Goal: Task Accomplishment & Management: Manage account settings

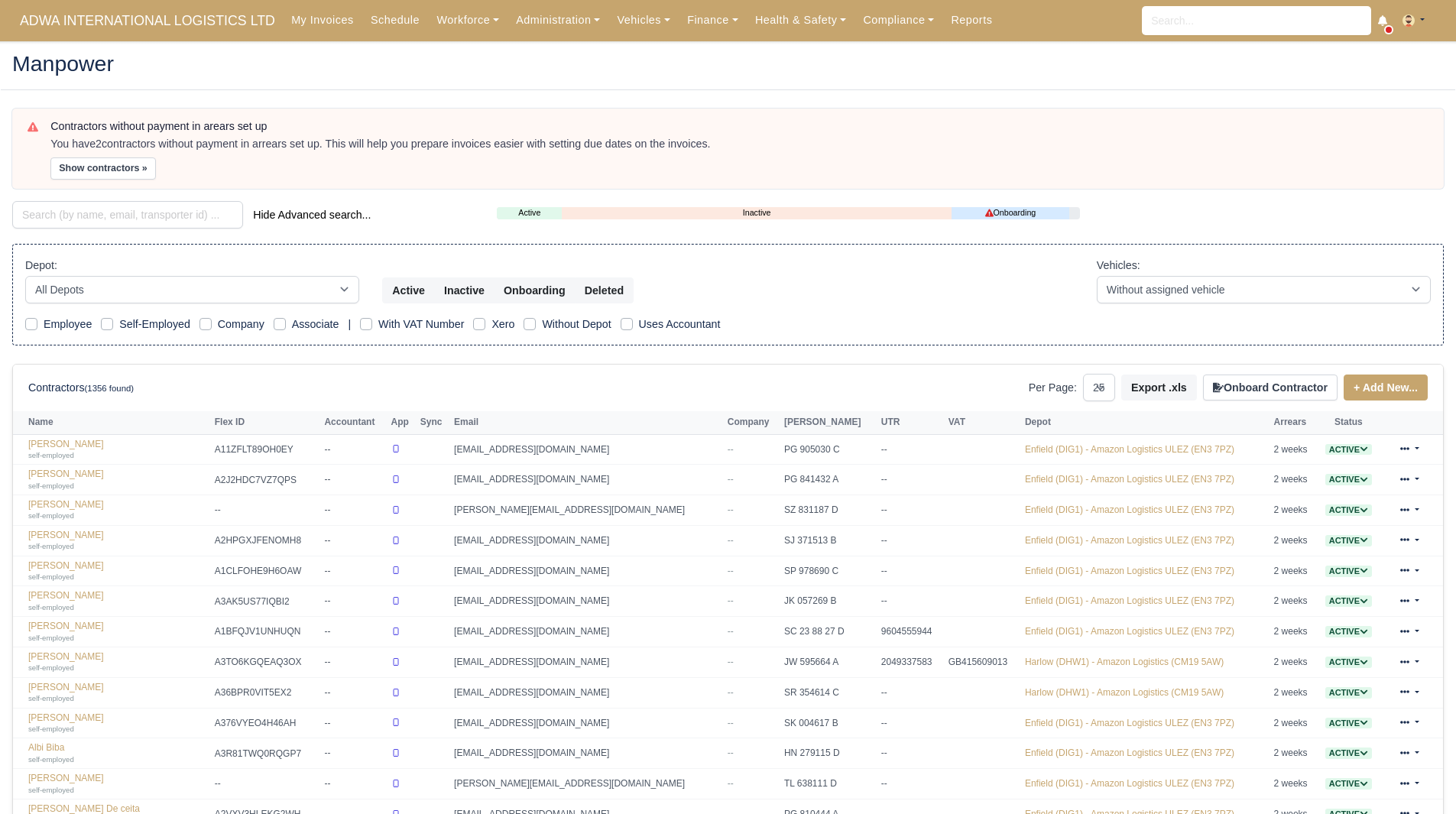
select select "25"
click at [684, 27] on link "Finance" at bounding box center [712, 20] width 68 height 30
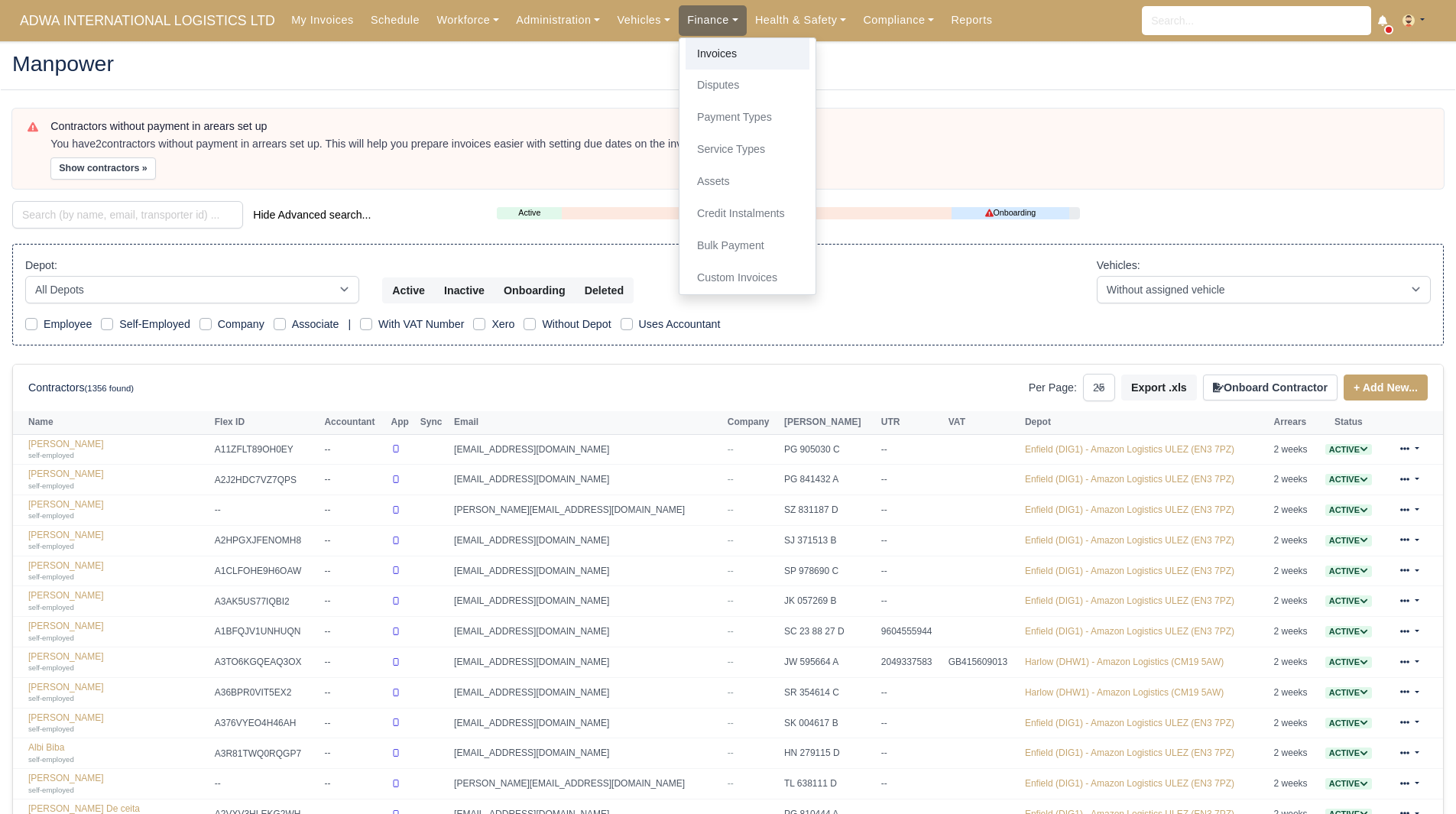
click at [703, 56] on link "Invoices" at bounding box center [747, 54] width 123 height 32
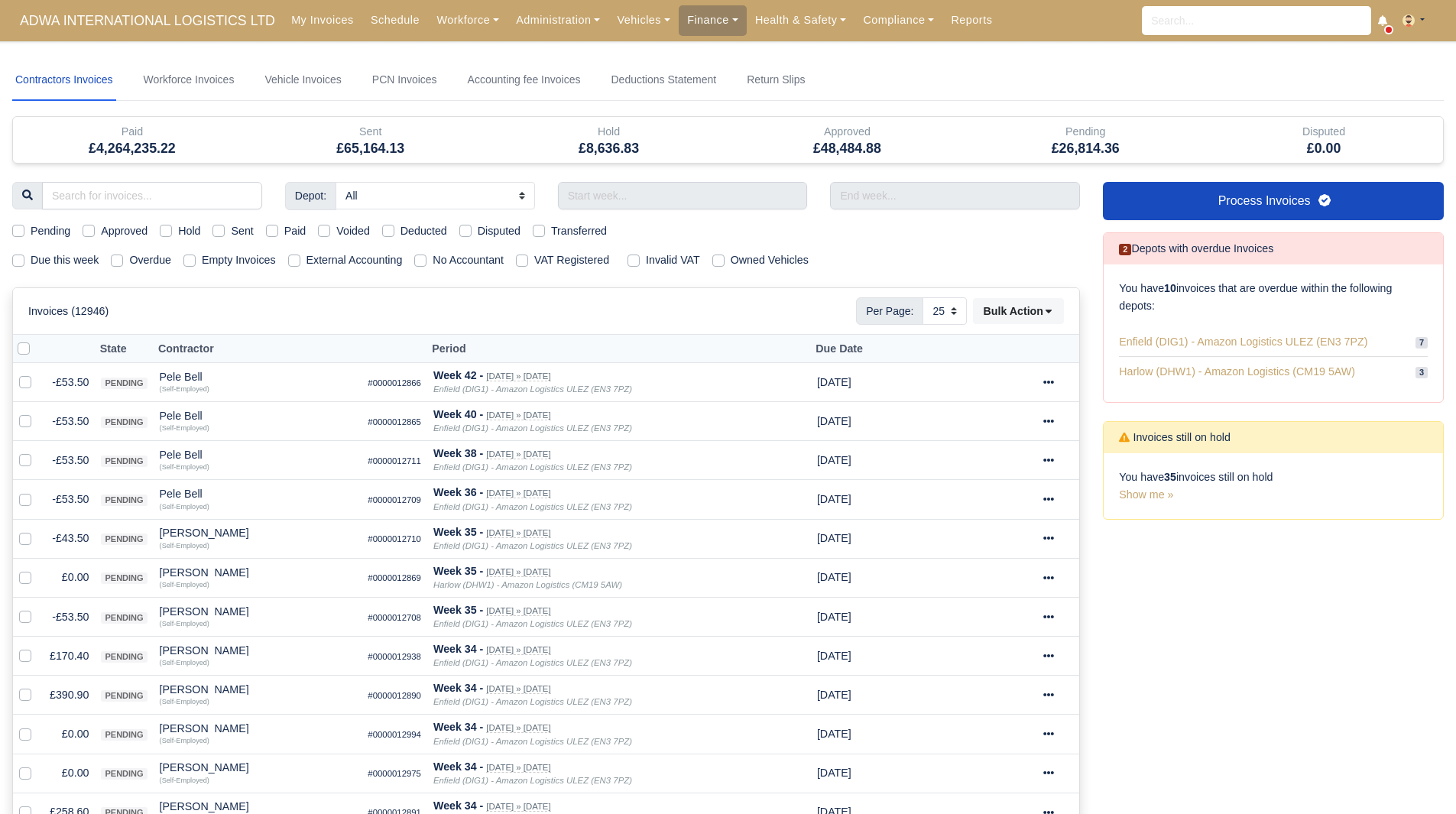
select select "25"
click at [62, 268] on label "Due this week" at bounding box center [64, 260] width 68 height 17
click at [24, 263] on input "Due this week" at bounding box center [18, 257] width 12 height 12
checkbox input "true"
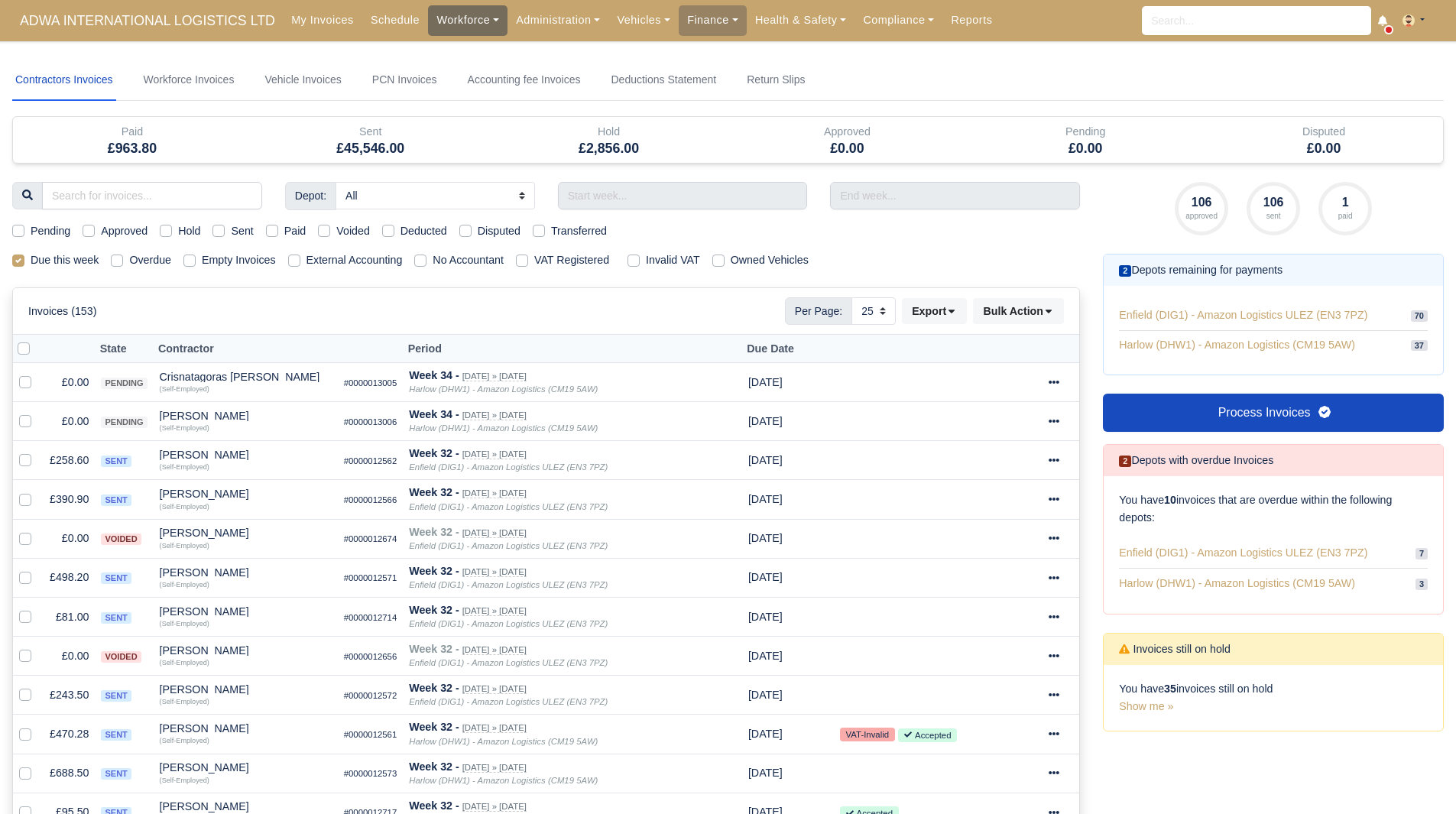
click at [444, 15] on link "Workforce" at bounding box center [468, 20] width 79 height 30
click at [435, 59] on link "Manpower" at bounding box center [496, 54] width 123 height 32
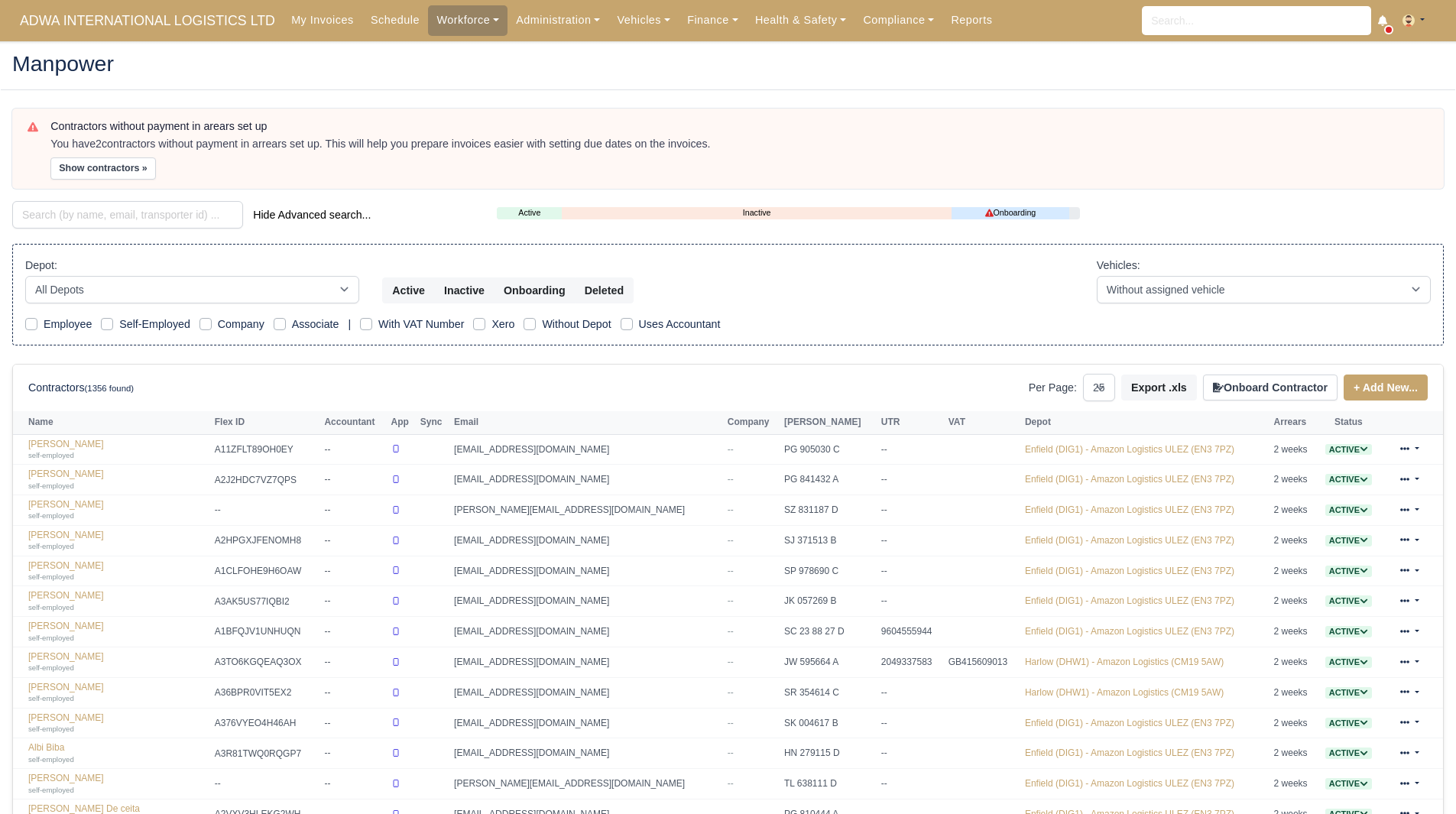
select select "25"
click at [102, 166] on button "Show contractors »" at bounding box center [103, 168] width 105 height 22
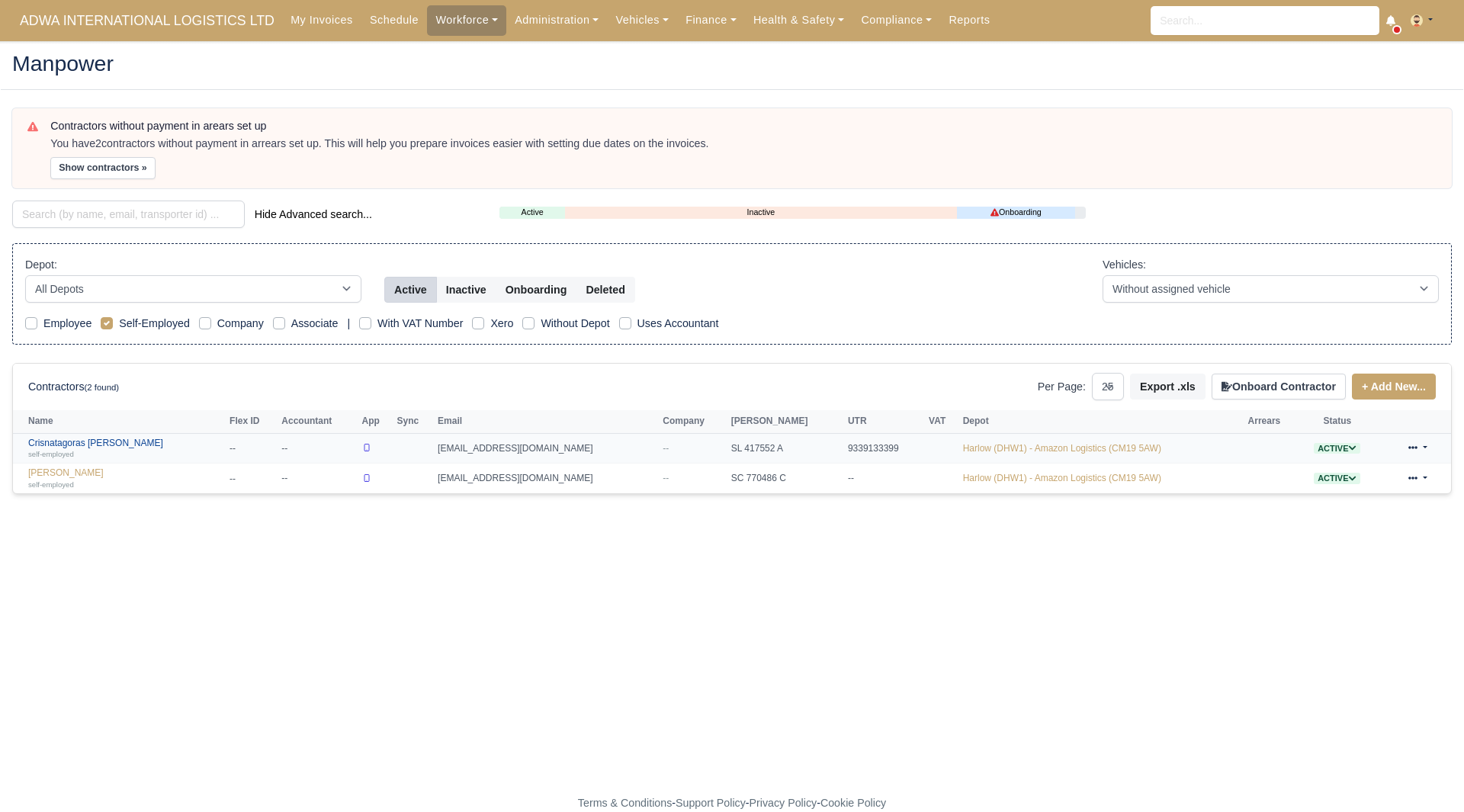
click at [84, 450] on div "self-employed" at bounding box center [125, 454] width 194 height 10
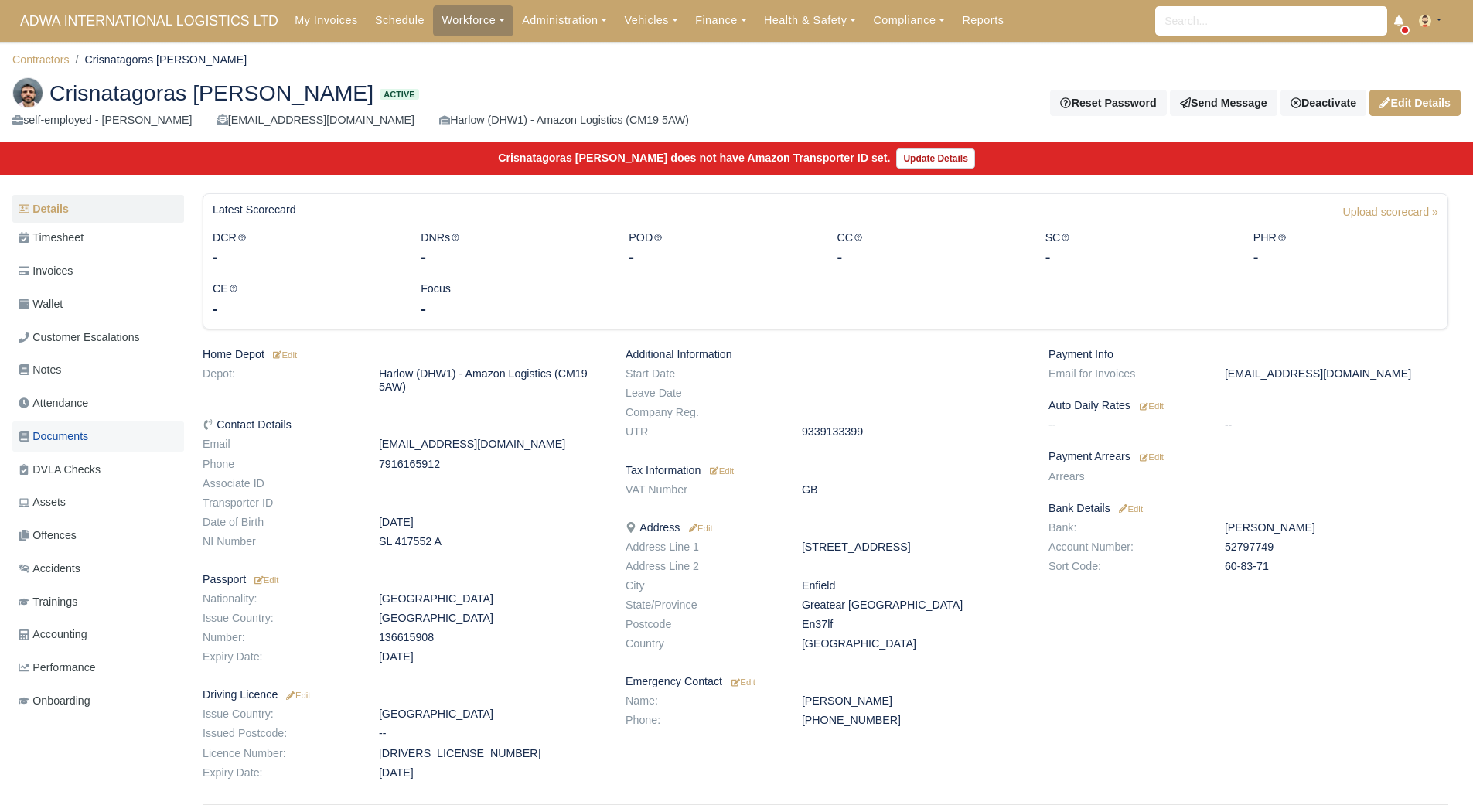
click at [85, 444] on span "Documents" at bounding box center [53, 437] width 70 height 17
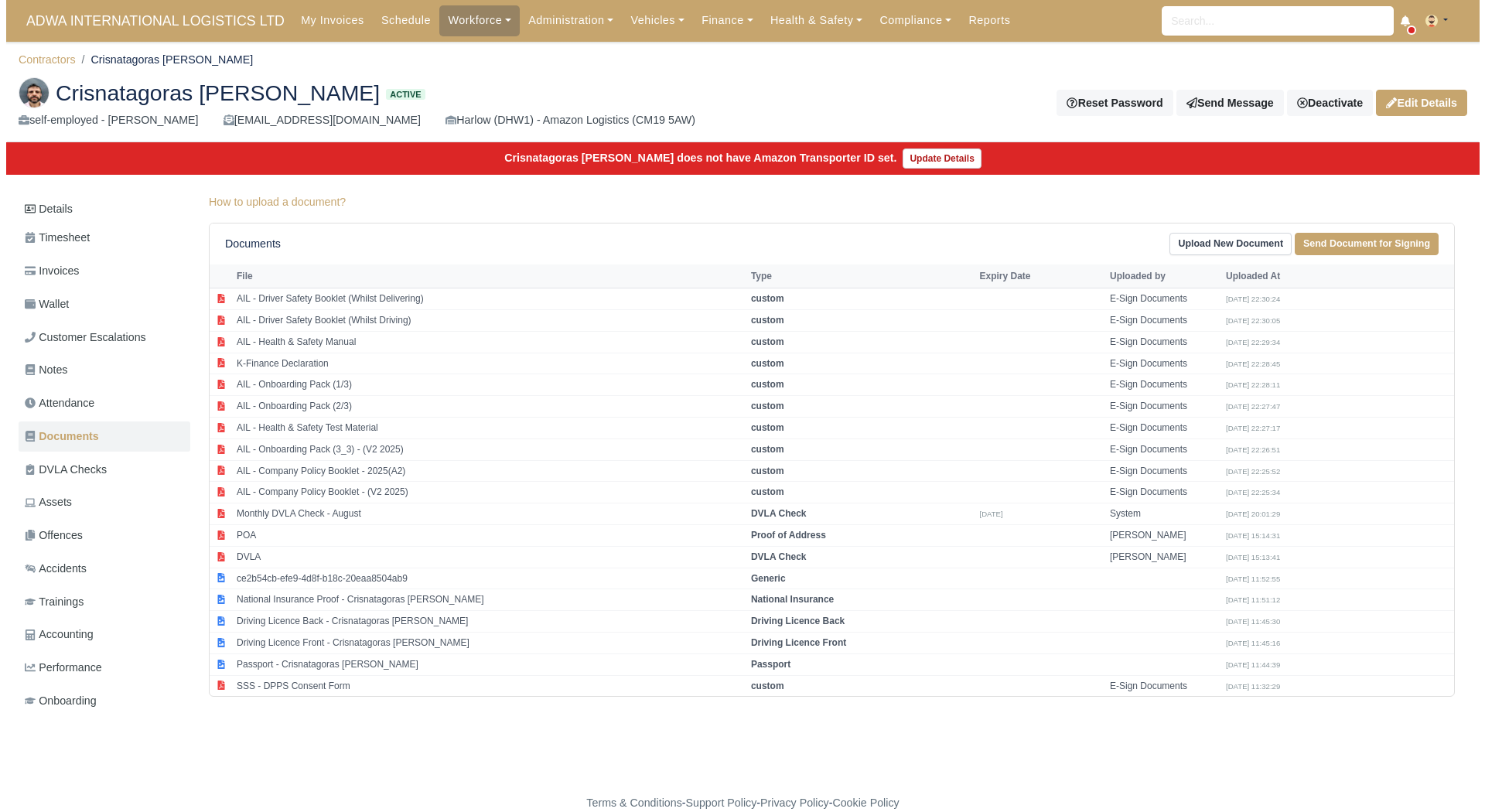
scroll to position [11, 0]
click at [312, 653] on td "Passport - Crisnatagoras [PERSON_NAME]" at bounding box center [483, 664] width 515 height 22
select select "passport"
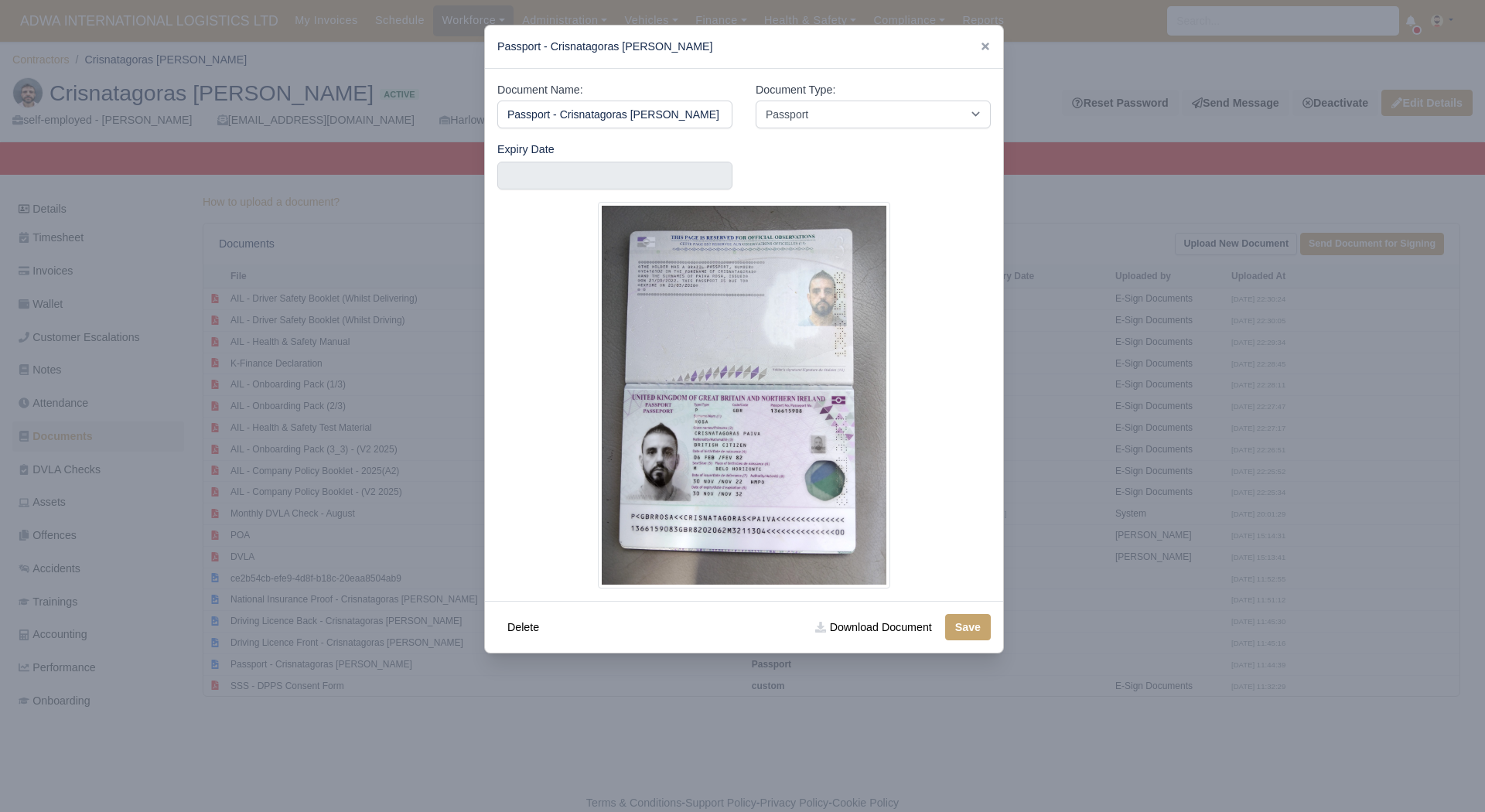
click at [336, 623] on div at bounding box center [742, 406] width 1485 height 812
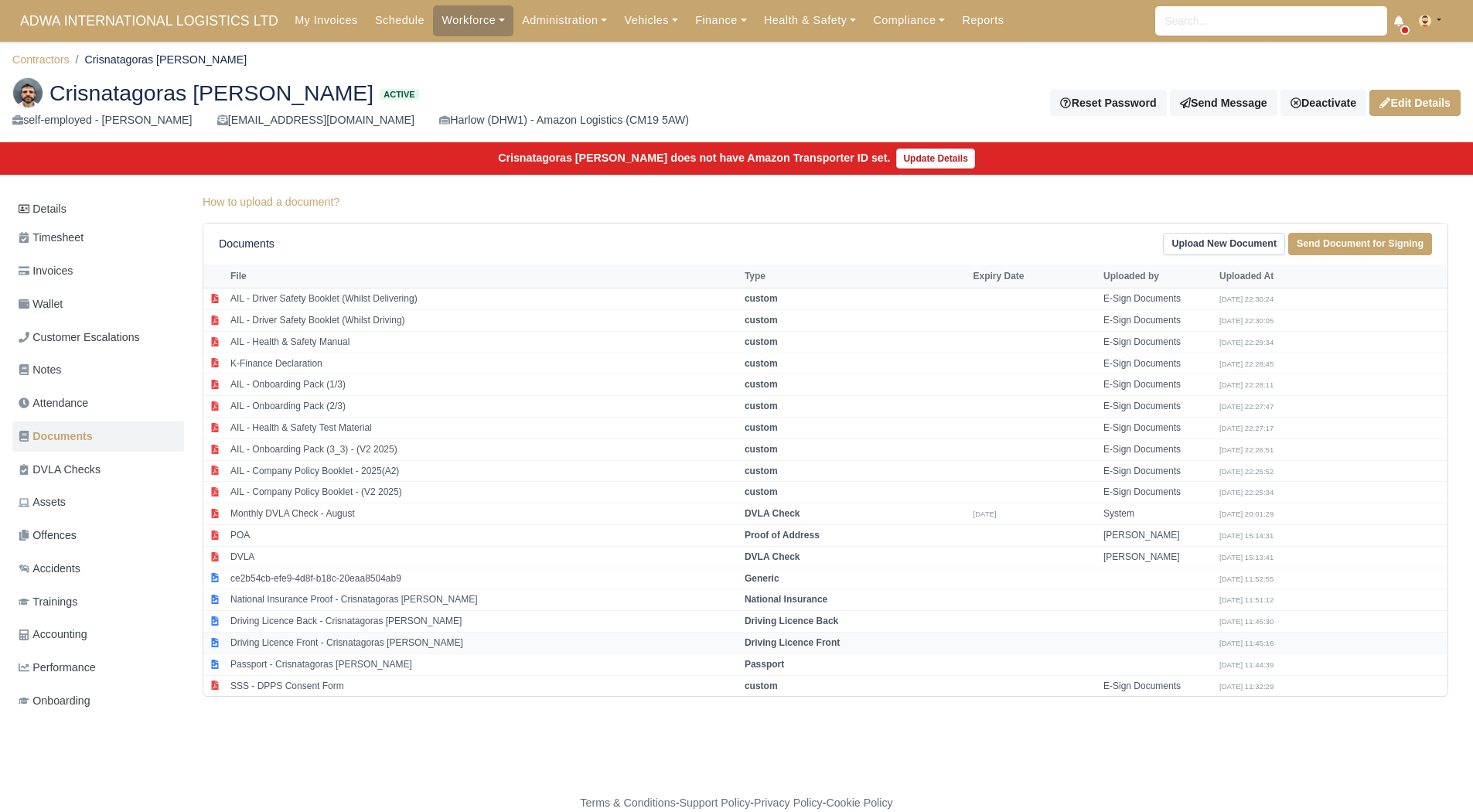
click at [355, 631] on td "Driving Licence Front - Crisnatagoras Rosa" at bounding box center [483, 642] width 514 height 22
select select "driving-licence-front"
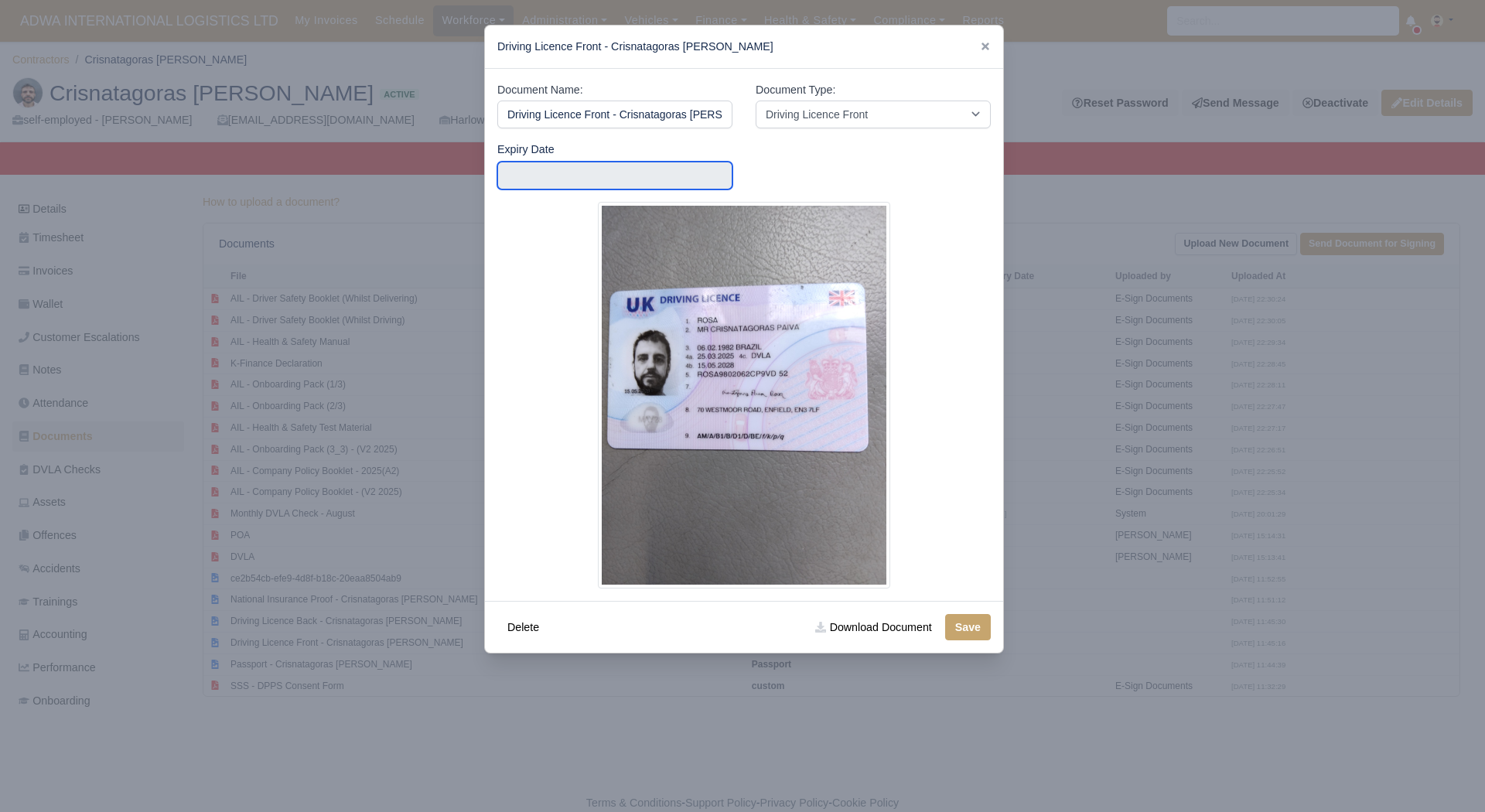
click at [649, 177] on input "text" at bounding box center [614, 175] width 235 height 28
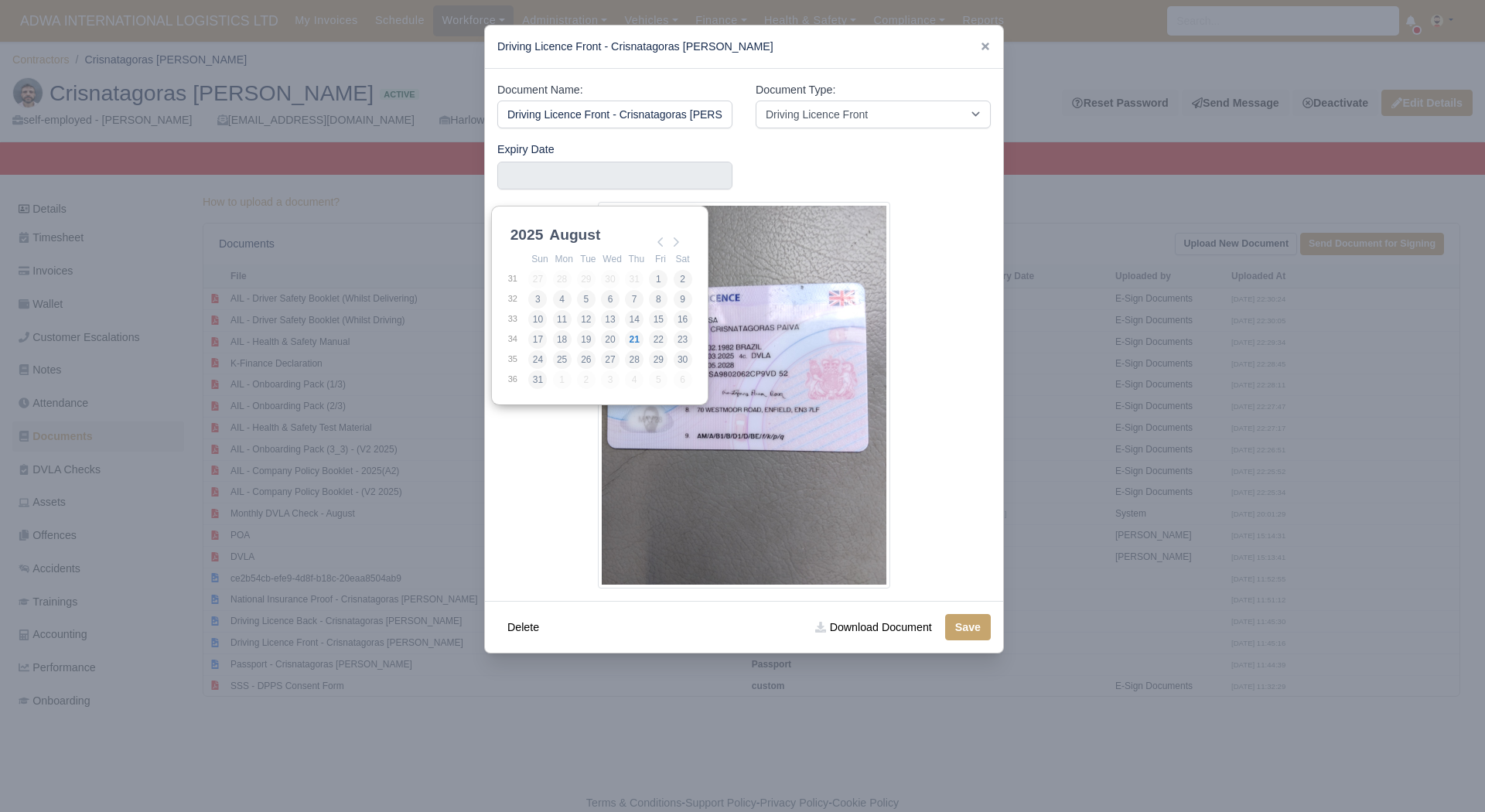
click at [518, 227] on select "2025 2026 2027 2028 2029 2030 2031 2032 2033 2034 2035 2036 2037 2038 2039 2040…" at bounding box center [542, 243] width 70 height 32
type input "2028-05-15"
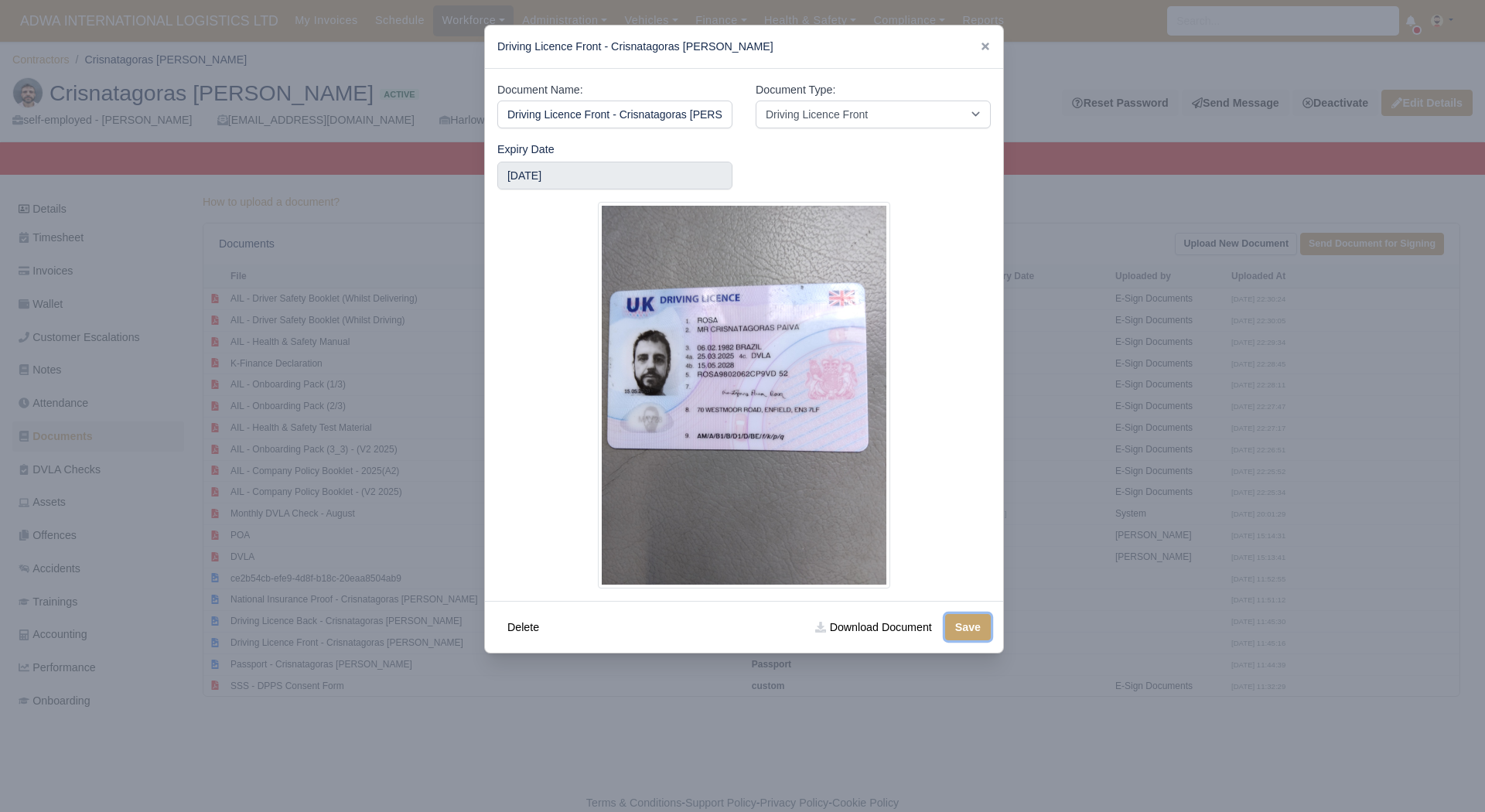
click at [955, 630] on button "Save" at bounding box center [968, 627] width 45 height 26
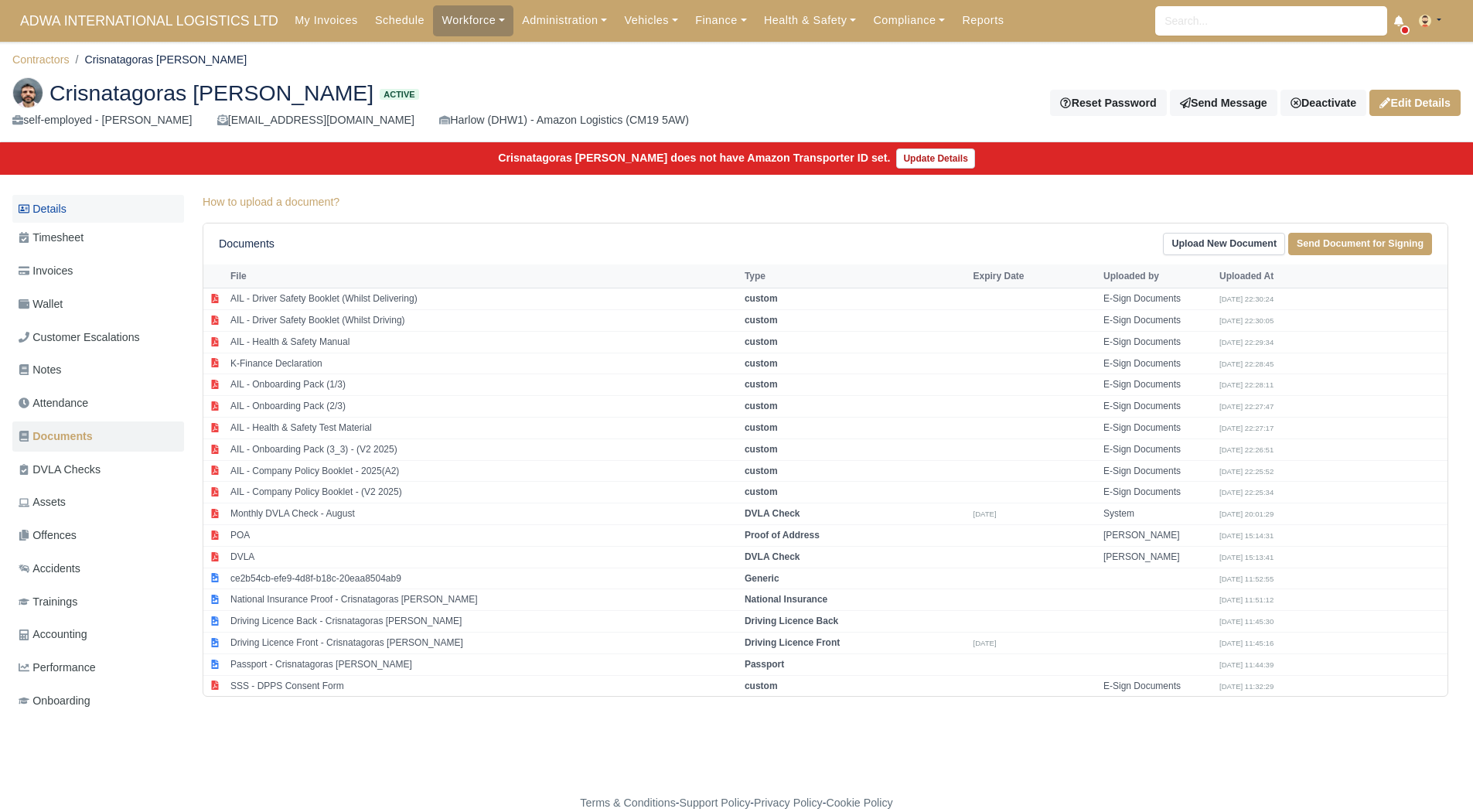
click at [87, 215] on link "Details" at bounding box center [98, 209] width 172 height 29
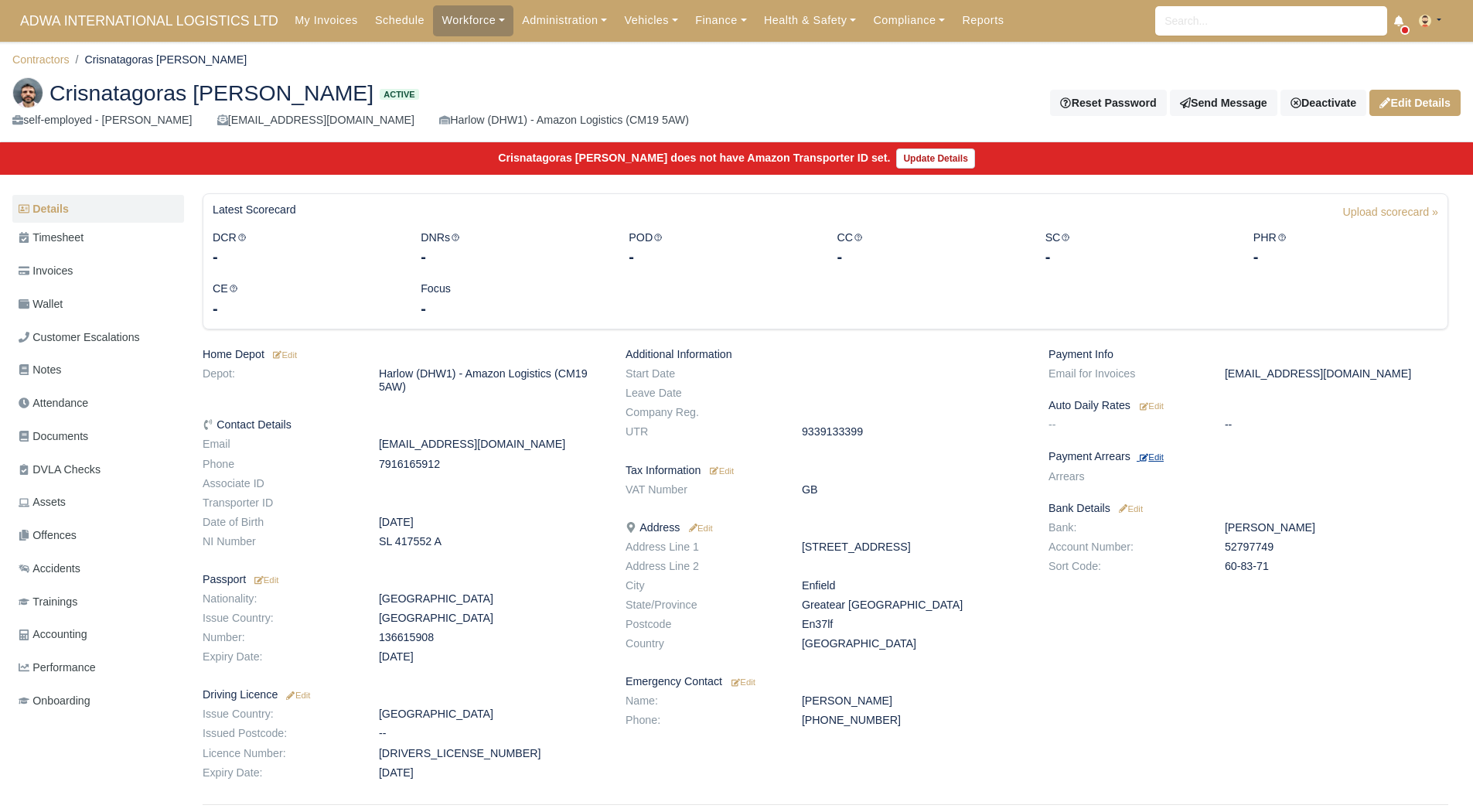
click at [1157, 458] on small "Edit" at bounding box center [1151, 457] width 24 height 10
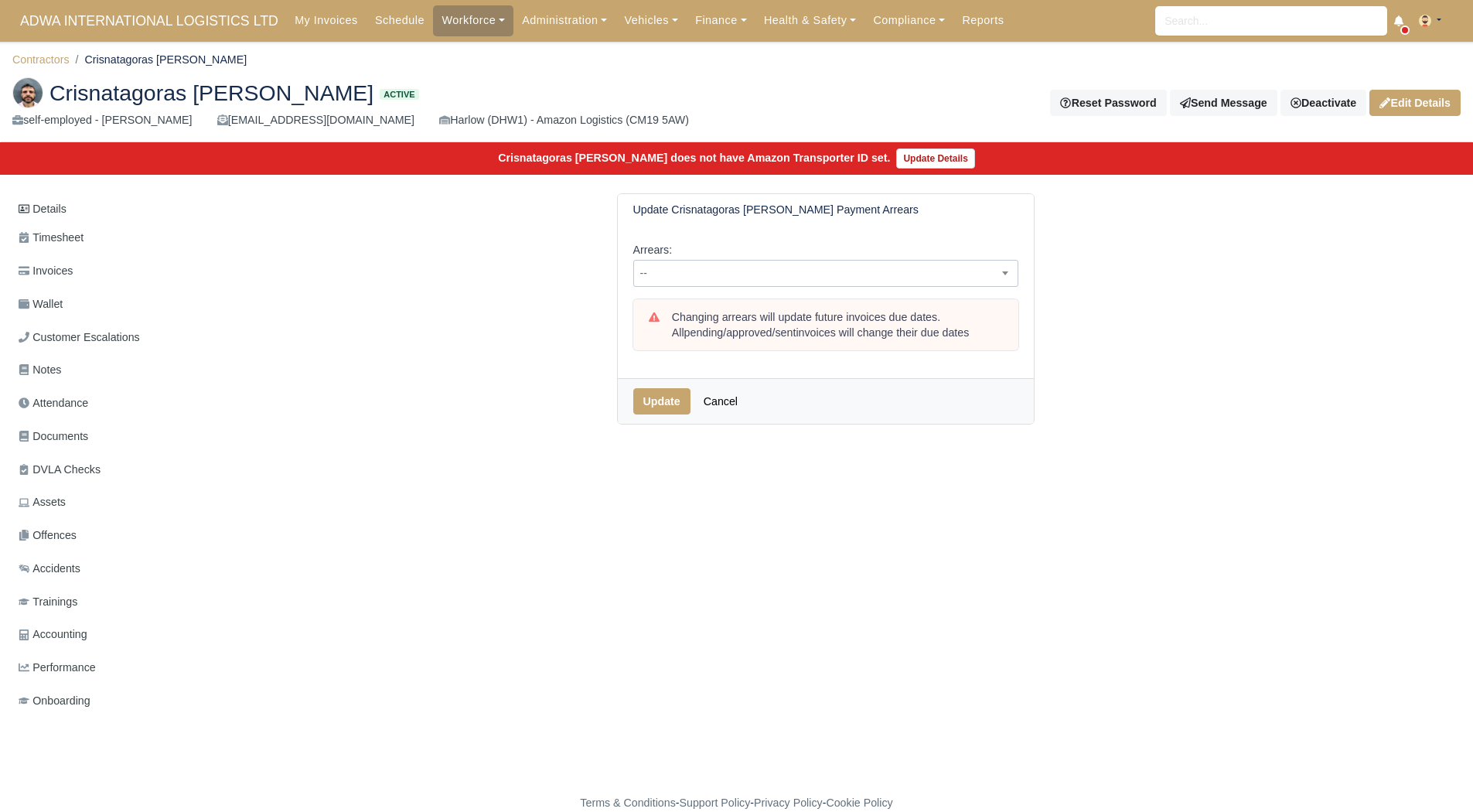
click at [782, 269] on span "--" at bounding box center [825, 273] width 383 height 19
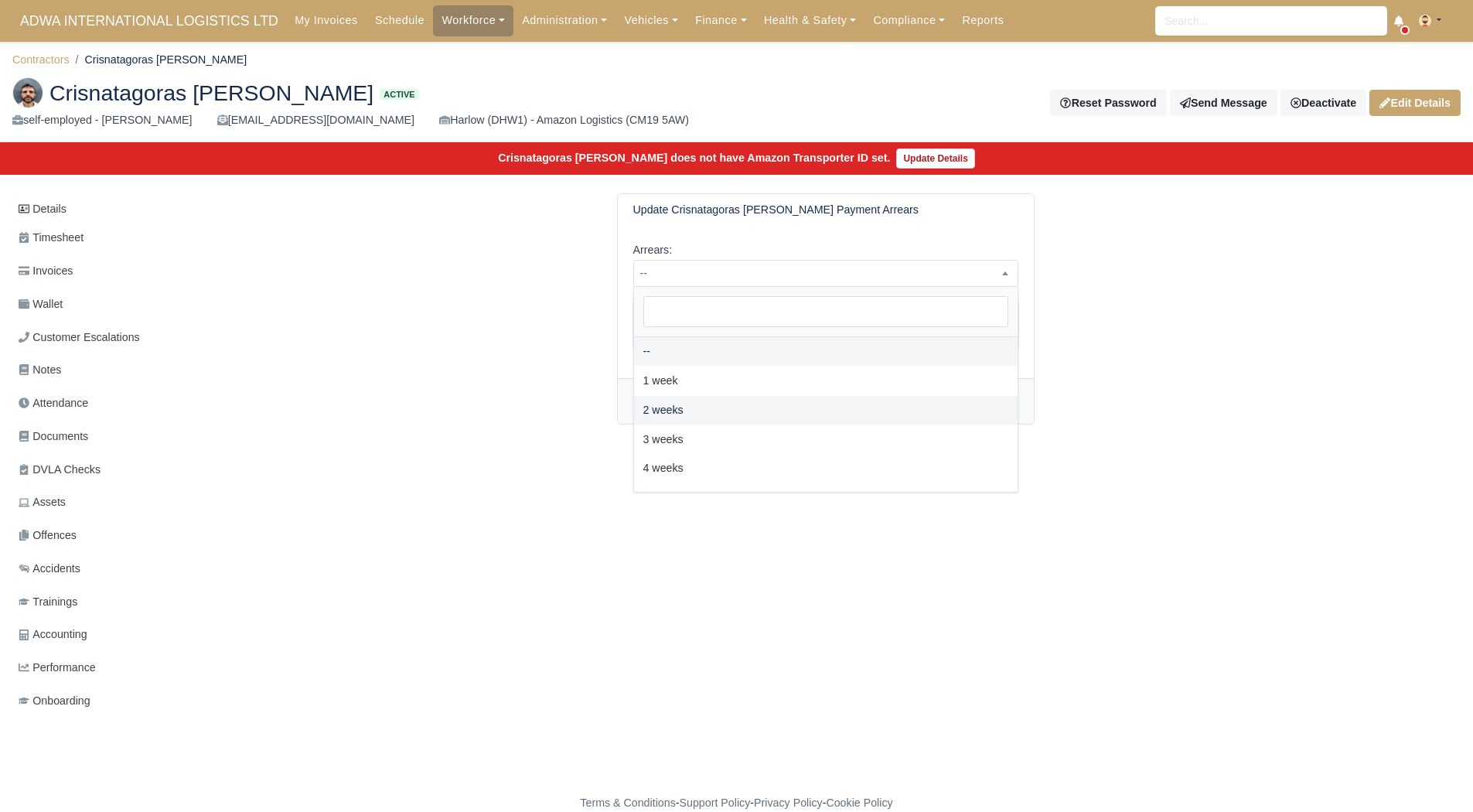
select select "2W"
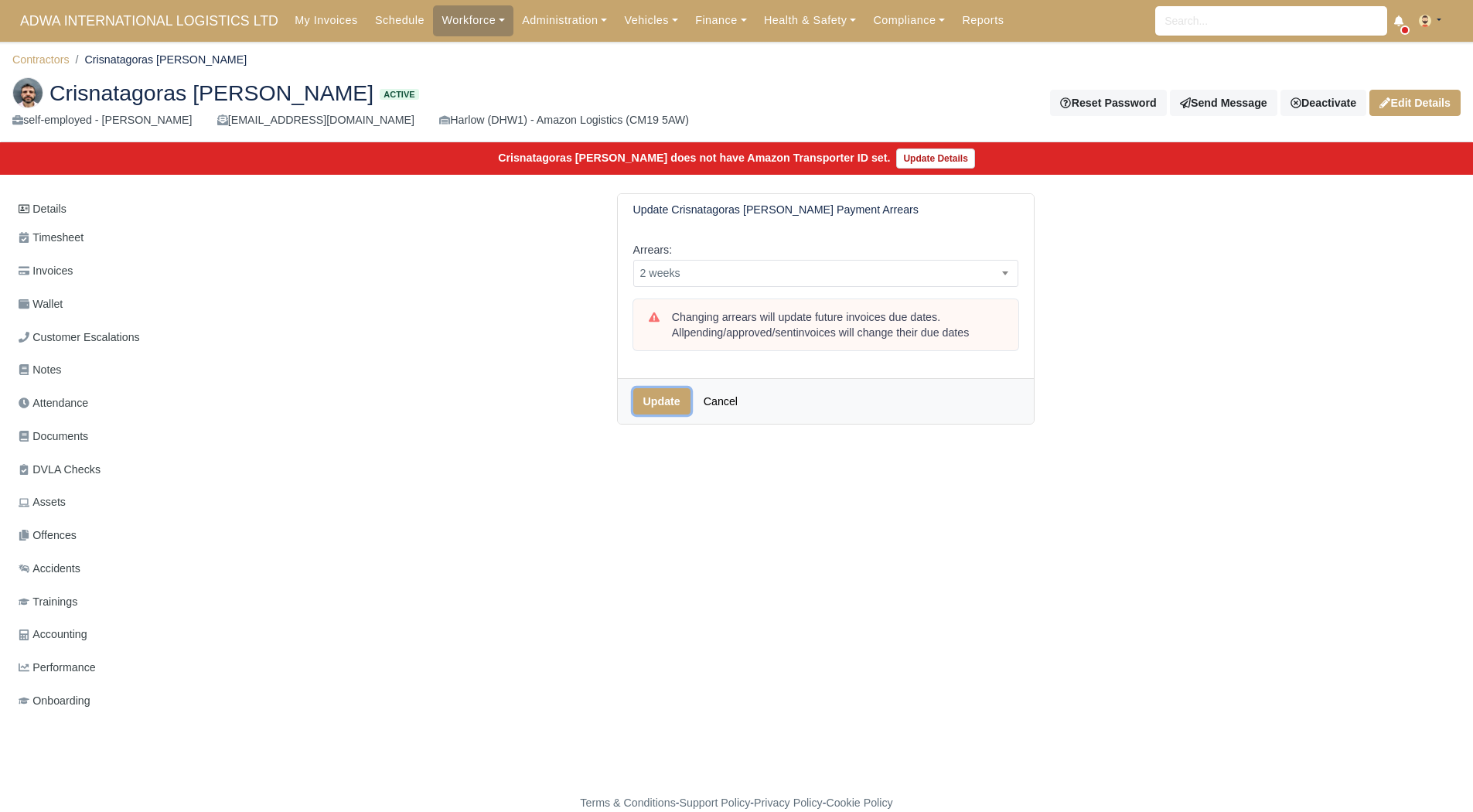
click at [681, 405] on button "Update" at bounding box center [662, 401] width 58 height 26
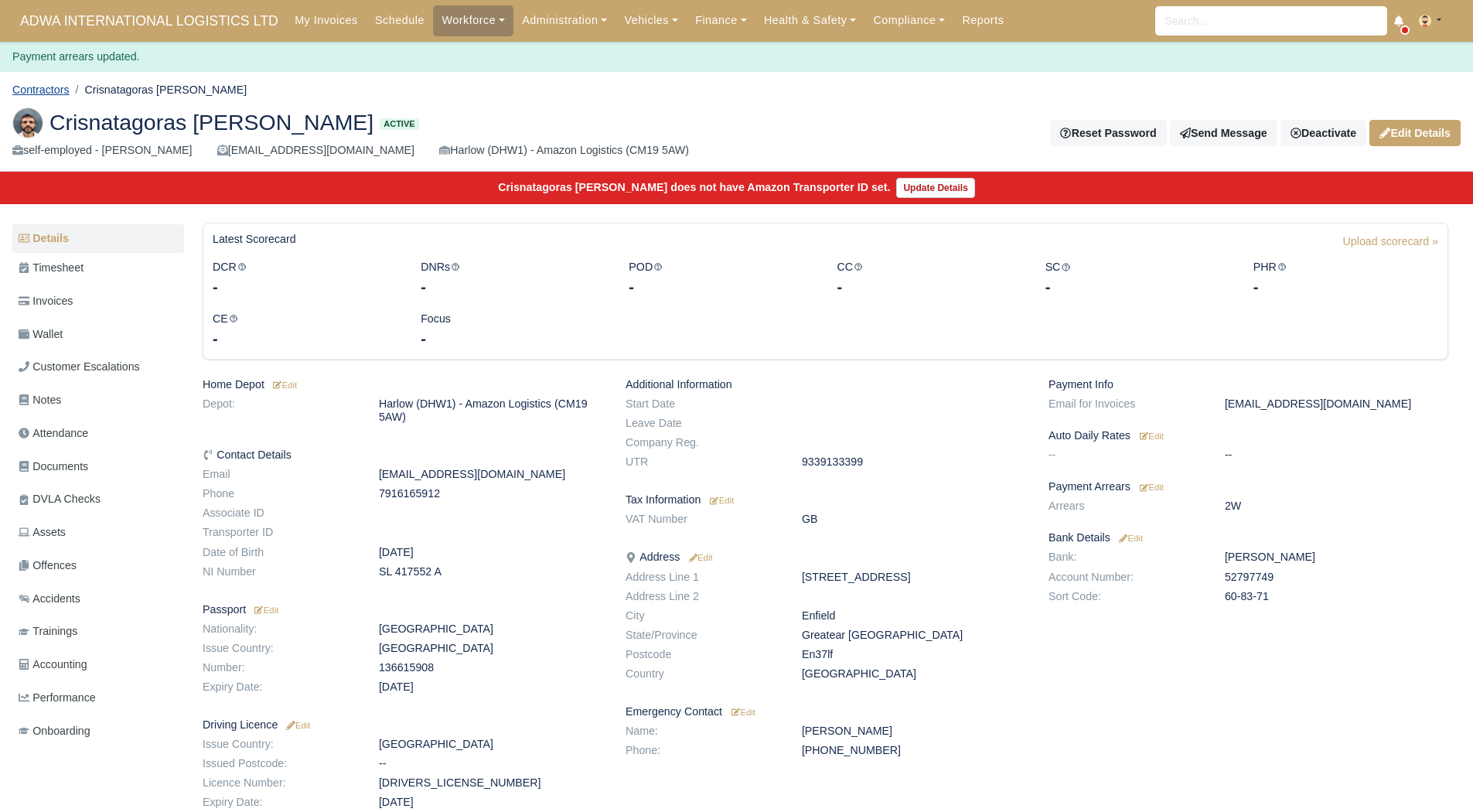
click at [59, 94] on link "Contractors" at bounding box center [41, 90] width 58 height 12
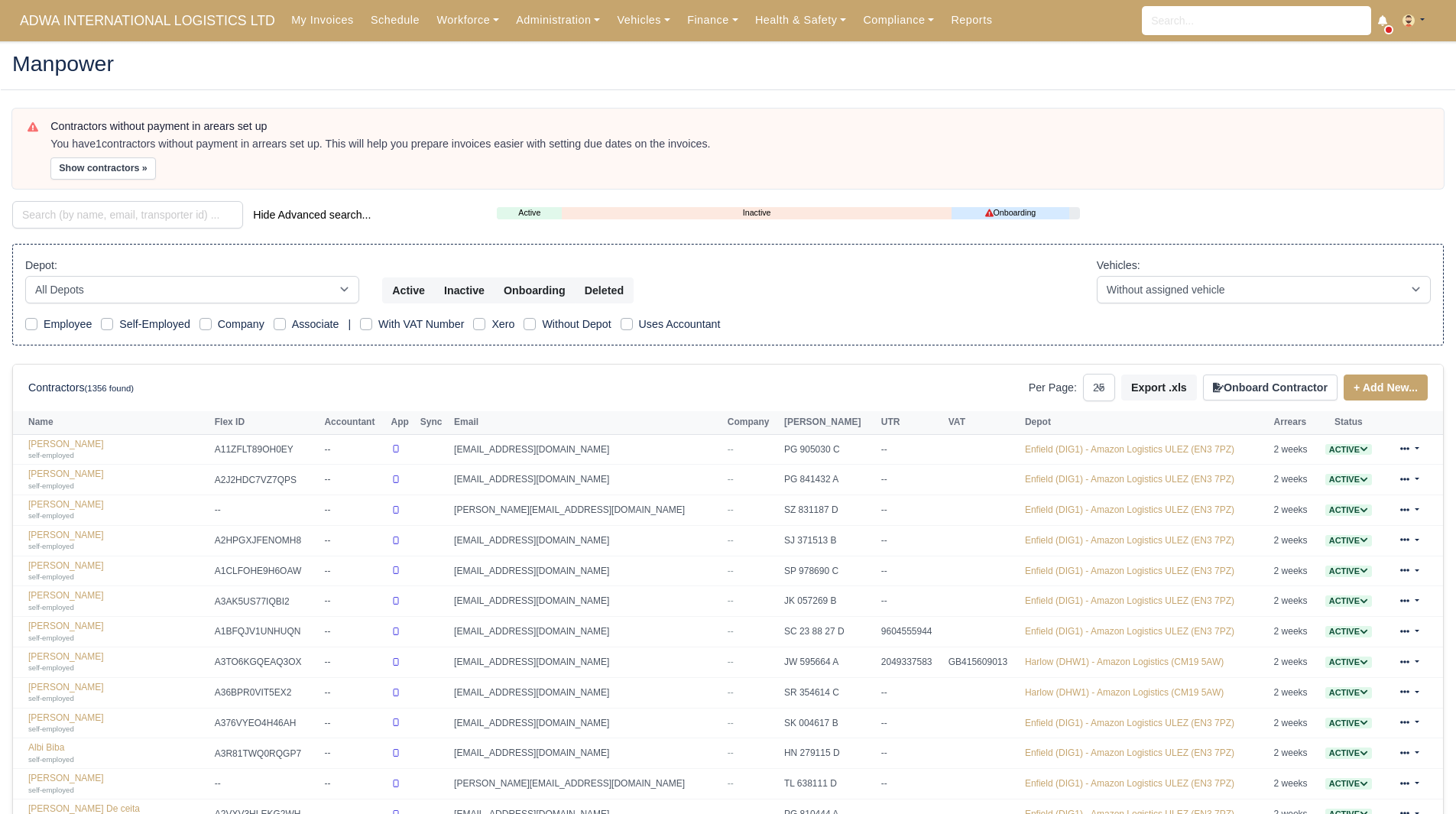
select select "25"
click at [119, 154] on div "Contractors without payment in arears set up You have 1 contractors without pay…" at bounding box center [739, 149] width 1377 height 59
click at [118, 163] on button "Show contractors »" at bounding box center [103, 168] width 105 height 22
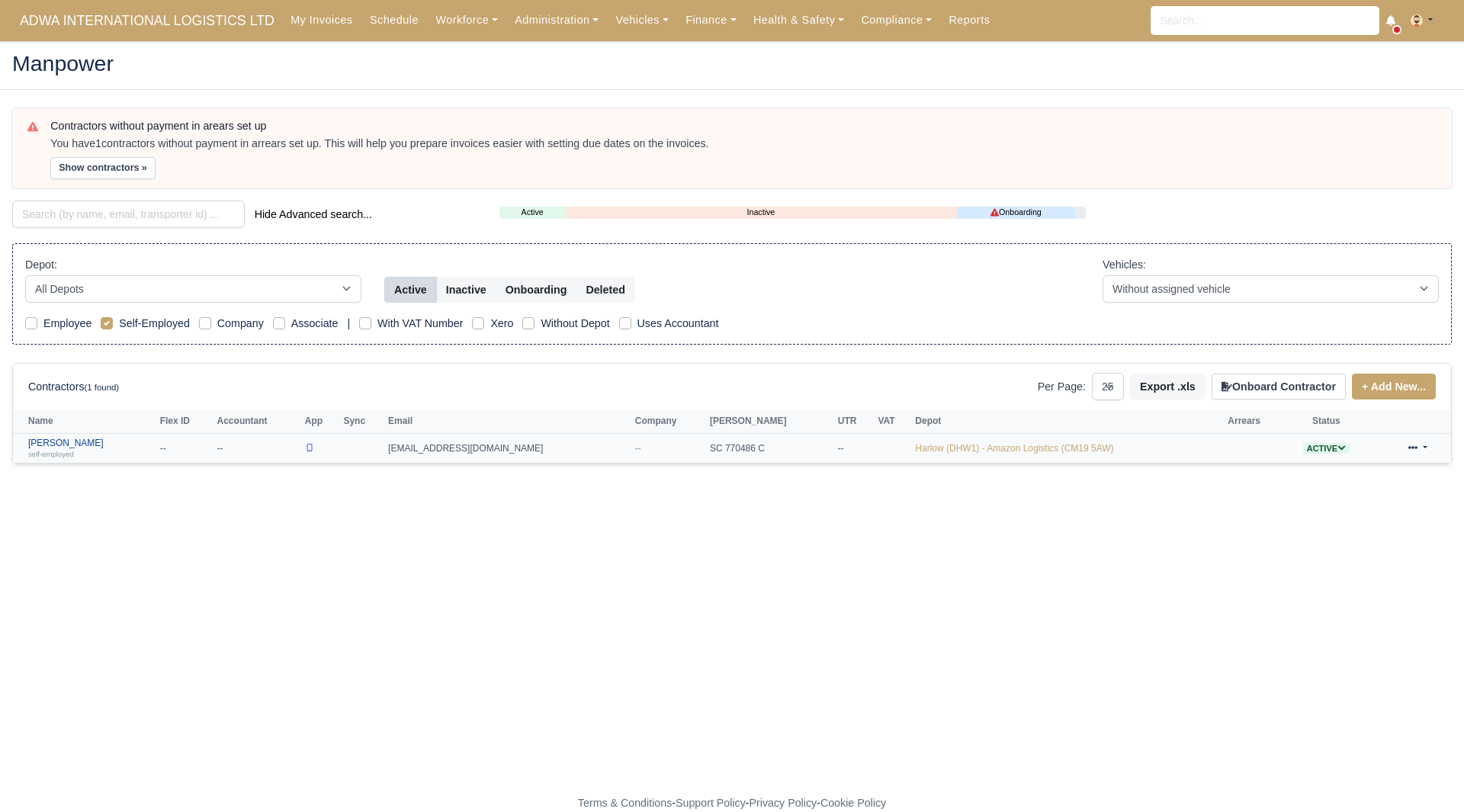
click at [89, 437] on link "Mansor Mohamed Yusoff self-employed" at bounding box center [90, 449] width 124 height 22
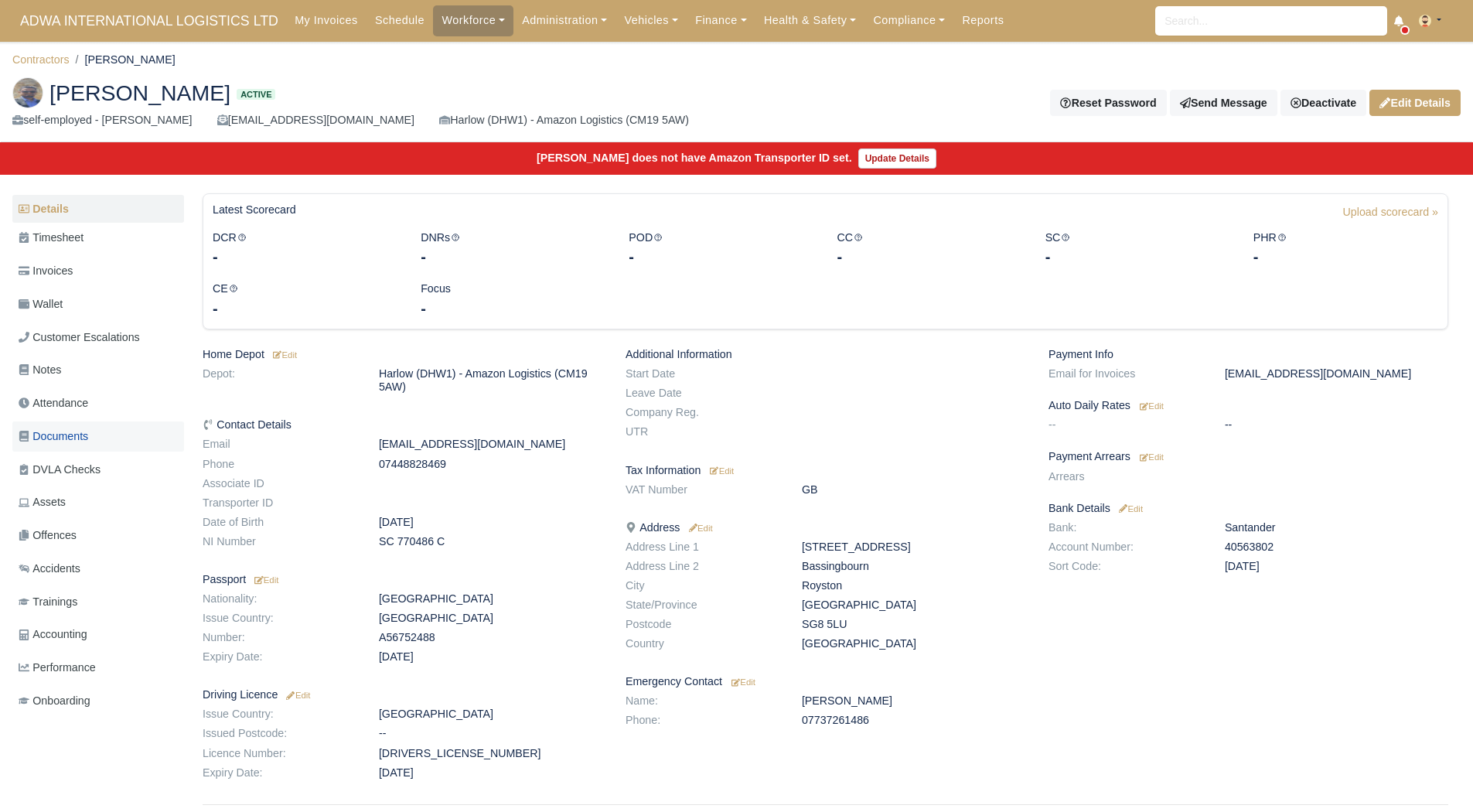
click at [115, 437] on link "Documents" at bounding box center [98, 436] width 172 height 31
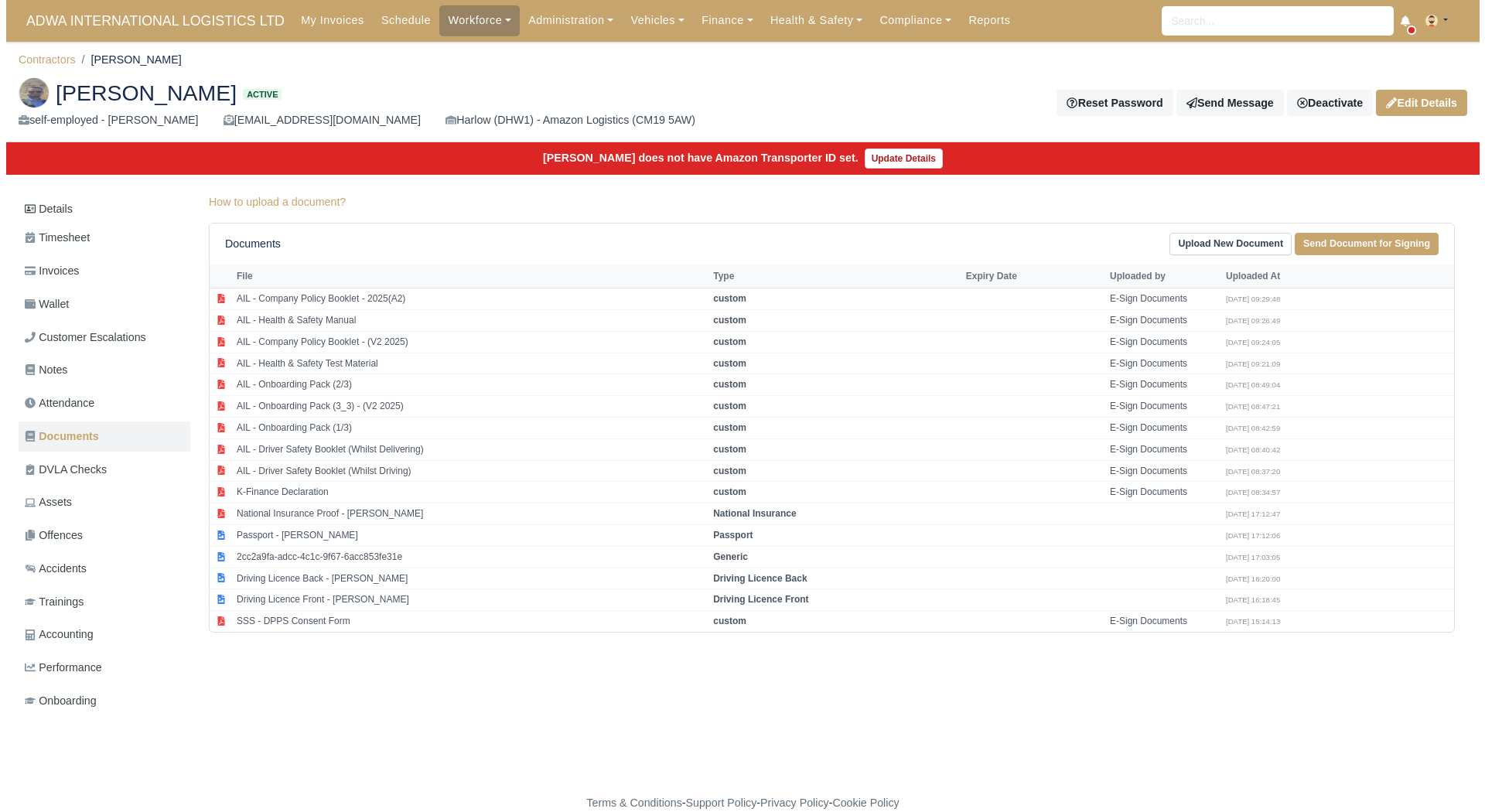
scroll to position [11, 0]
click at [328, 524] on td "Passport - [PERSON_NAME]" at bounding box center [464, 534] width 476 height 22
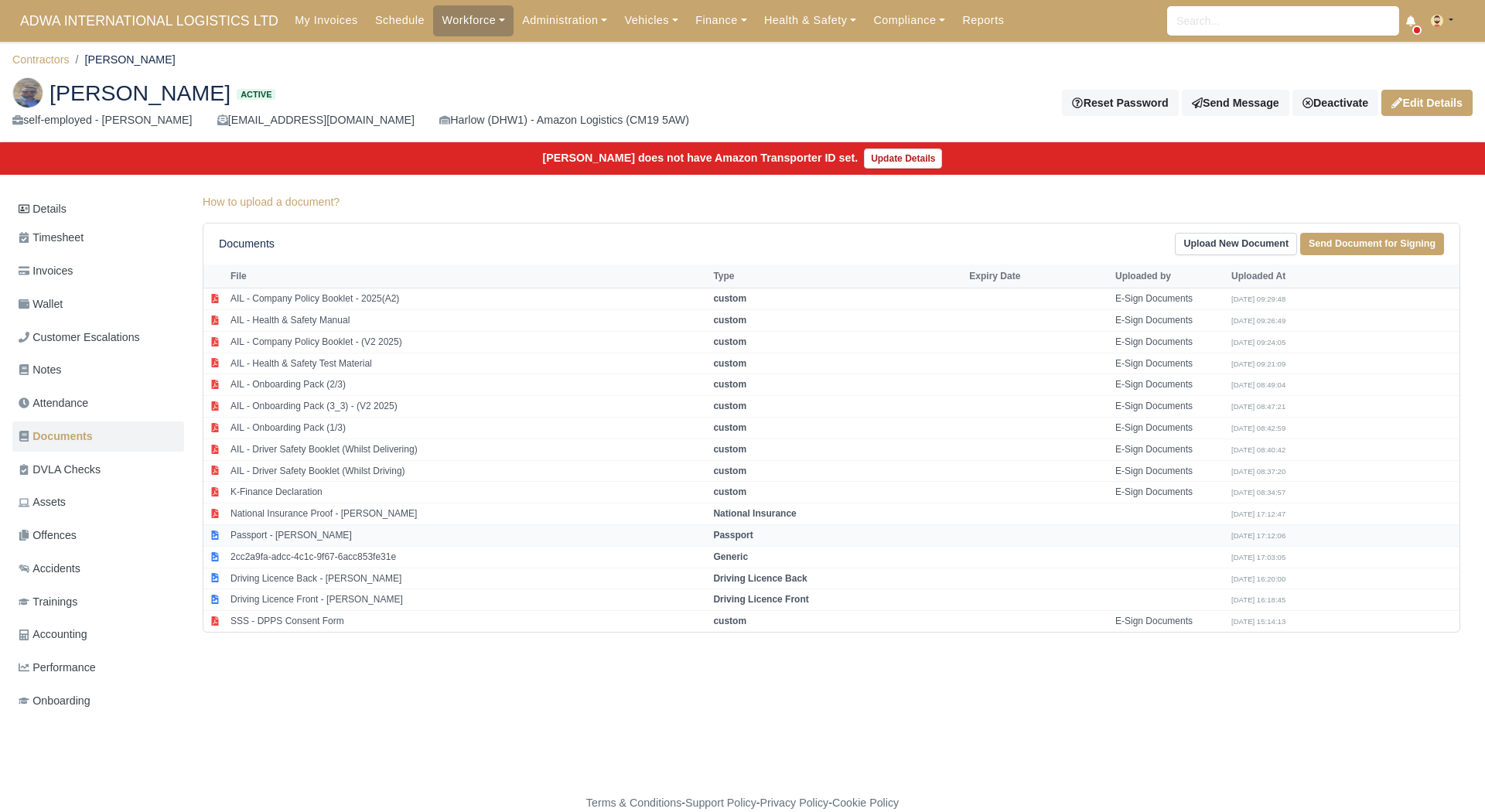
select select "passport"
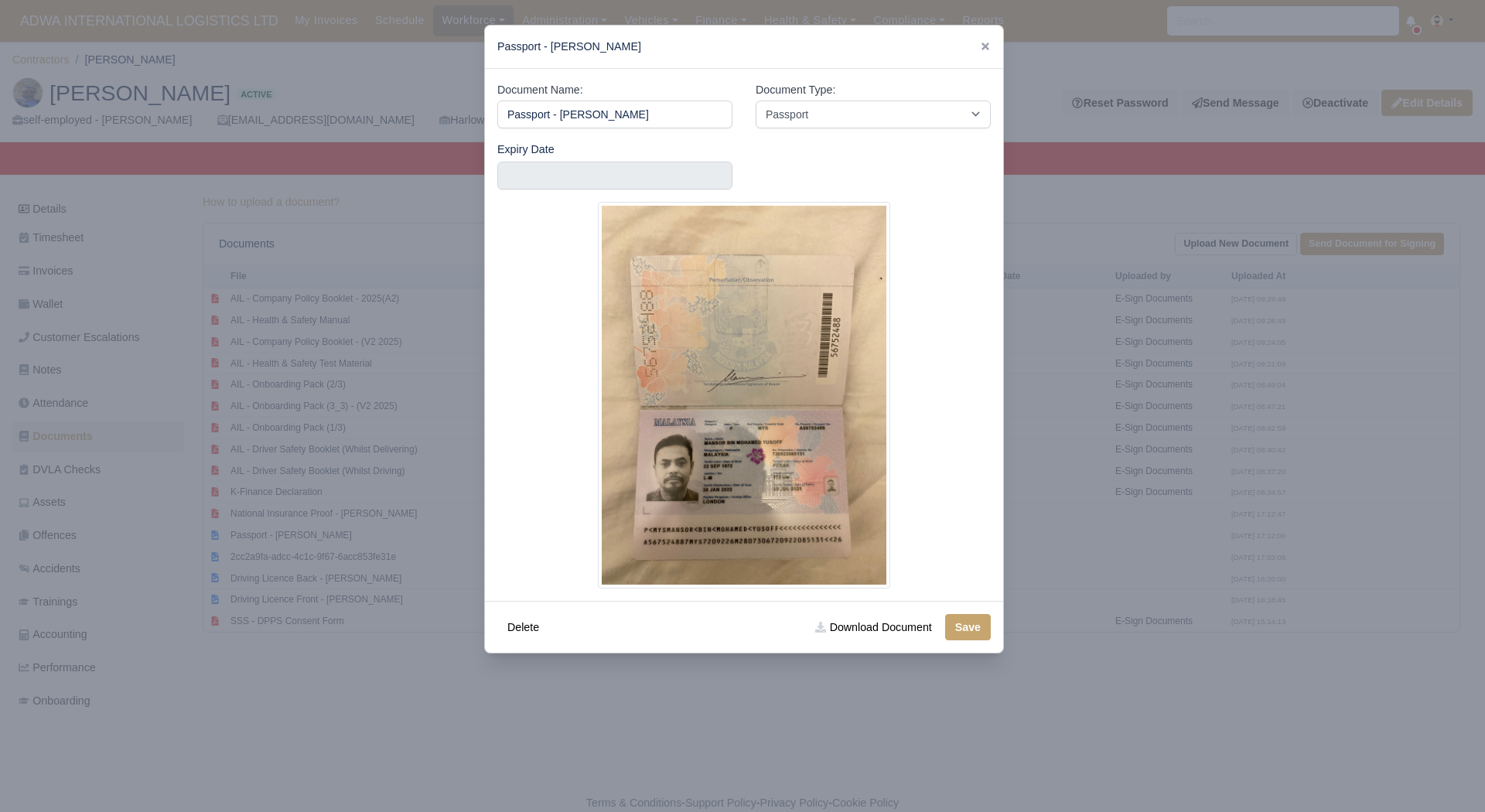
click at [476, 744] on div at bounding box center [742, 406] width 1485 height 812
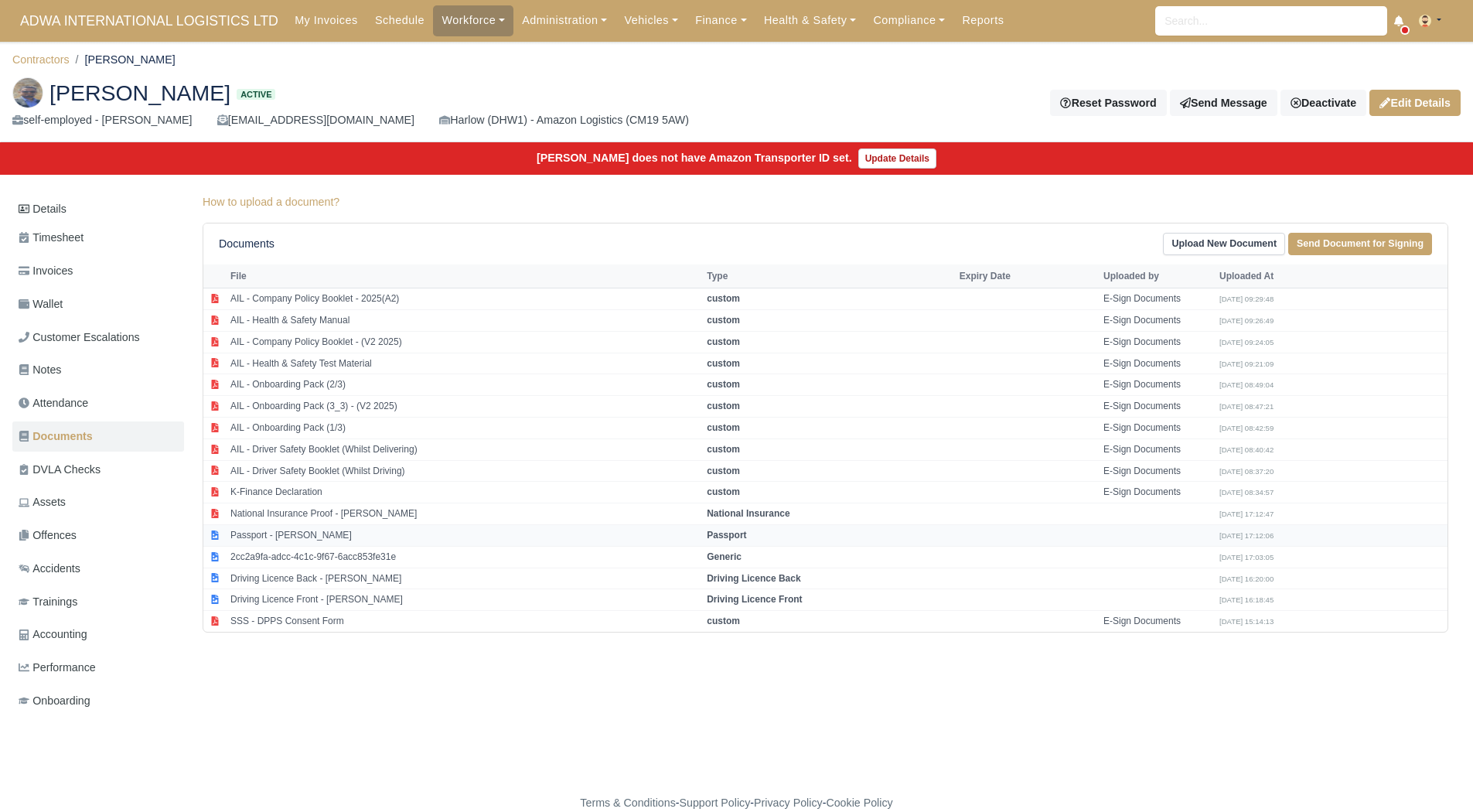
click at [333, 524] on td "Passport - [PERSON_NAME]" at bounding box center [464, 534] width 476 height 22
select select "passport"
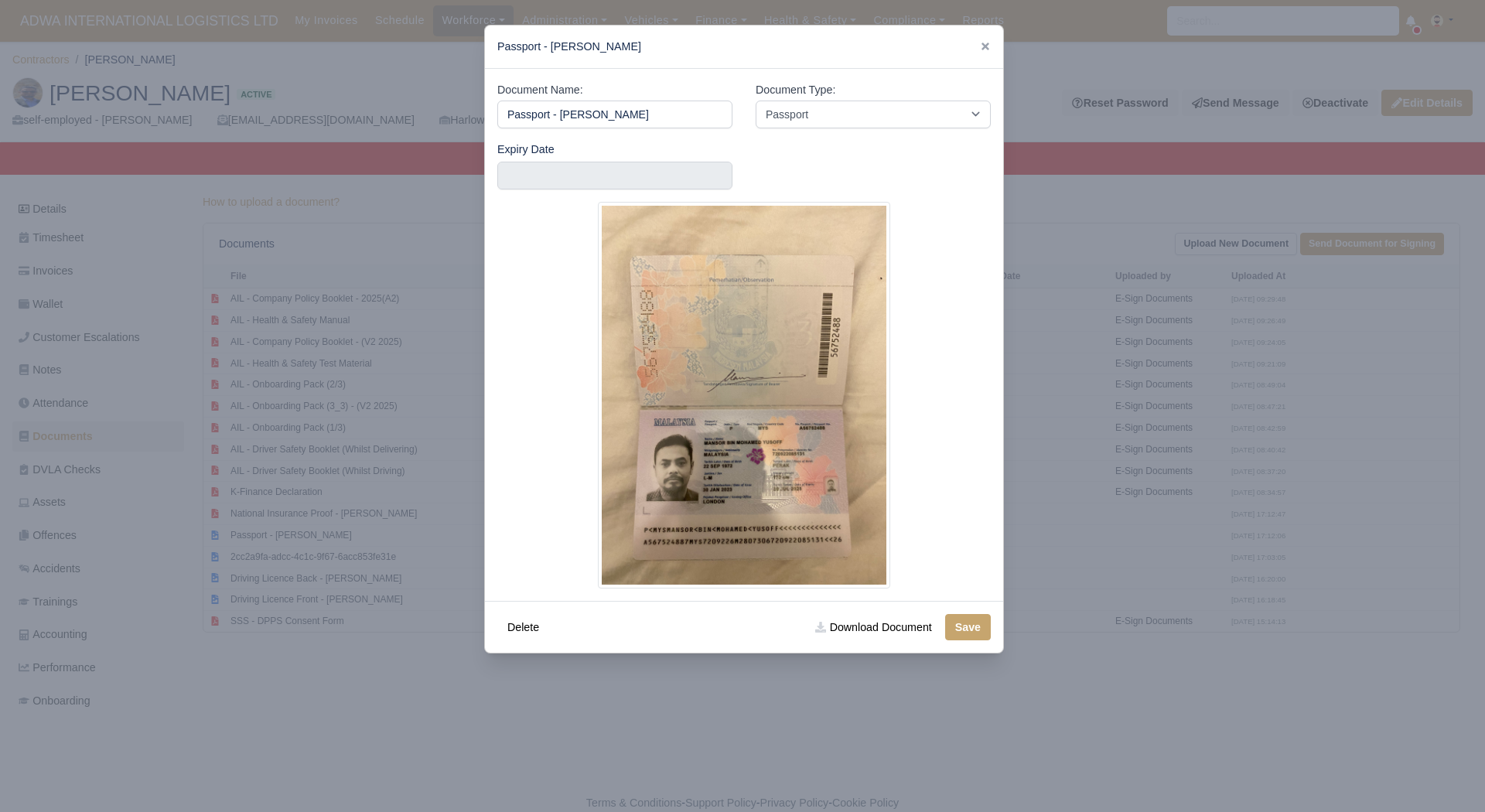
drag, startPoint x: 685, startPoint y: 120, endPoint x: 556, endPoint y: 109, distance: 129.5
click at [556, 109] on input "Passport - [PERSON_NAME]" at bounding box center [614, 114] width 235 height 28
click at [283, 694] on div at bounding box center [742, 406] width 1485 height 812
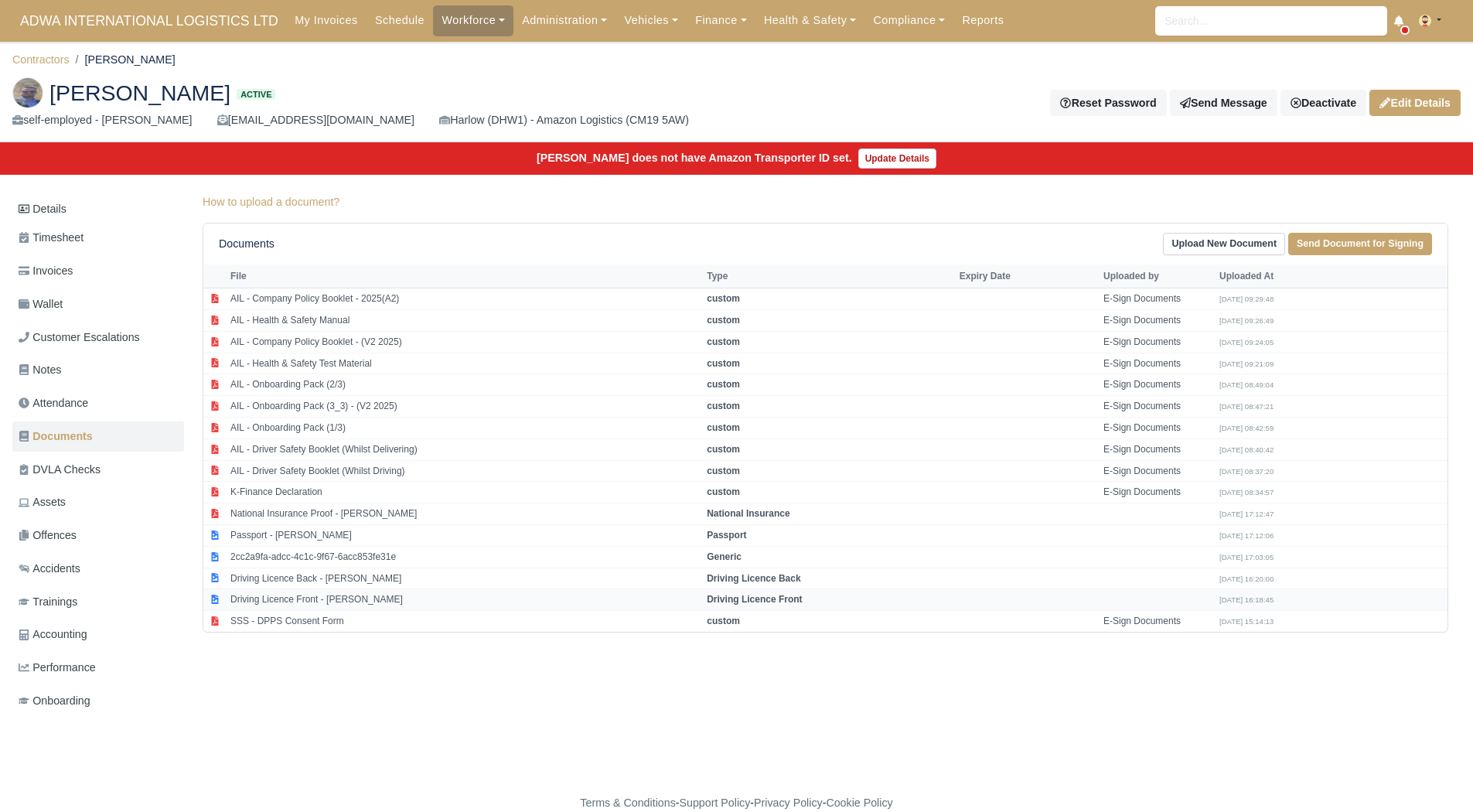
click at [375, 589] on td "Driving Licence Front - [PERSON_NAME]" at bounding box center [464, 600] width 476 height 22
select select "driving-licence-front"
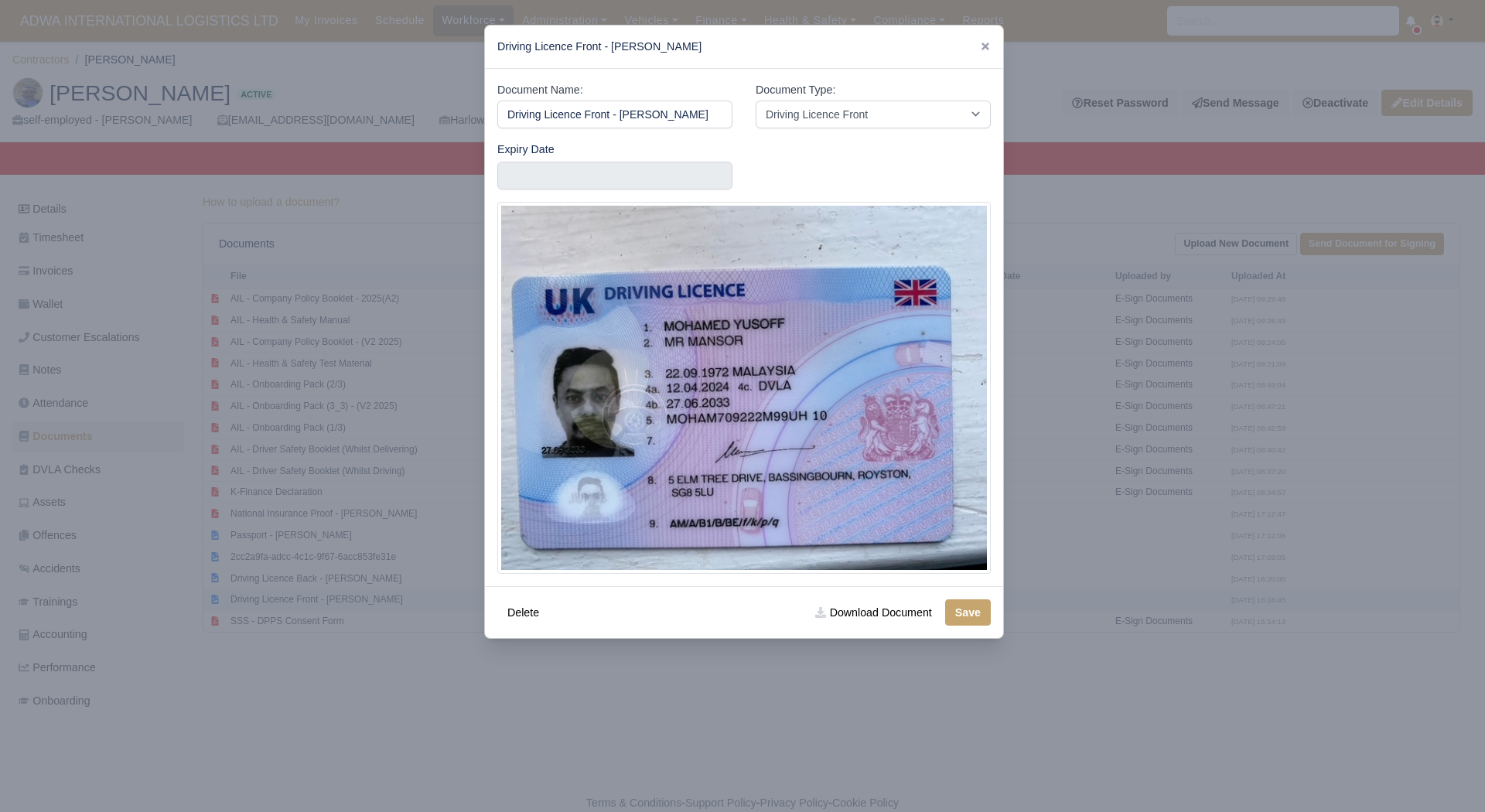
scroll to position [0, 17]
click at [637, 166] on input "text" at bounding box center [614, 175] width 235 height 28
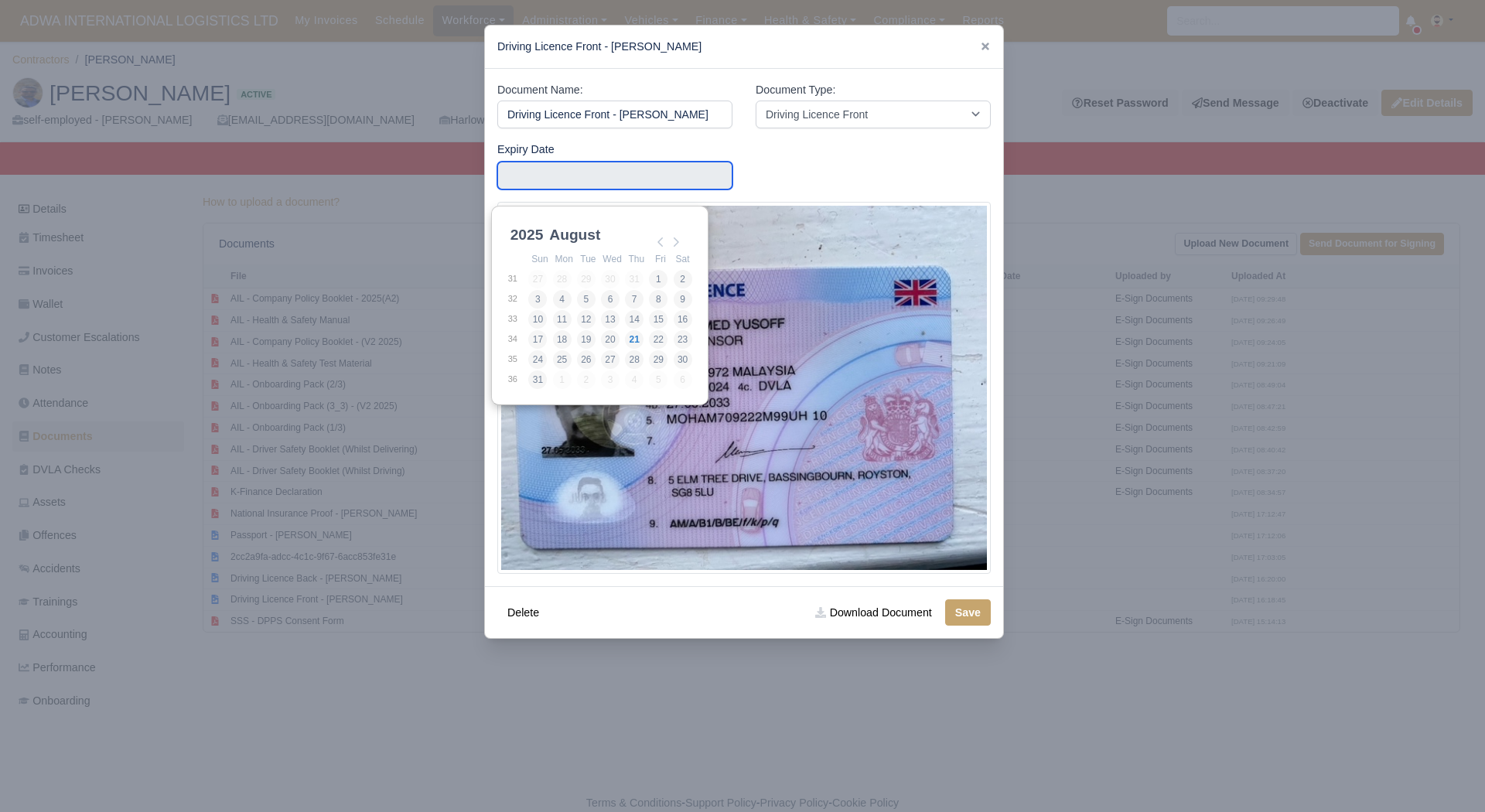
scroll to position [0, 0]
click at [533, 227] on select "2025 2026 2027 2028 2029 2030 2031 2032 2033 2034 2035 2036 2037 2038 2039 2040…" at bounding box center [542, 243] width 70 height 32
type input "2033-06-27"
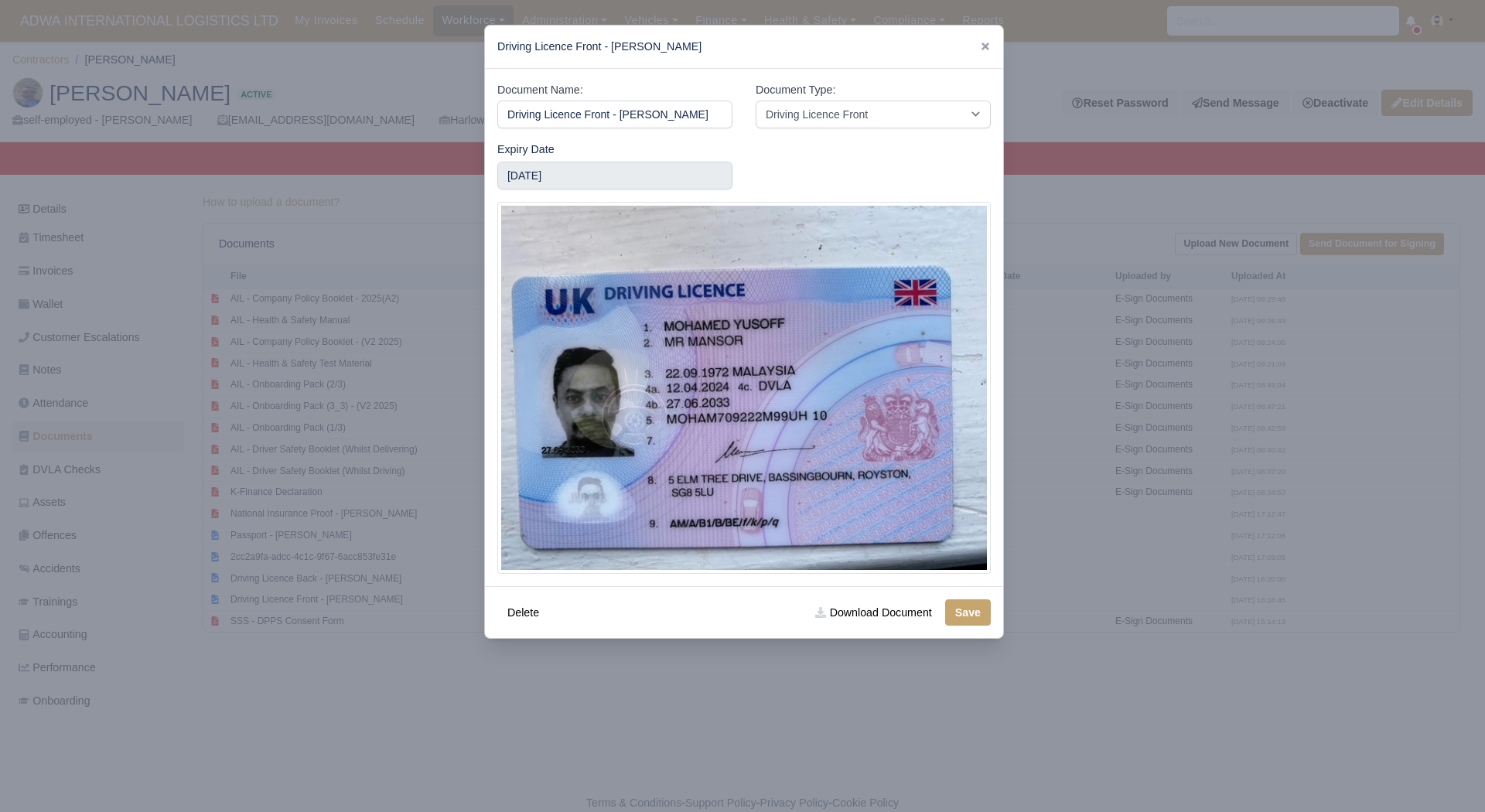
click at [958, 595] on div "Delete Download Document Save" at bounding box center [743, 611] width 518 height 52
click at [958, 615] on button "Save" at bounding box center [968, 612] width 45 height 26
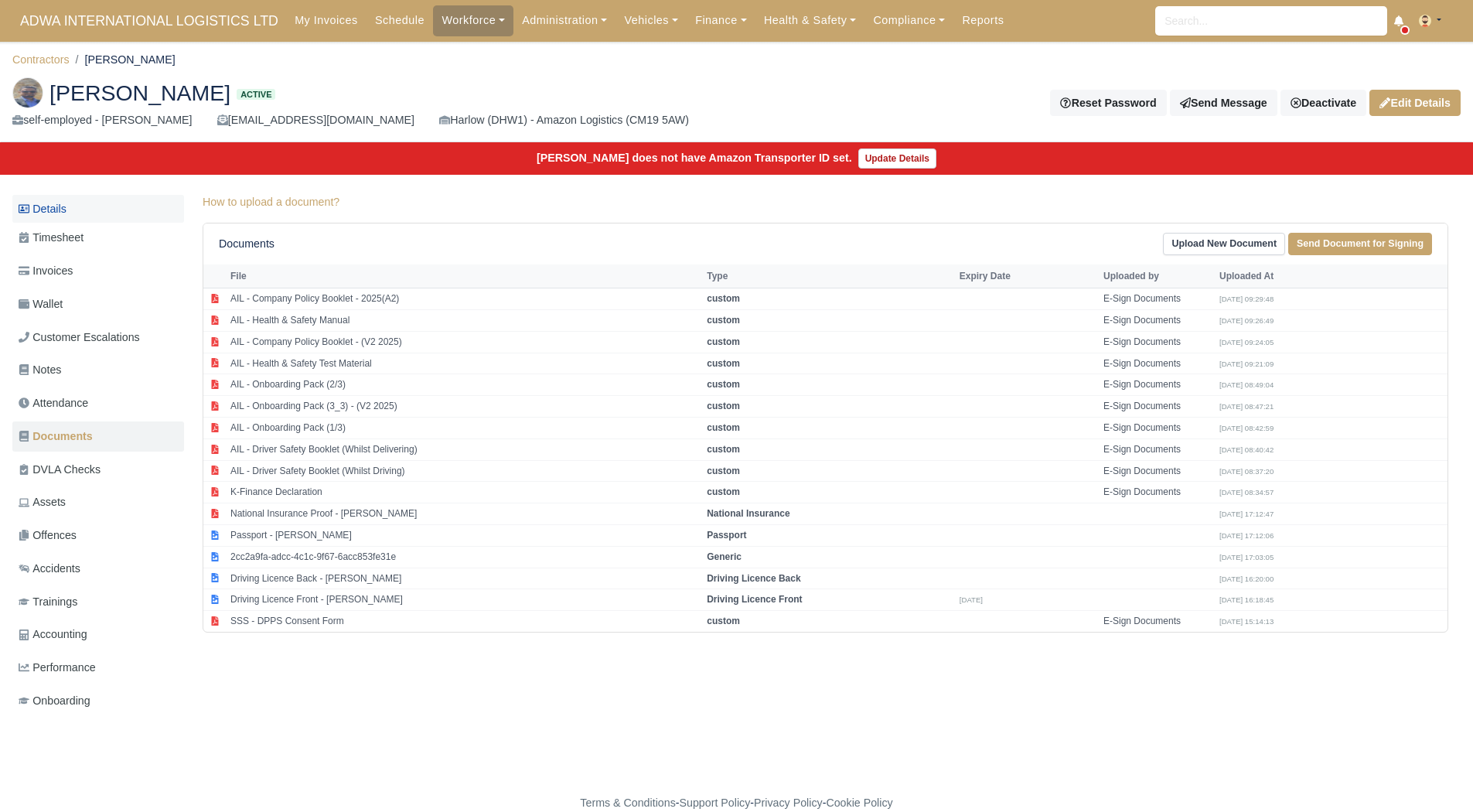
click at [95, 212] on link "Details" at bounding box center [98, 209] width 172 height 29
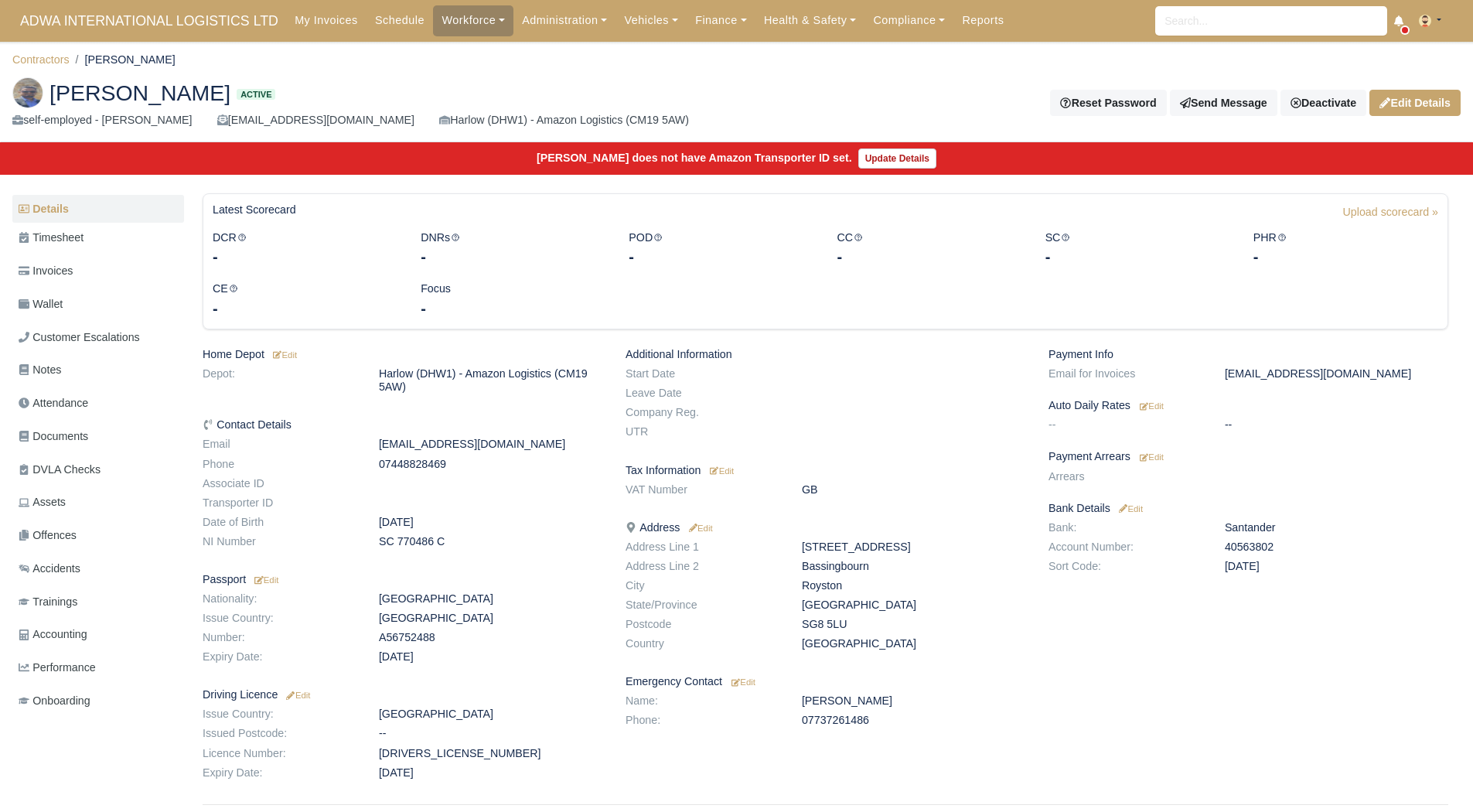
click at [1157, 465] on div "Payment Info Email for Invoices malayarock@hotmail.com Auto Daily Rates Edit --…" at bounding box center [1248, 566] width 423 height 437
click at [1157, 462] on link "Edit" at bounding box center [1149, 456] width 27 height 12
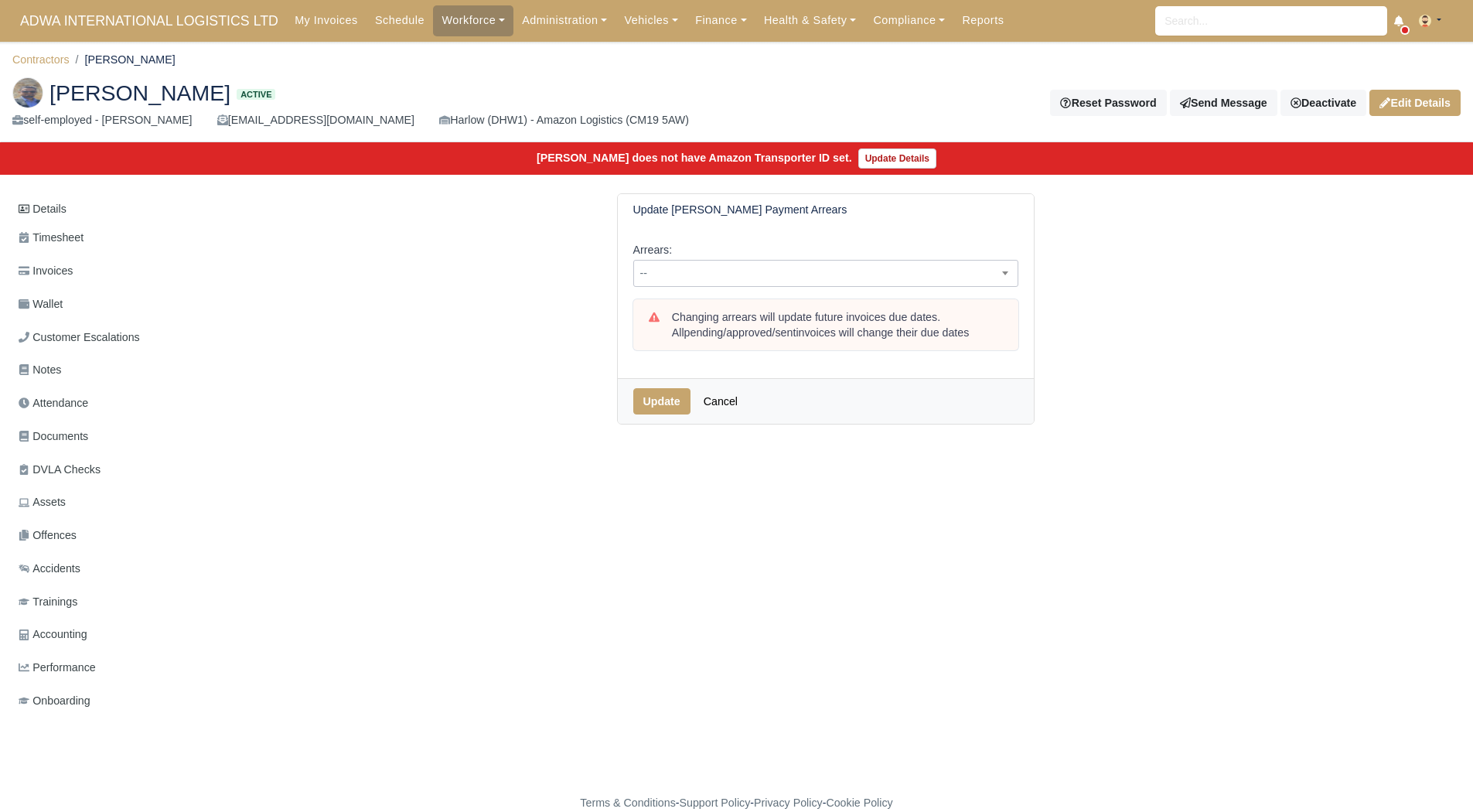
click at [745, 270] on span "--" at bounding box center [825, 273] width 383 height 19
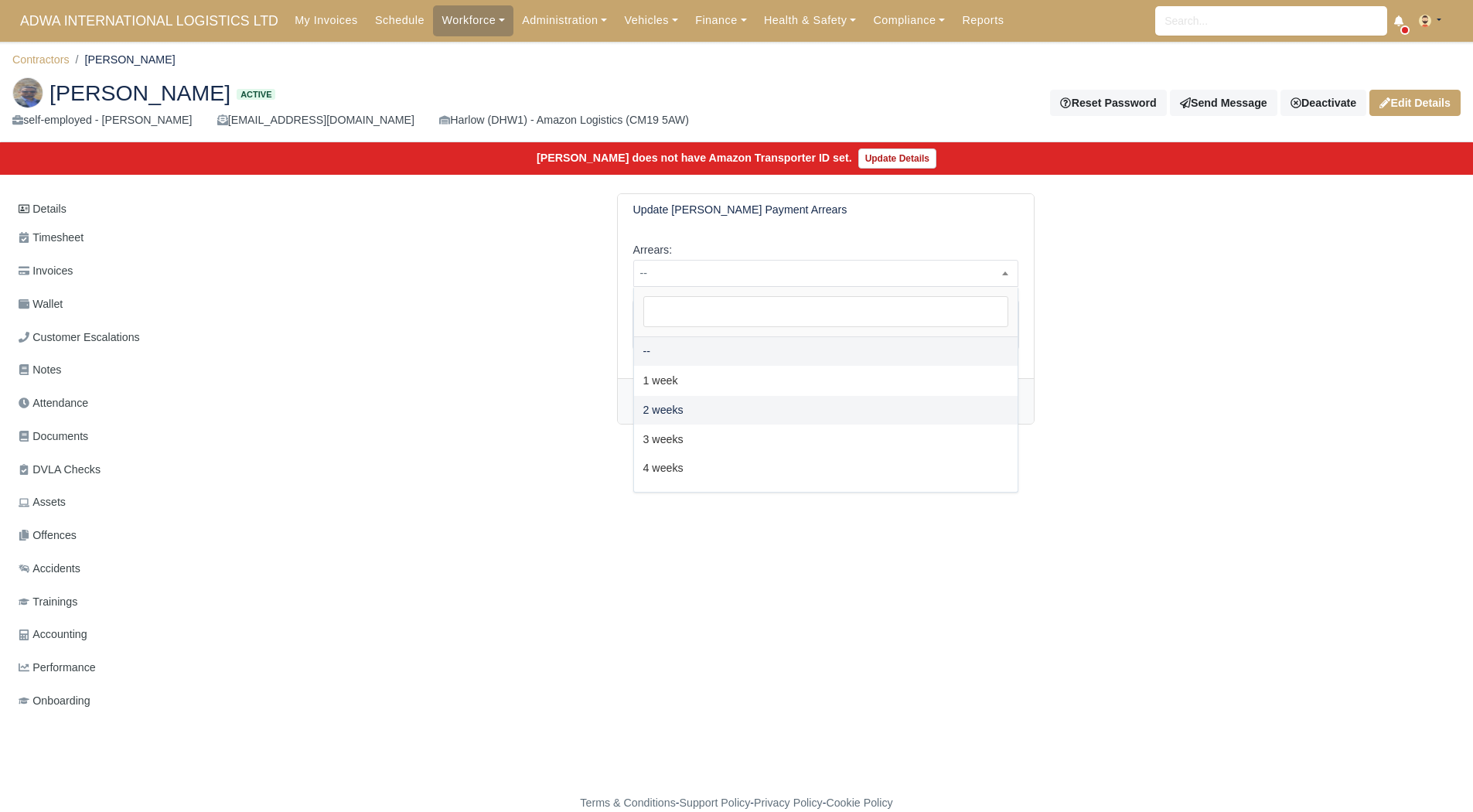
select select "2W"
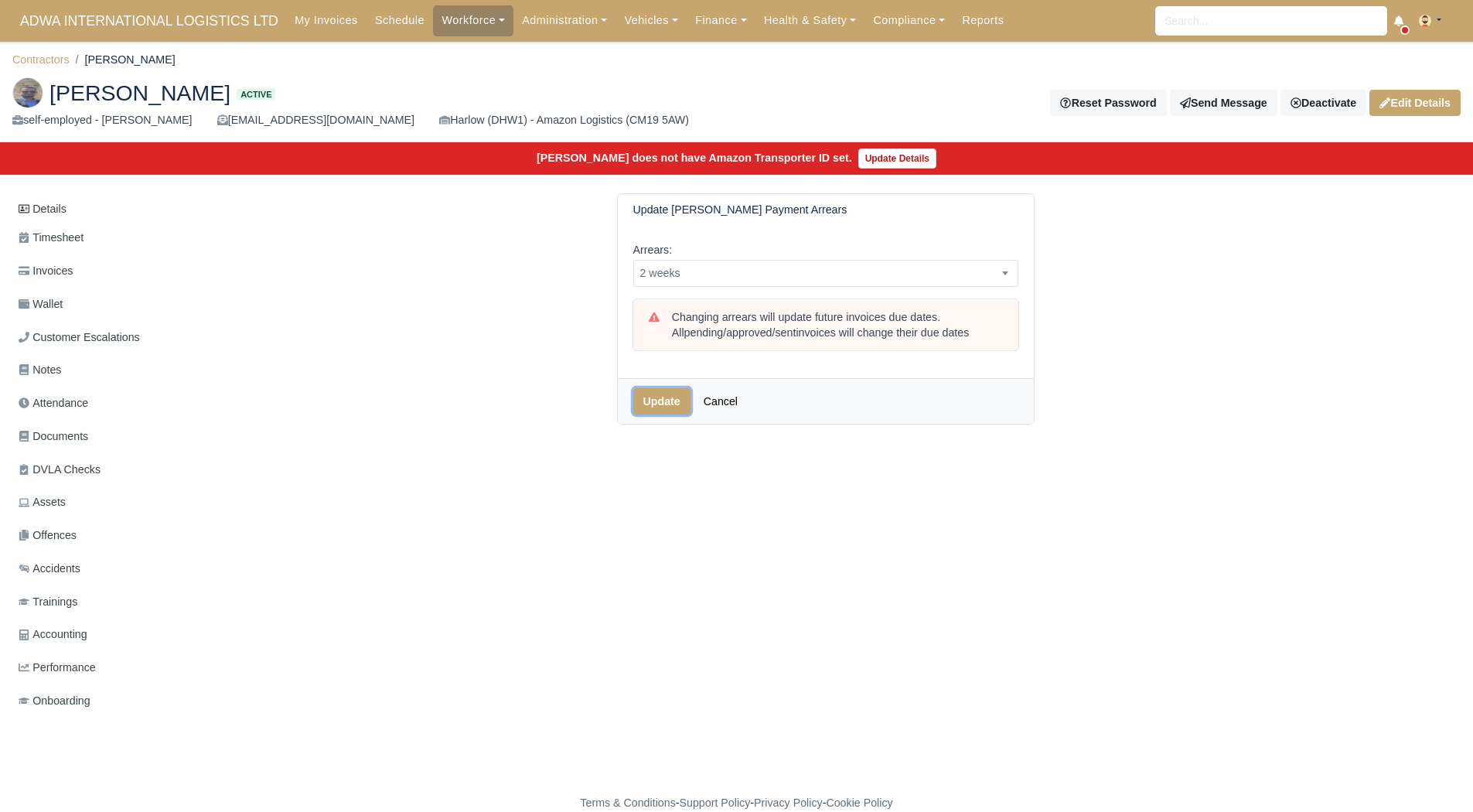
click at [655, 390] on button "Update" at bounding box center [662, 401] width 58 height 26
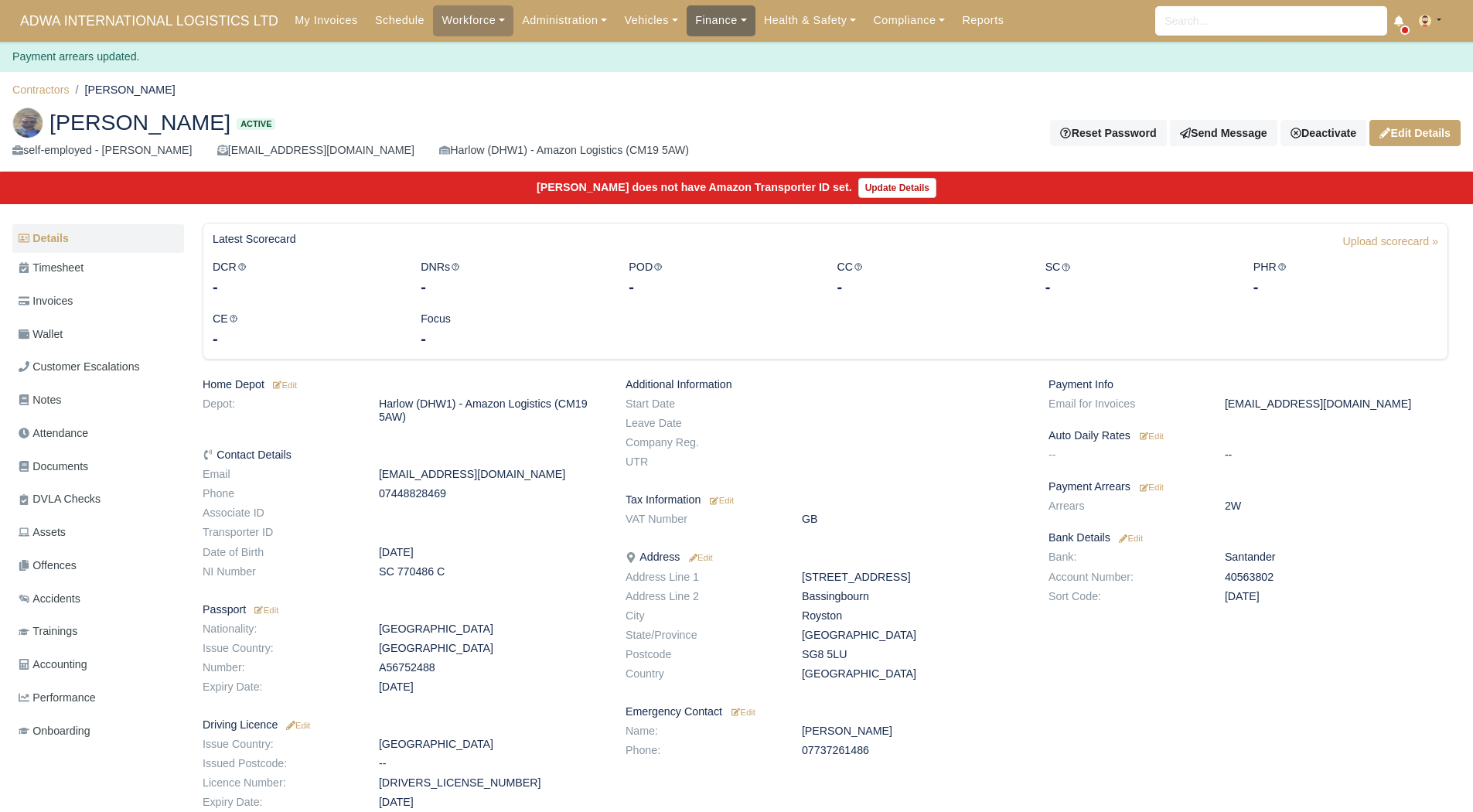
click at [686, 16] on link "Finance" at bounding box center [720, 20] width 69 height 31
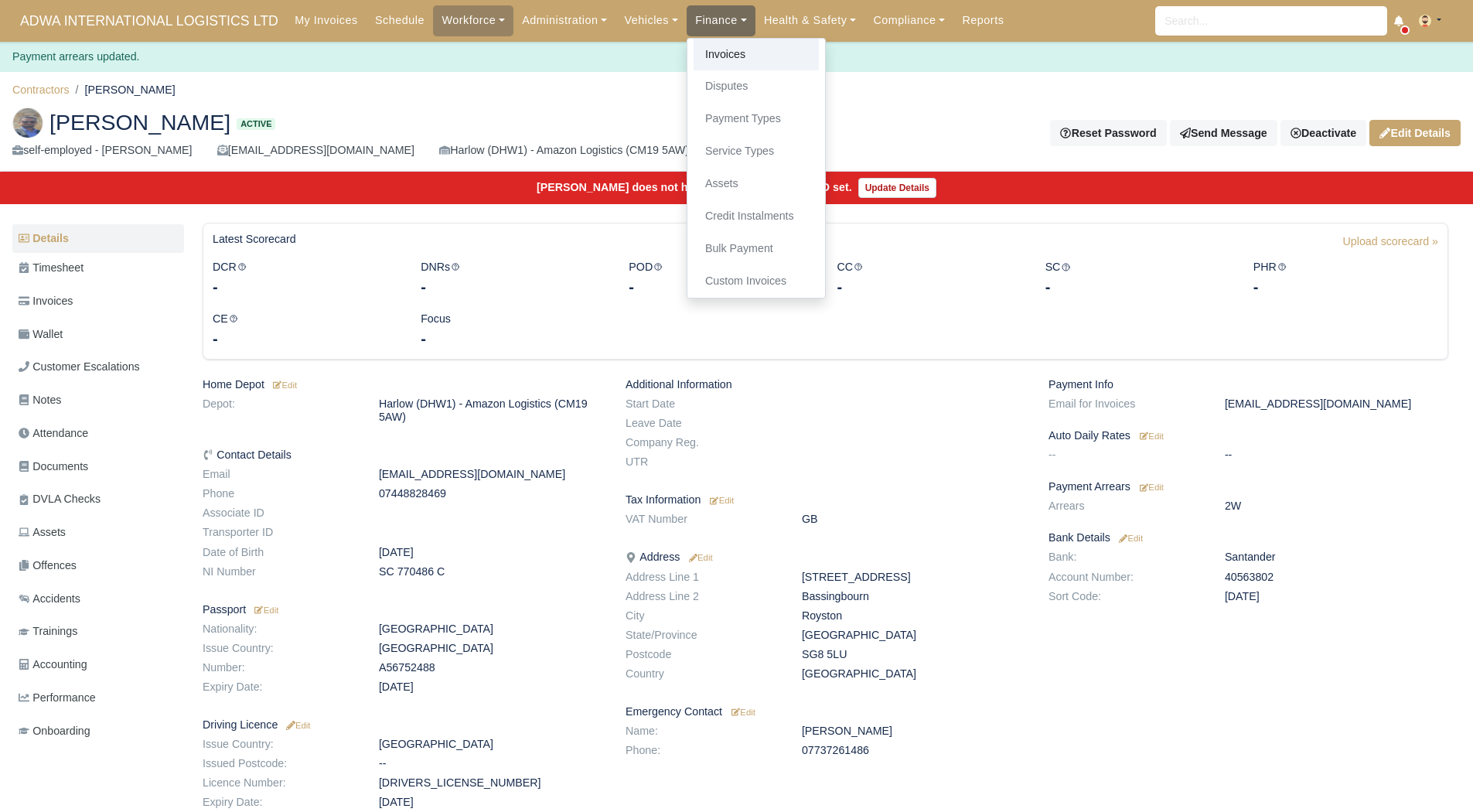
click at [693, 42] on link "Invoices" at bounding box center [755, 54] width 125 height 32
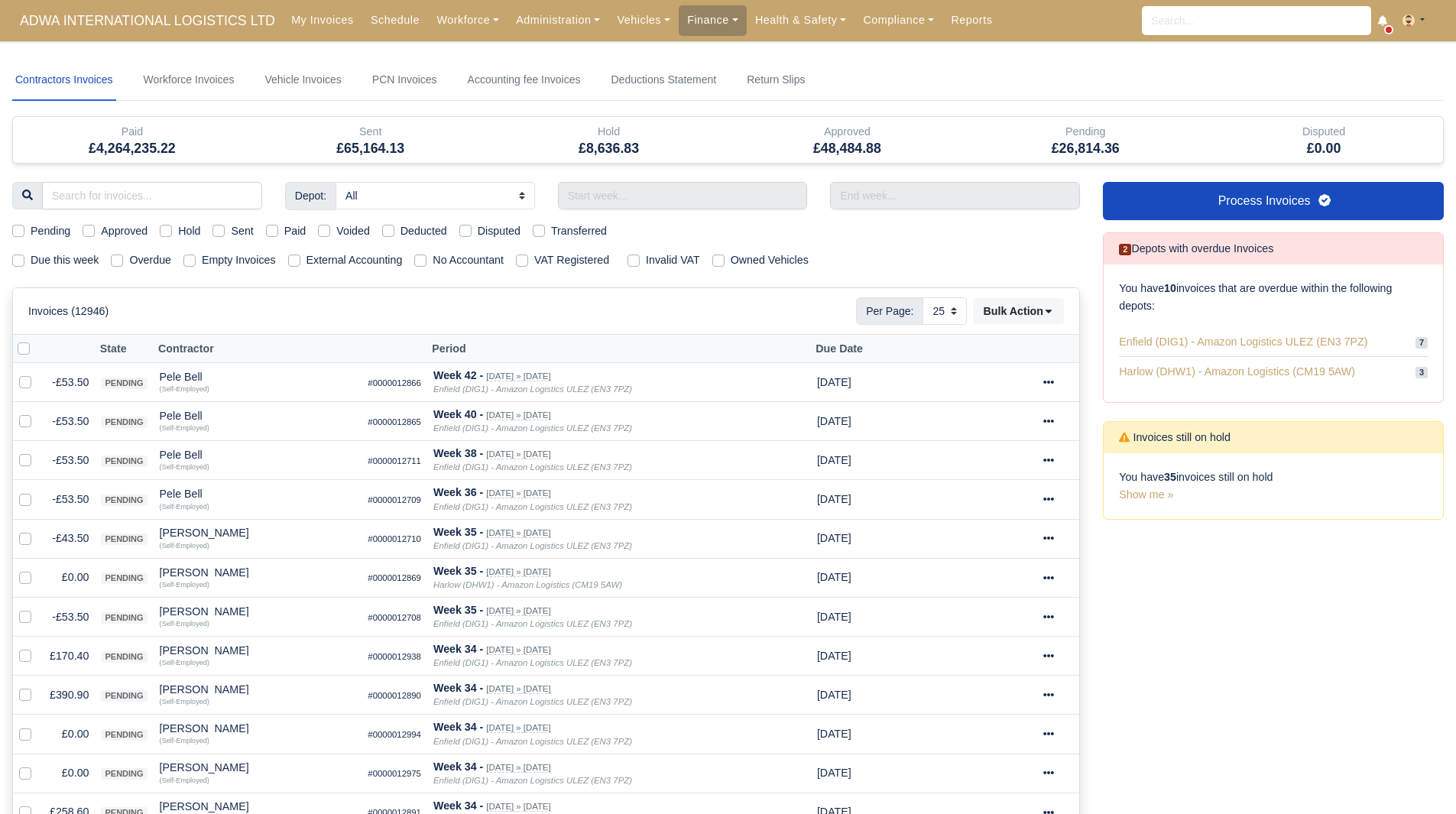
select select "25"
click at [47, 263] on label "Due this week" at bounding box center [64, 260] width 68 height 17
click at [24, 263] on input "Due this week" at bounding box center [18, 257] width 12 height 12
checkbox input "true"
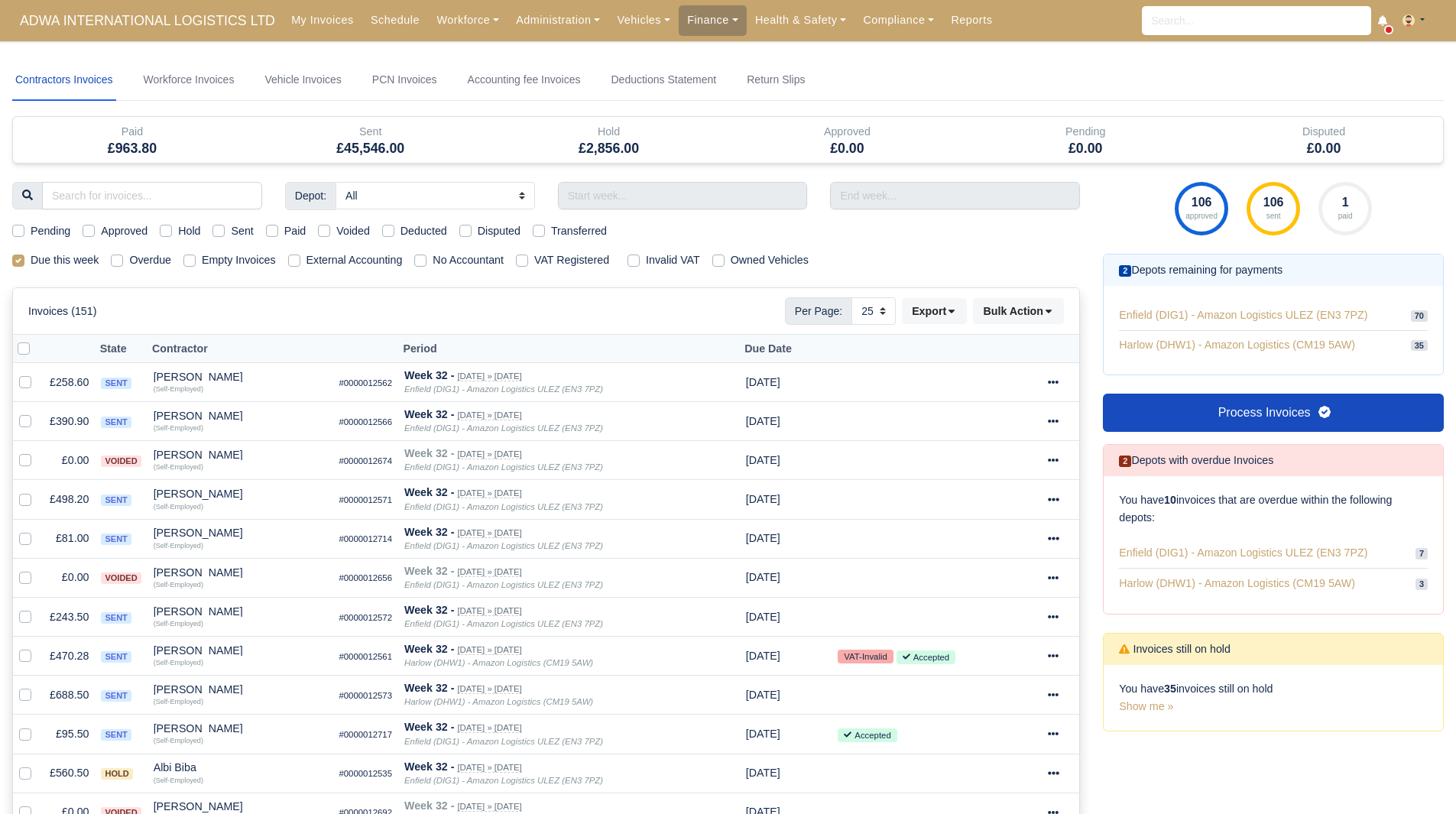
click at [181, 224] on label "Hold" at bounding box center [189, 231] width 22 height 17
click at [172, 224] on input "Hold" at bounding box center [166, 229] width 12 height 12
checkbox input "true"
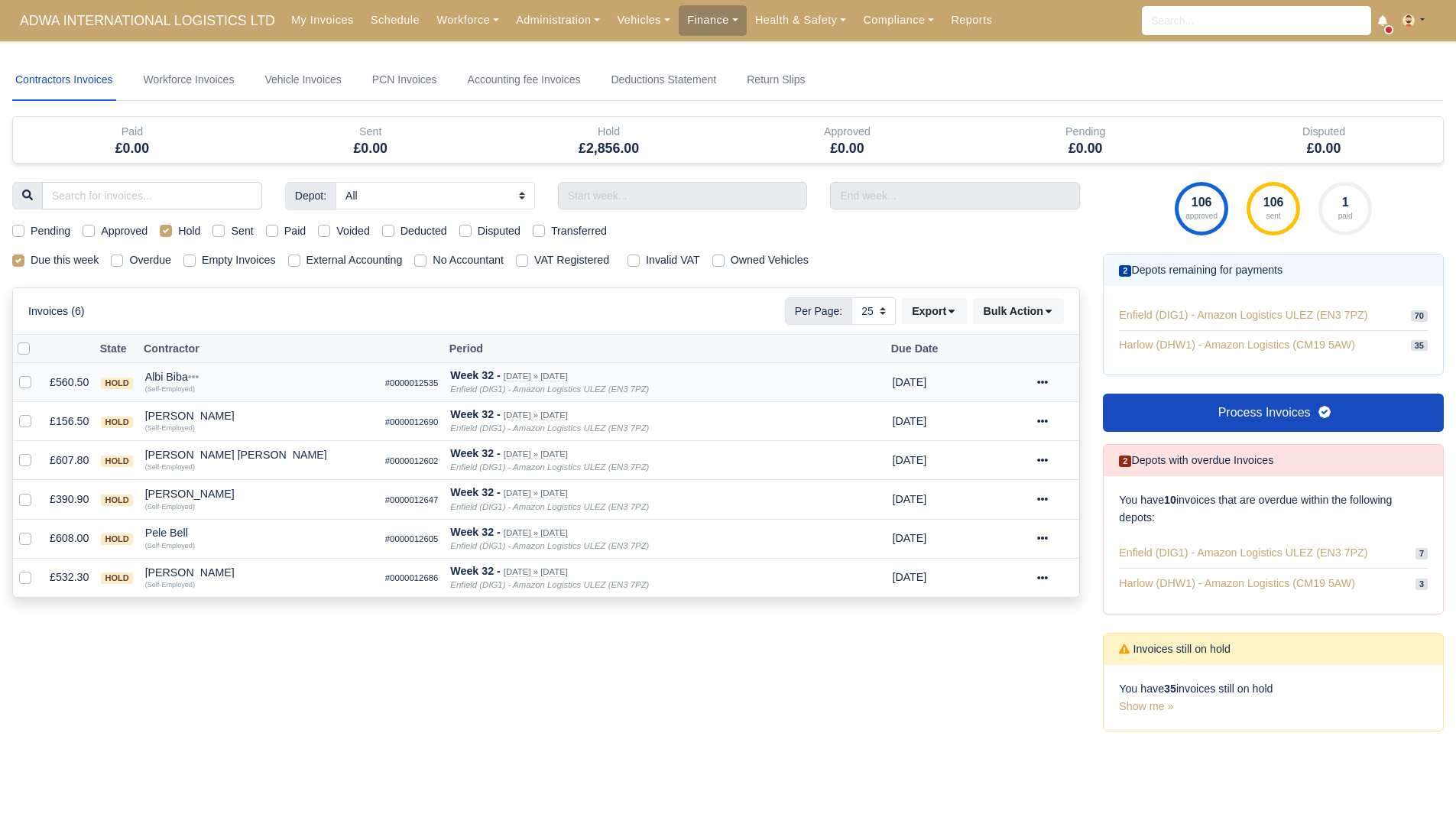
click at [173, 378] on div "Albi Biba" at bounding box center [259, 376] width 228 height 10
click at [268, 423] on button "Other Invoices" at bounding box center [346, 420] width 226 height 23
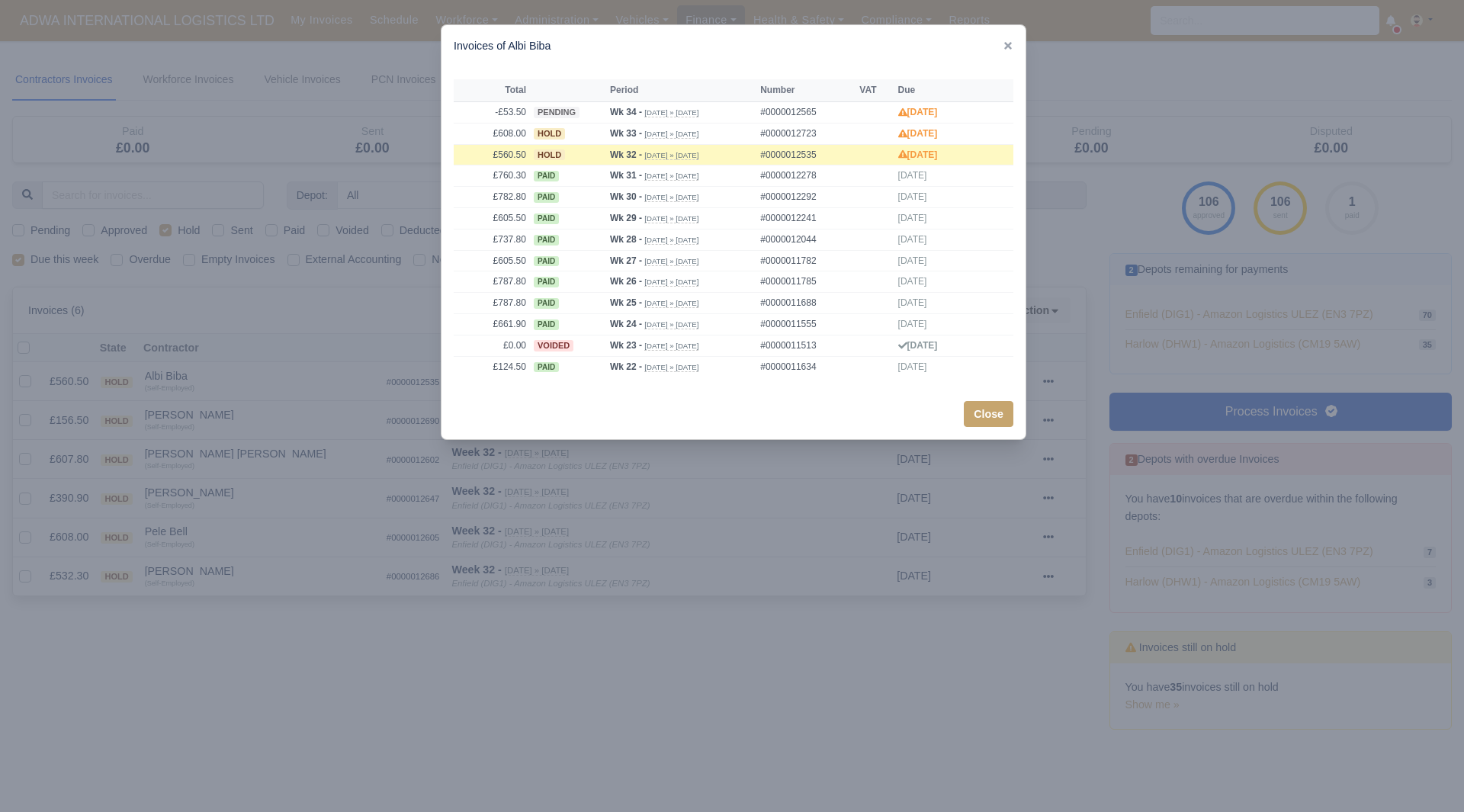
click at [243, 402] on div at bounding box center [732, 406] width 1464 height 812
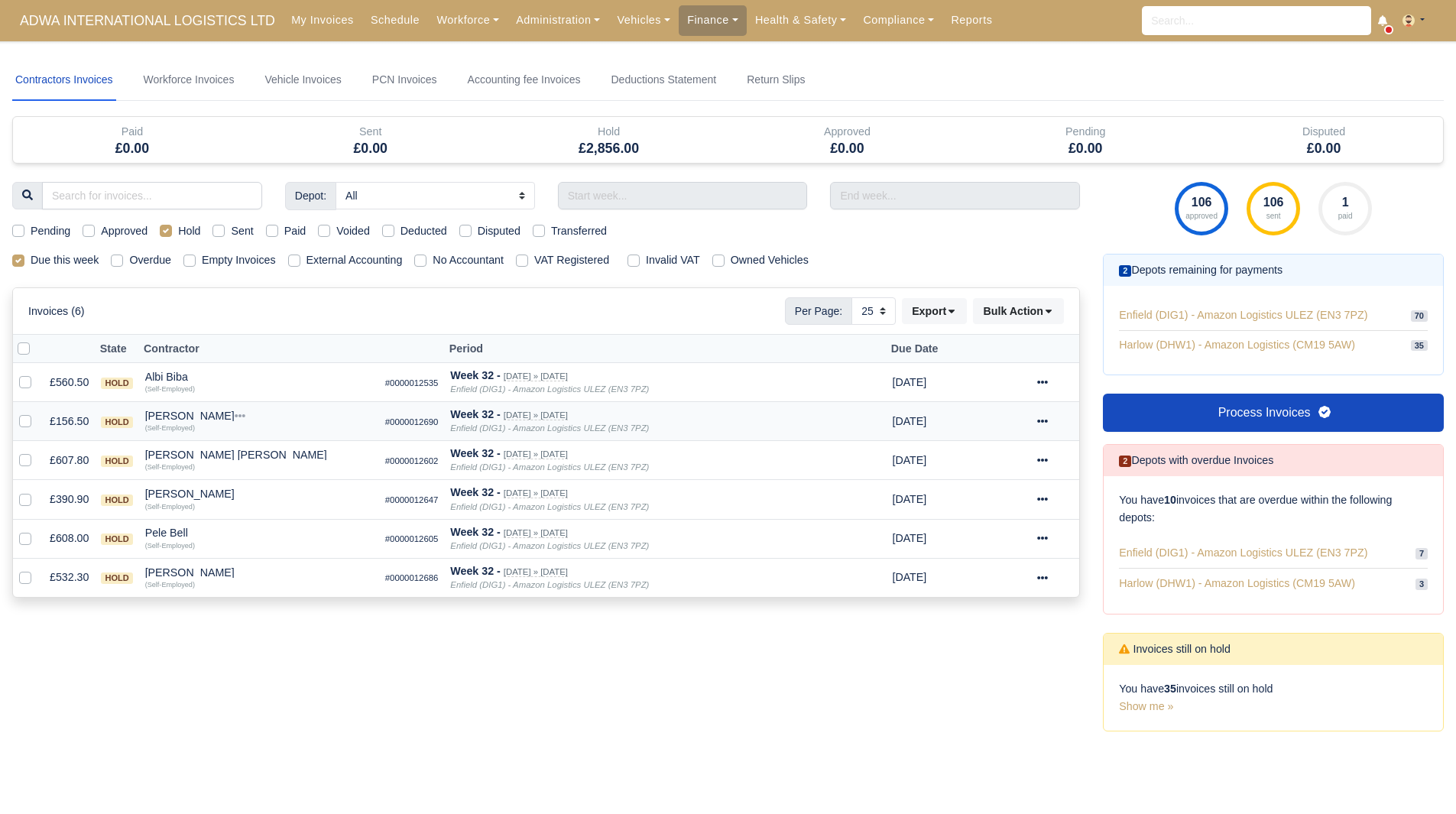
click at [170, 413] on div "Berdan Sasmaz" at bounding box center [259, 415] width 228 height 10
click at [255, 452] on button "Other Invoices" at bounding box center [346, 459] width 226 height 23
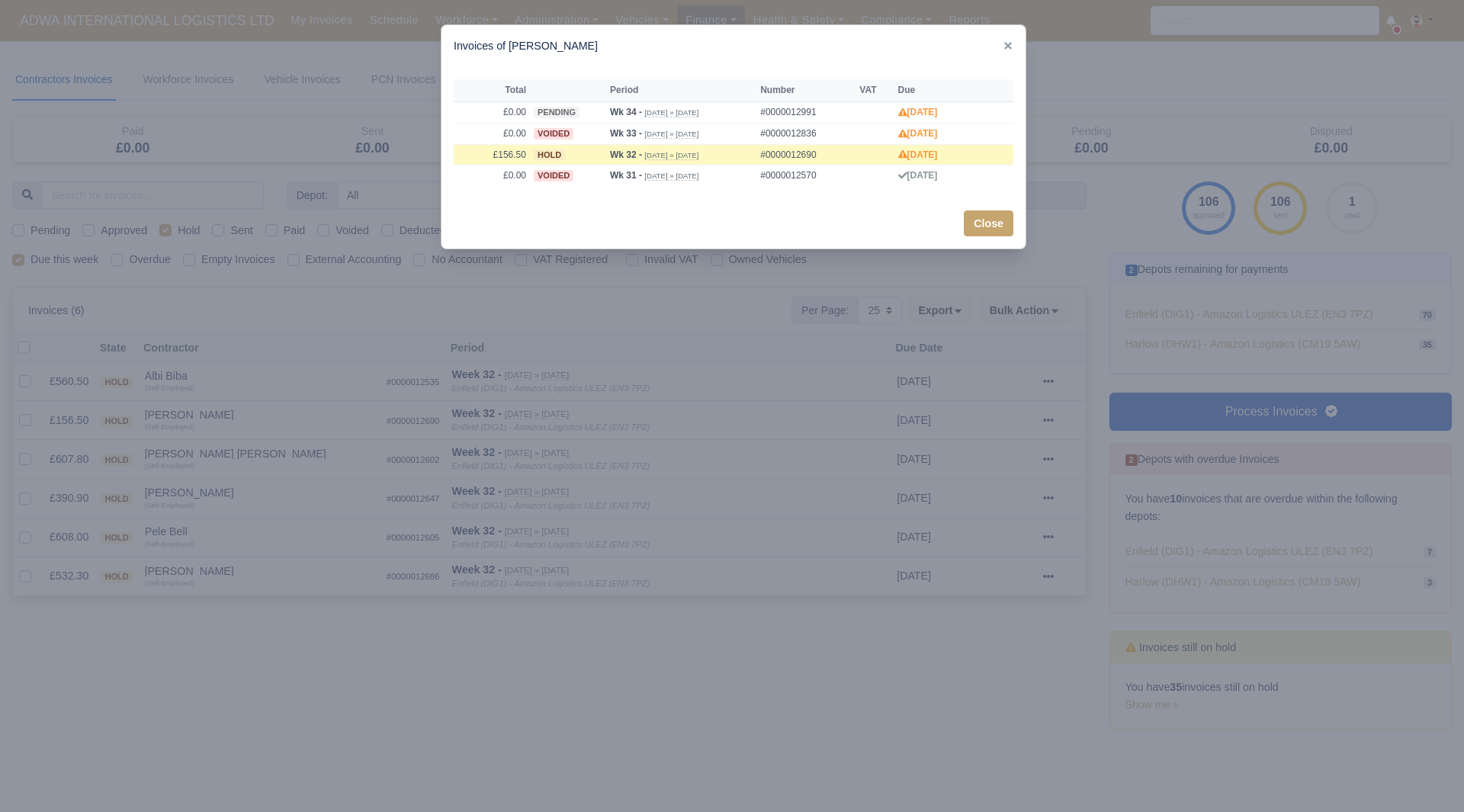
click at [195, 416] on div at bounding box center [732, 406] width 1464 height 812
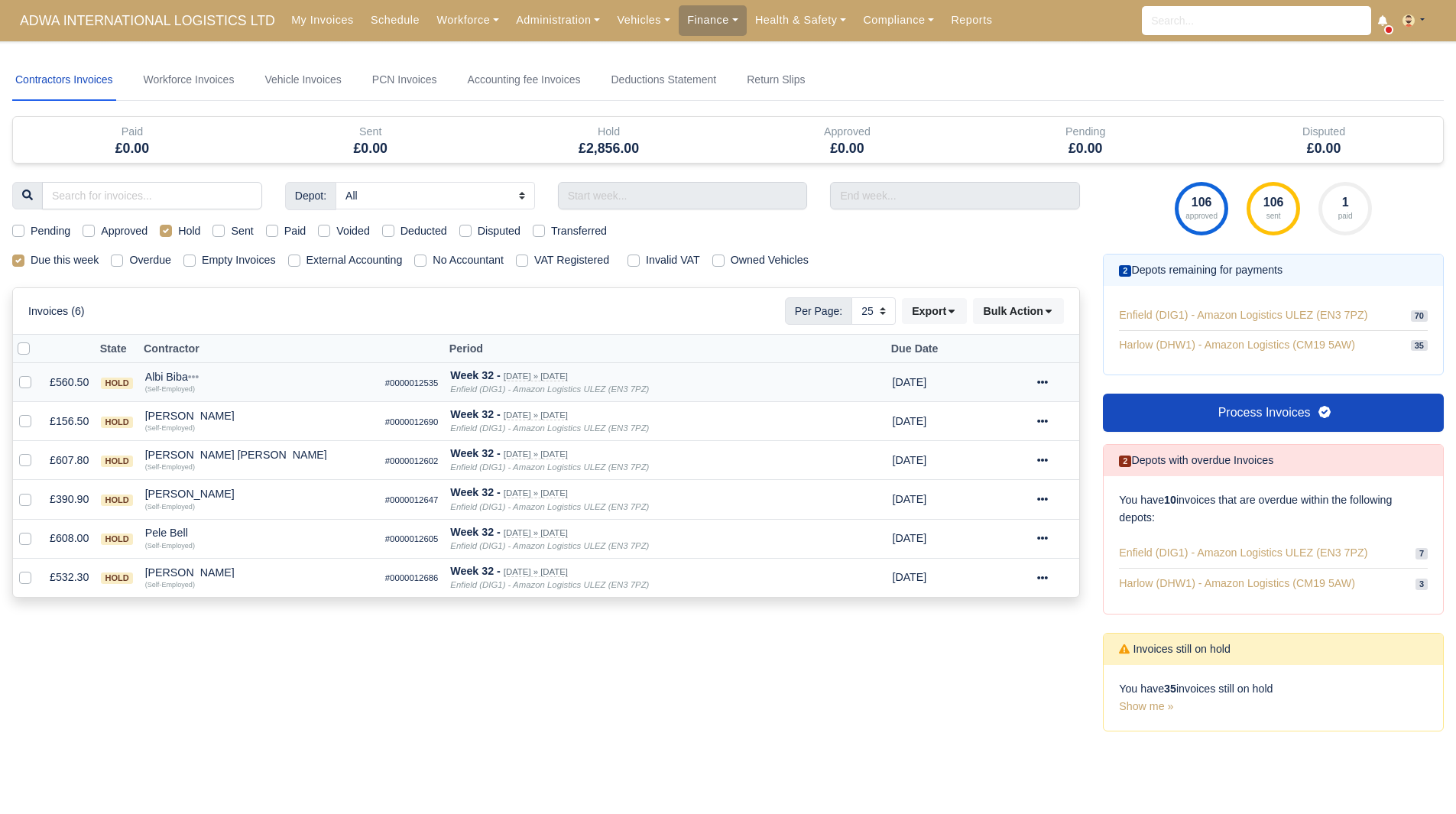
click at [173, 376] on div "Albi Biba" at bounding box center [259, 376] width 228 height 10
click at [265, 451] on button "Wallet" at bounding box center [346, 443] width 226 height 23
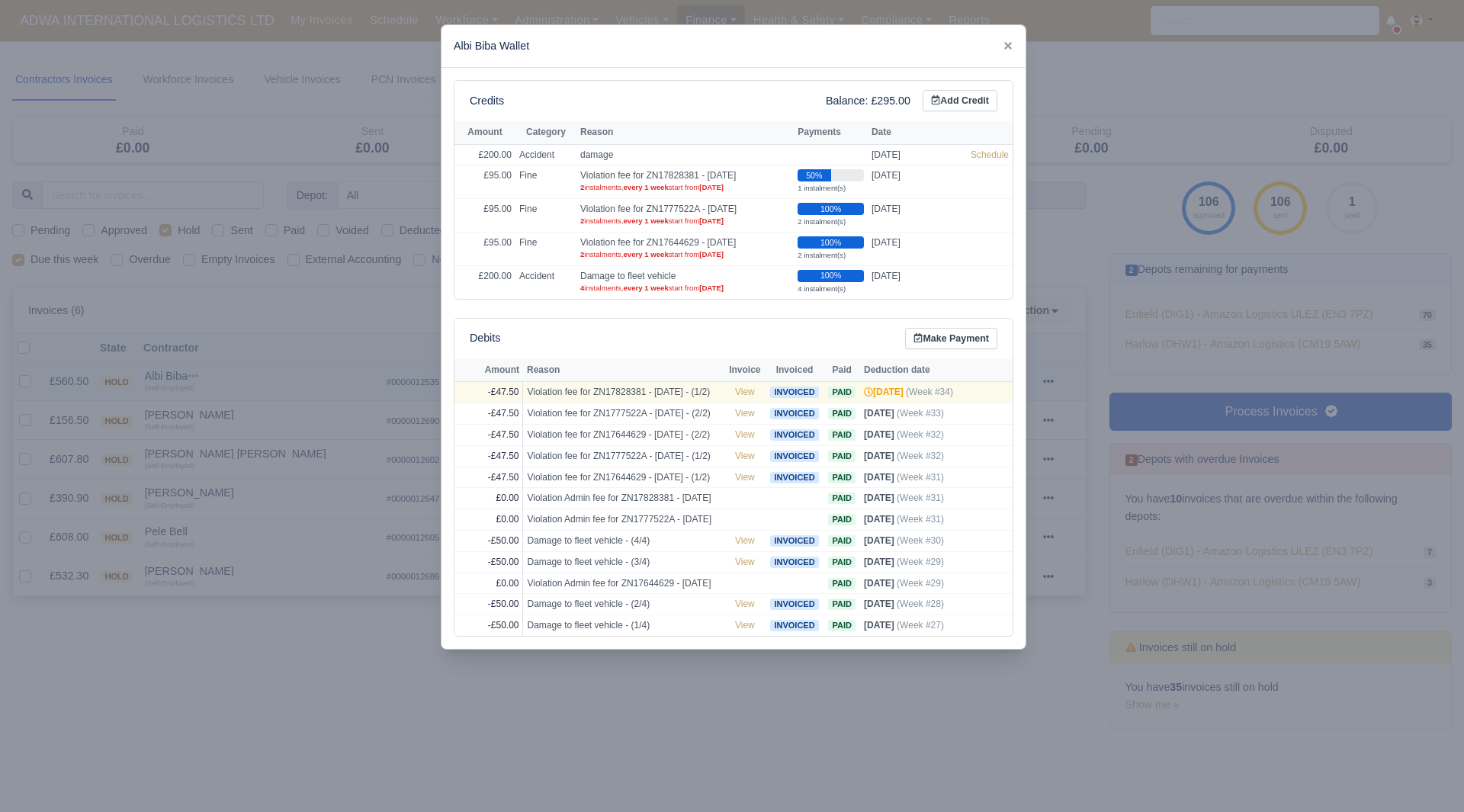
click at [264, 450] on div at bounding box center [732, 406] width 1464 height 812
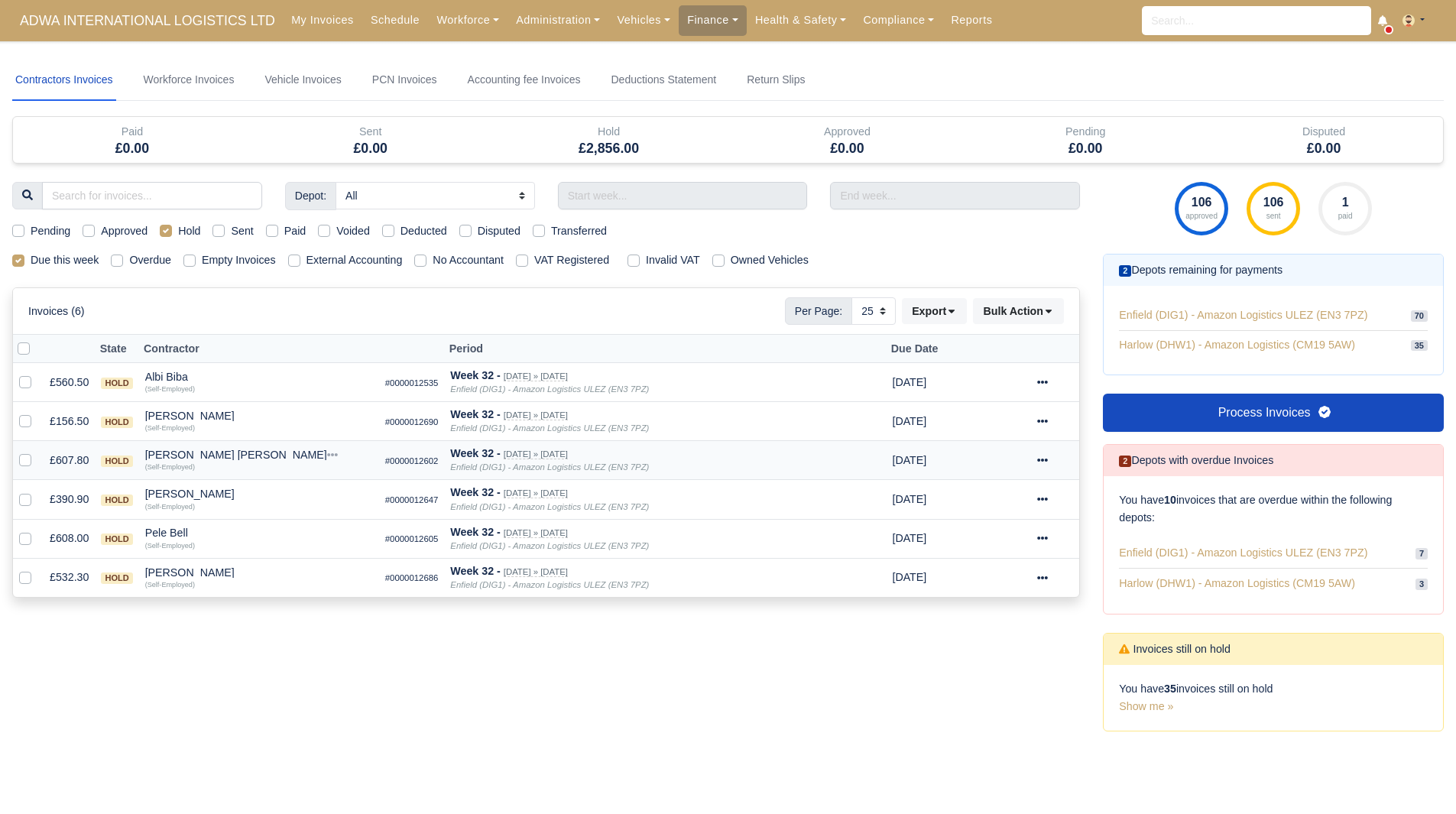
click at [163, 454] on div "Mohammed yusuf Sayed" at bounding box center [259, 455] width 228 height 10
click at [306, 502] on button "Other Invoices" at bounding box center [346, 498] width 226 height 23
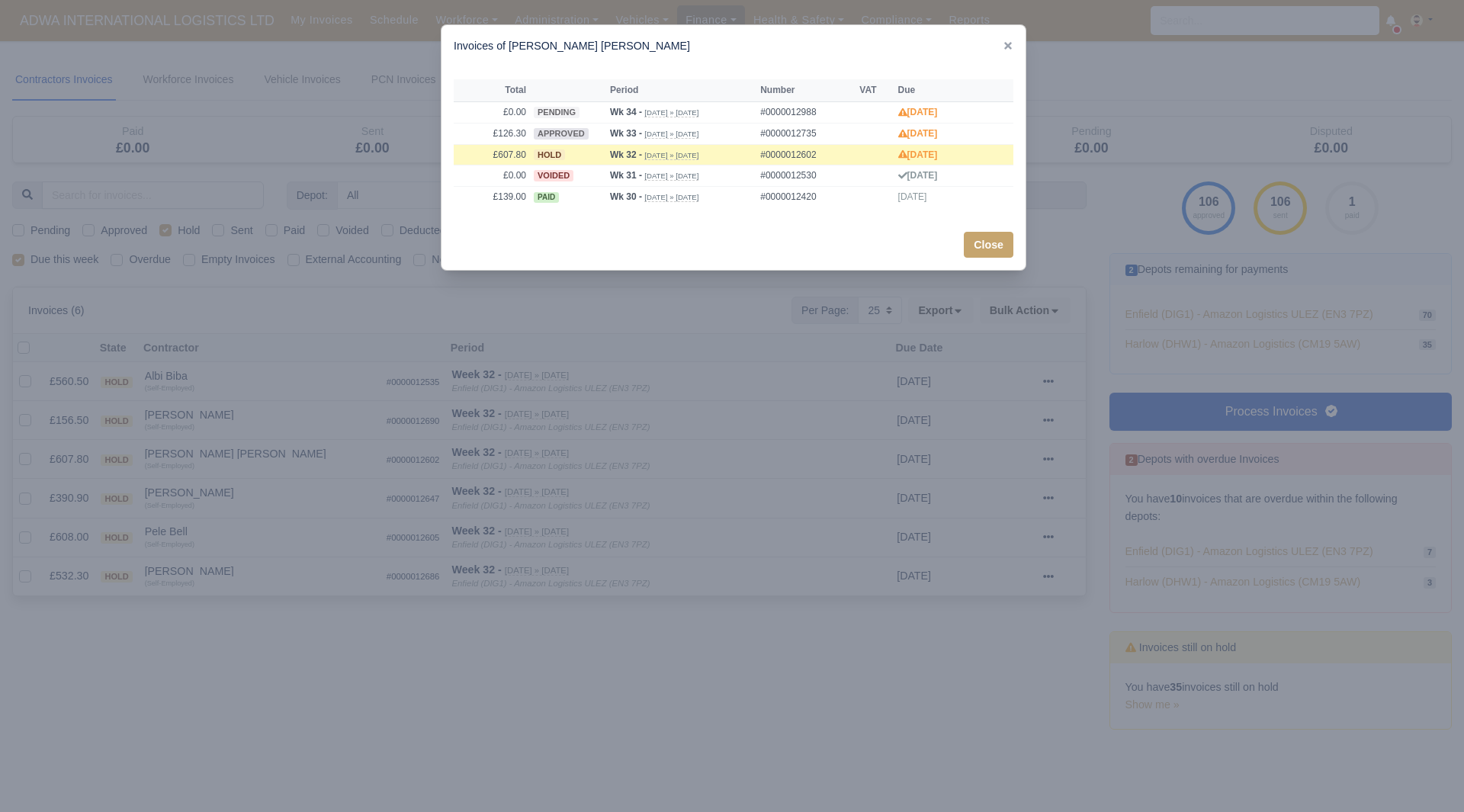
click at [250, 491] on div at bounding box center [732, 406] width 1464 height 812
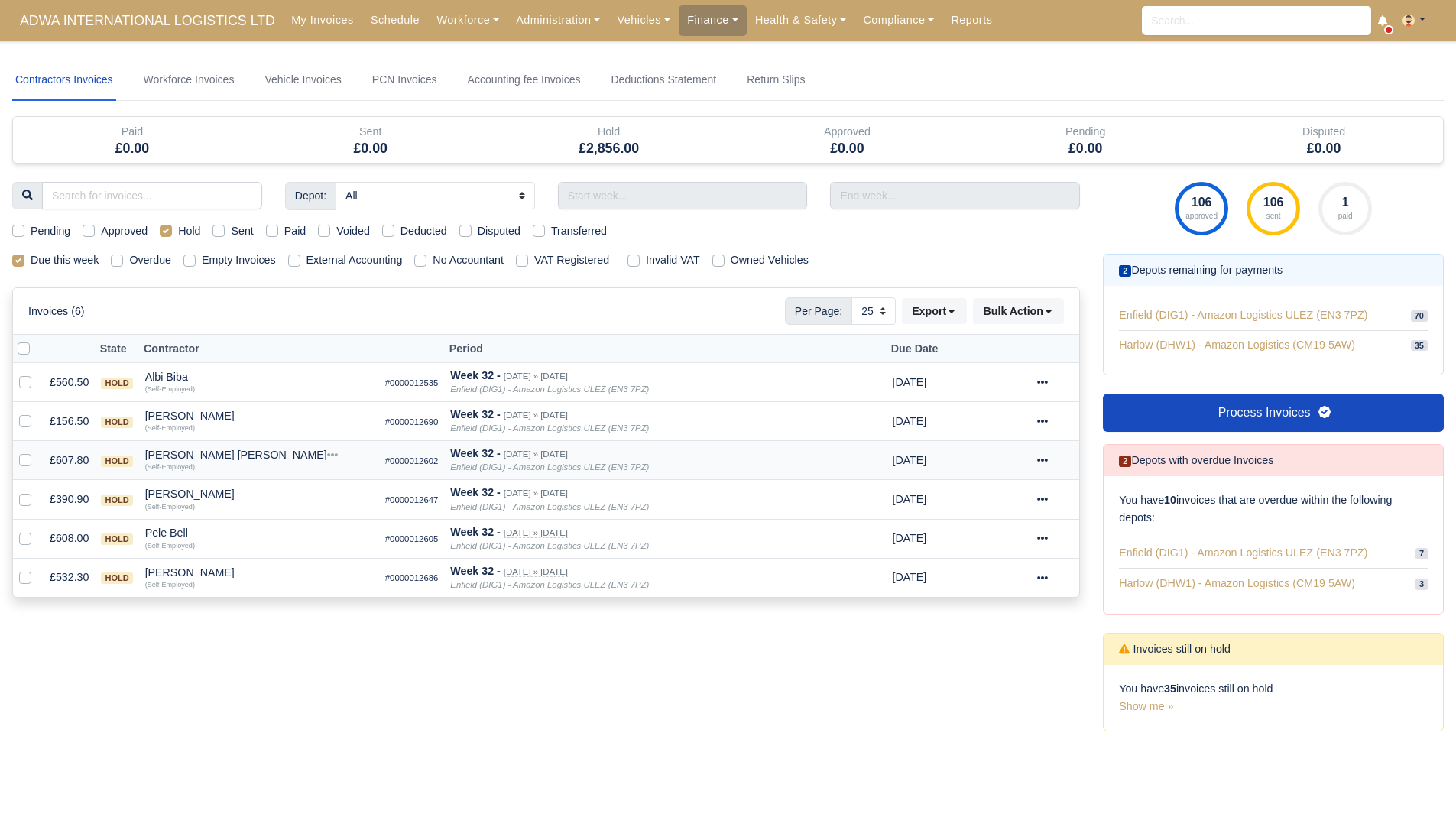
click at [204, 453] on div "Mohammed yusuf Sayed" at bounding box center [259, 455] width 228 height 10
click at [272, 520] on button "Wallet" at bounding box center [346, 521] width 226 height 23
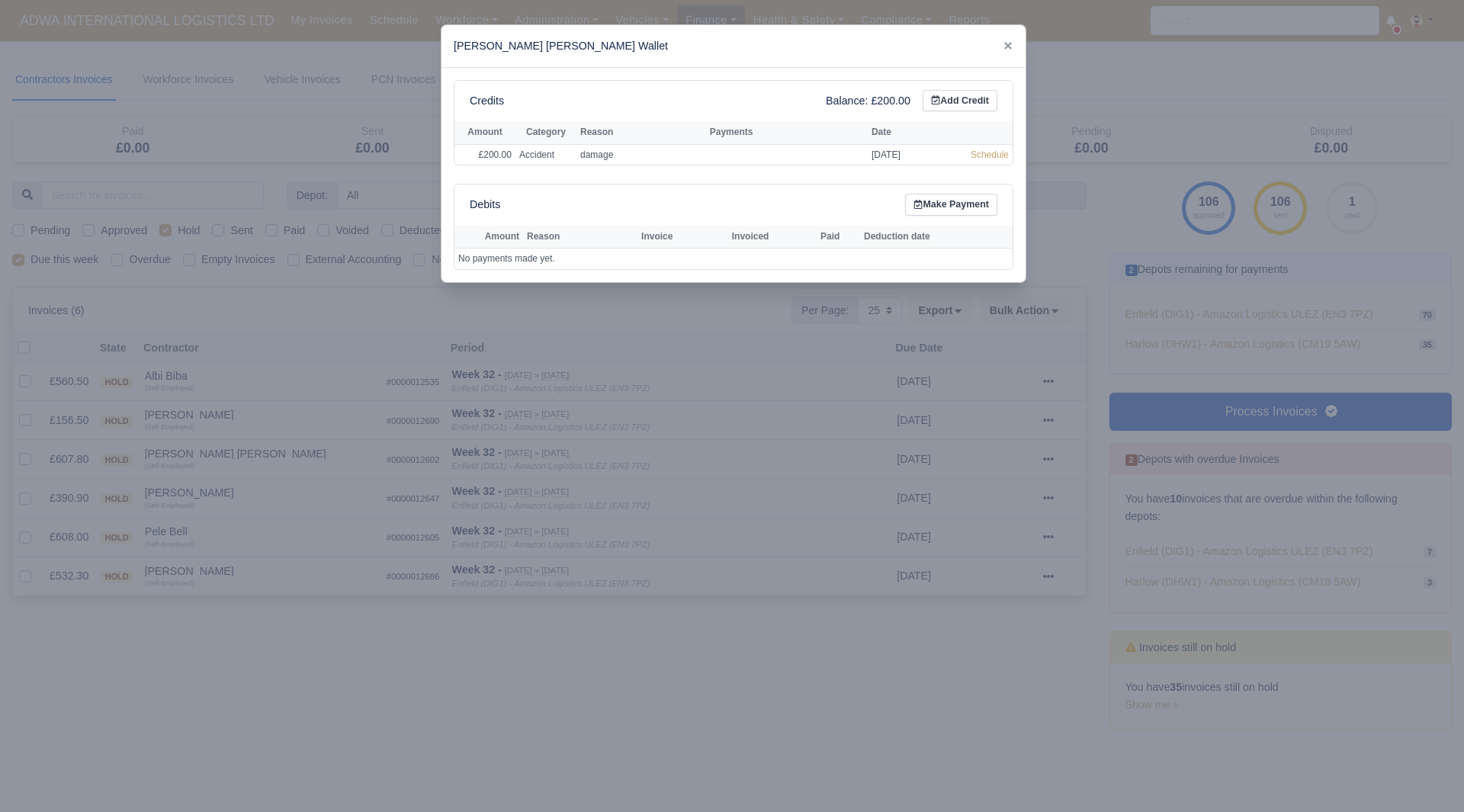
click at [219, 486] on div at bounding box center [732, 406] width 1464 height 812
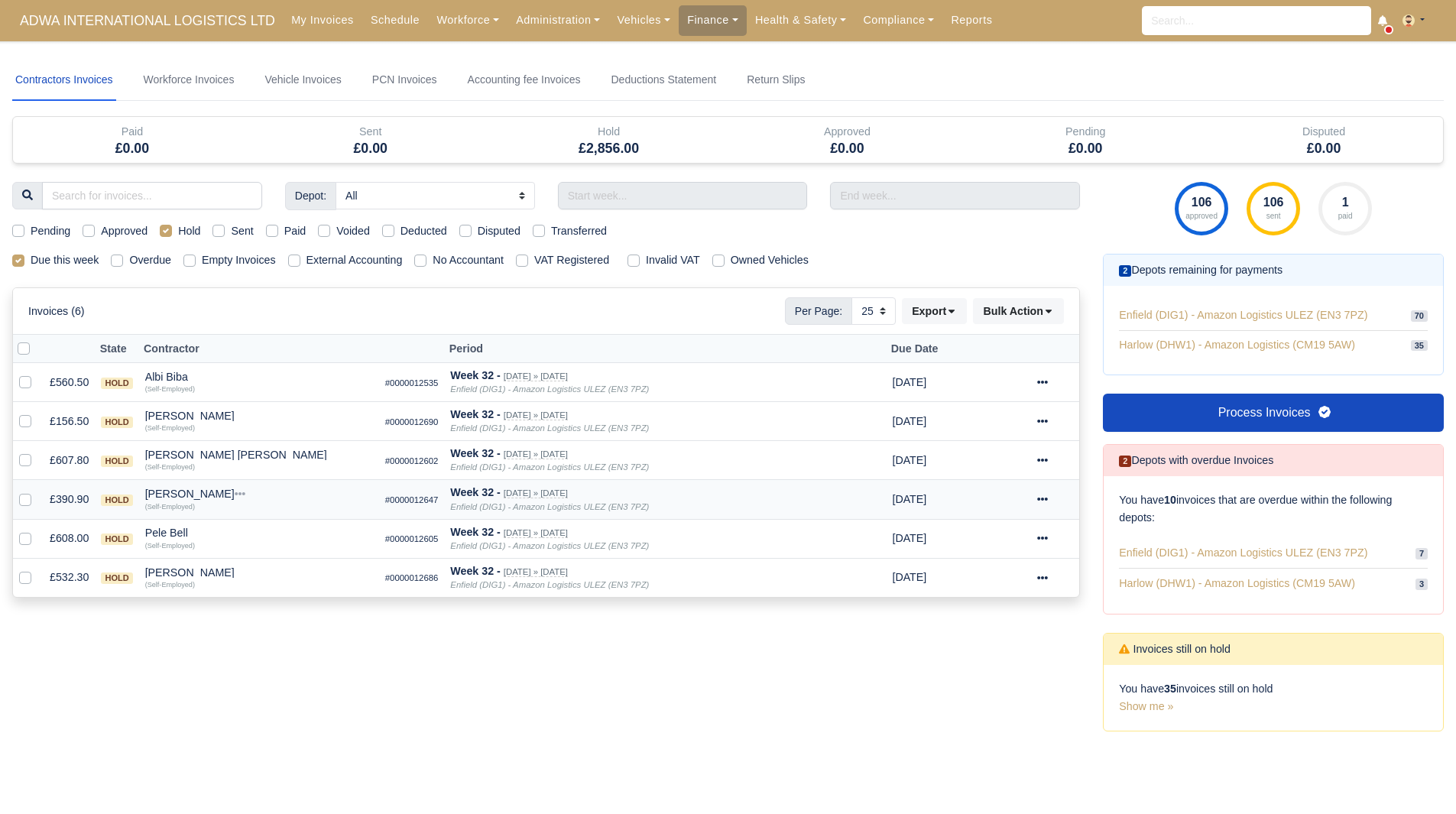
click at [194, 488] on td "Olayinka Afolabi Quick Actions Other Invoices Wallet (Self-Employed)" at bounding box center [259, 499] width 240 height 39
click at [196, 496] on div "Olayinka Afolabi" at bounding box center [259, 494] width 228 height 10
click at [280, 536] on button "Other Invoices" at bounding box center [346, 537] width 226 height 23
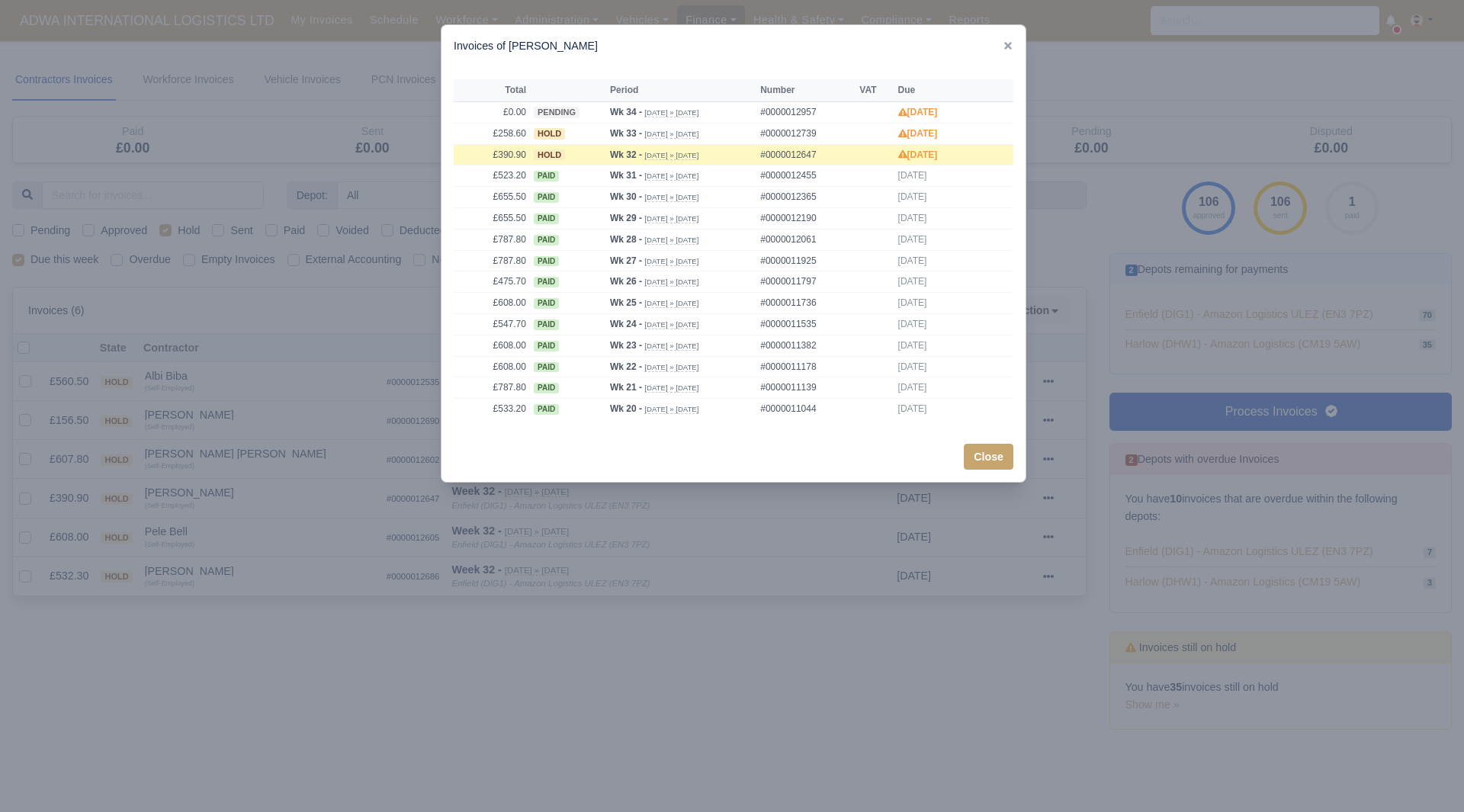
click at [278, 436] on div at bounding box center [732, 406] width 1464 height 812
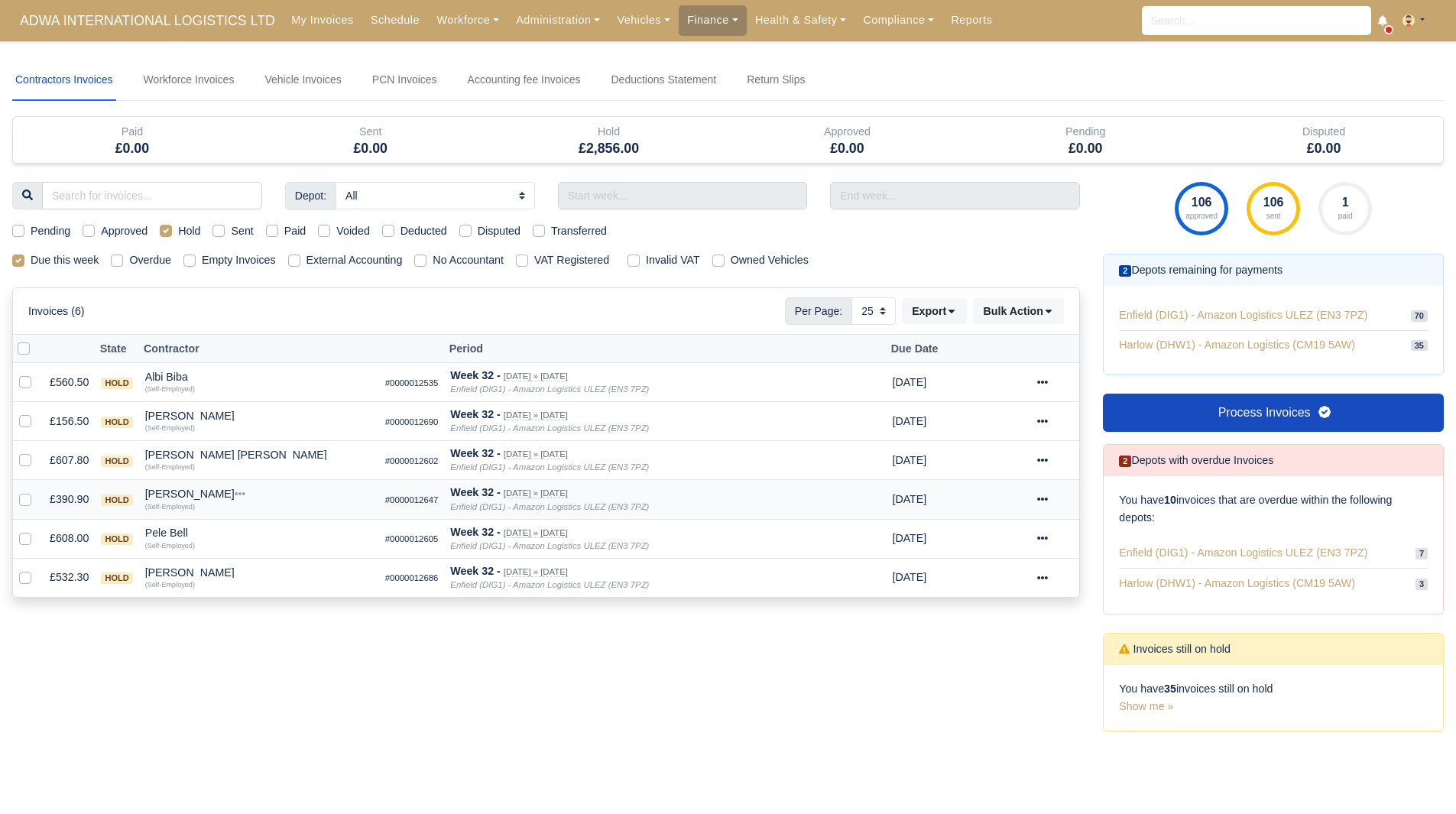
click at [178, 489] on div "Olayinka Afolabi" at bounding box center [259, 494] width 228 height 10
click at [262, 540] on button "Other Invoices" at bounding box center [346, 537] width 226 height 23
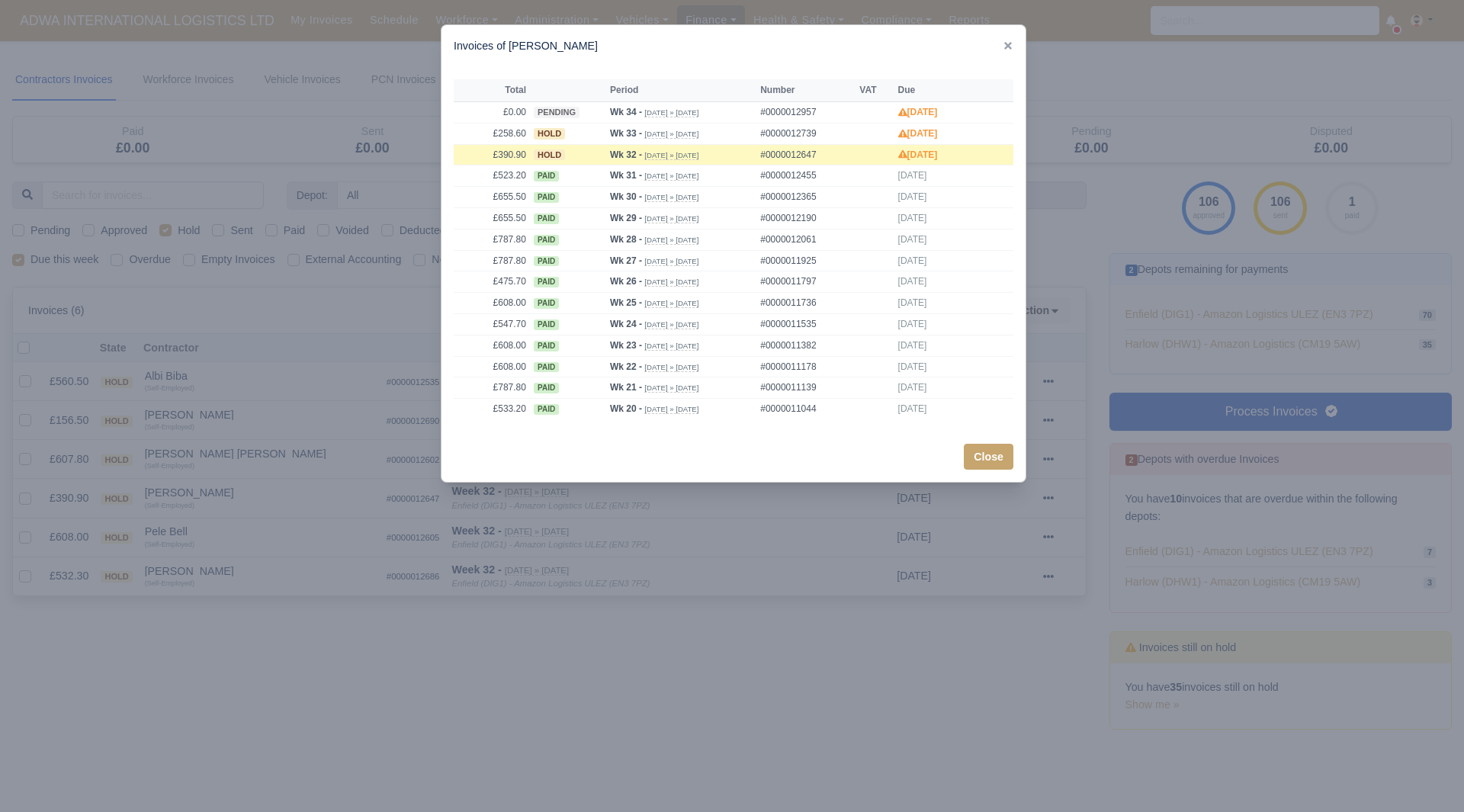
click at [220, 512] on div at bounding box center [732, 406] width 1464 height 812
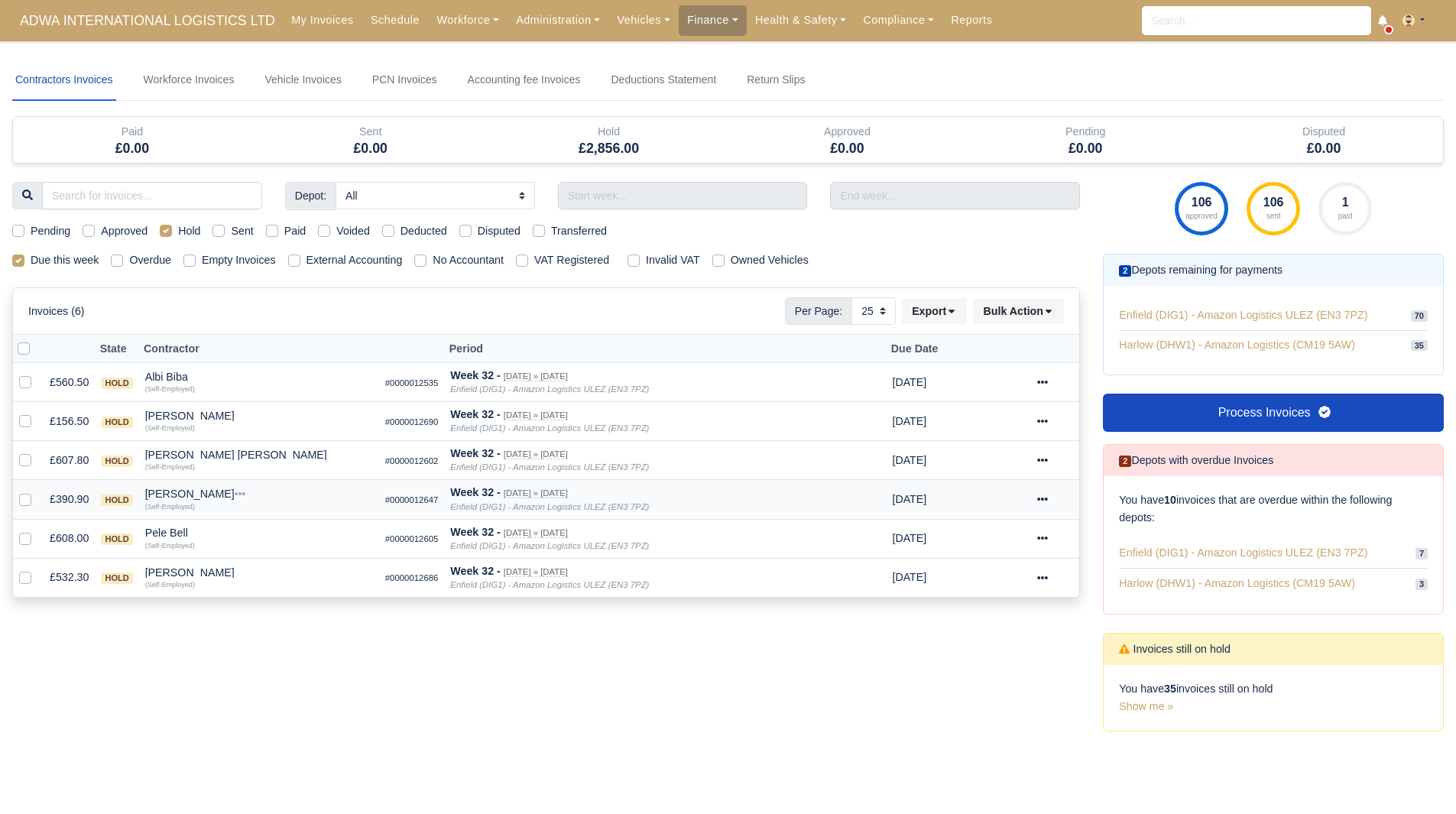
click at [197, 492] on div "Olayinka Afolabi" at bounding box center [259, 494] width 228 height 10
click at [270, 570] on button "Wallet" at bounding box center [346, 560] width 226 height 23
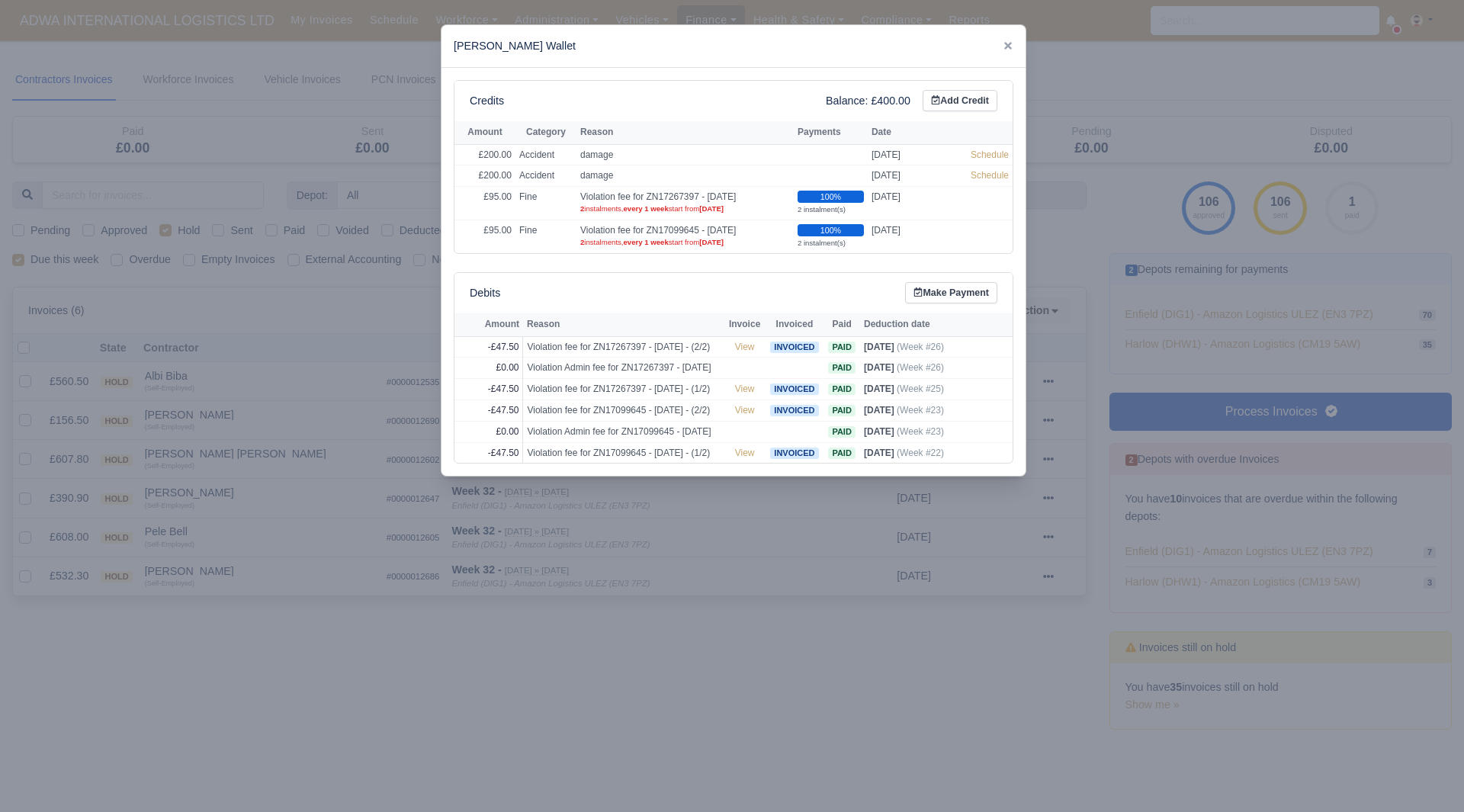
click at [236, 537] on div at bounding box center [732, 406] width 1464 height 812
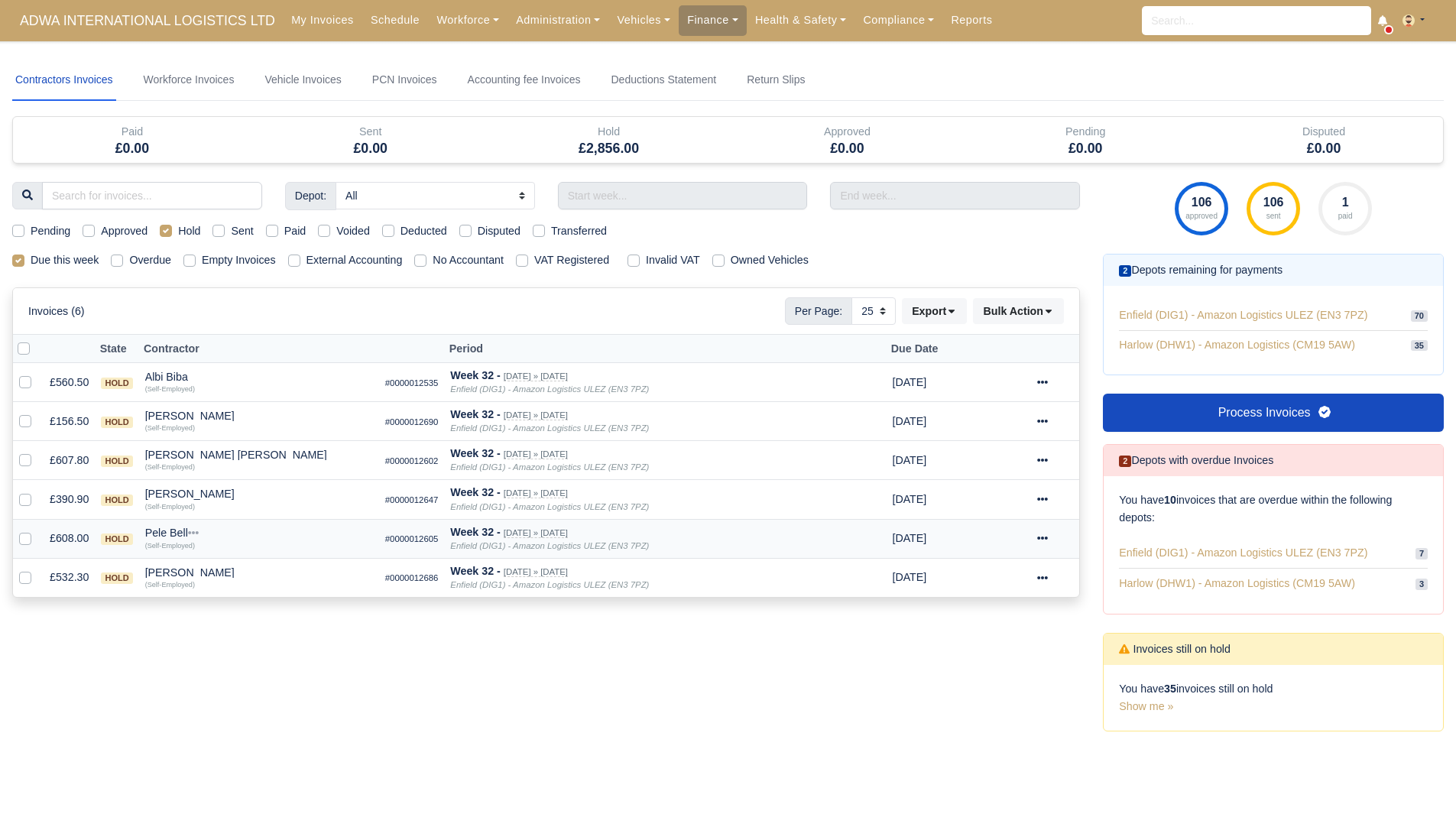
click at [172, 528] on div "Pele Bell" at bounding box center [259, 533] width 228 height 10
click at [269, 574] on button "Other Invoices" at bounding box center [346, 576] width 226 height 23
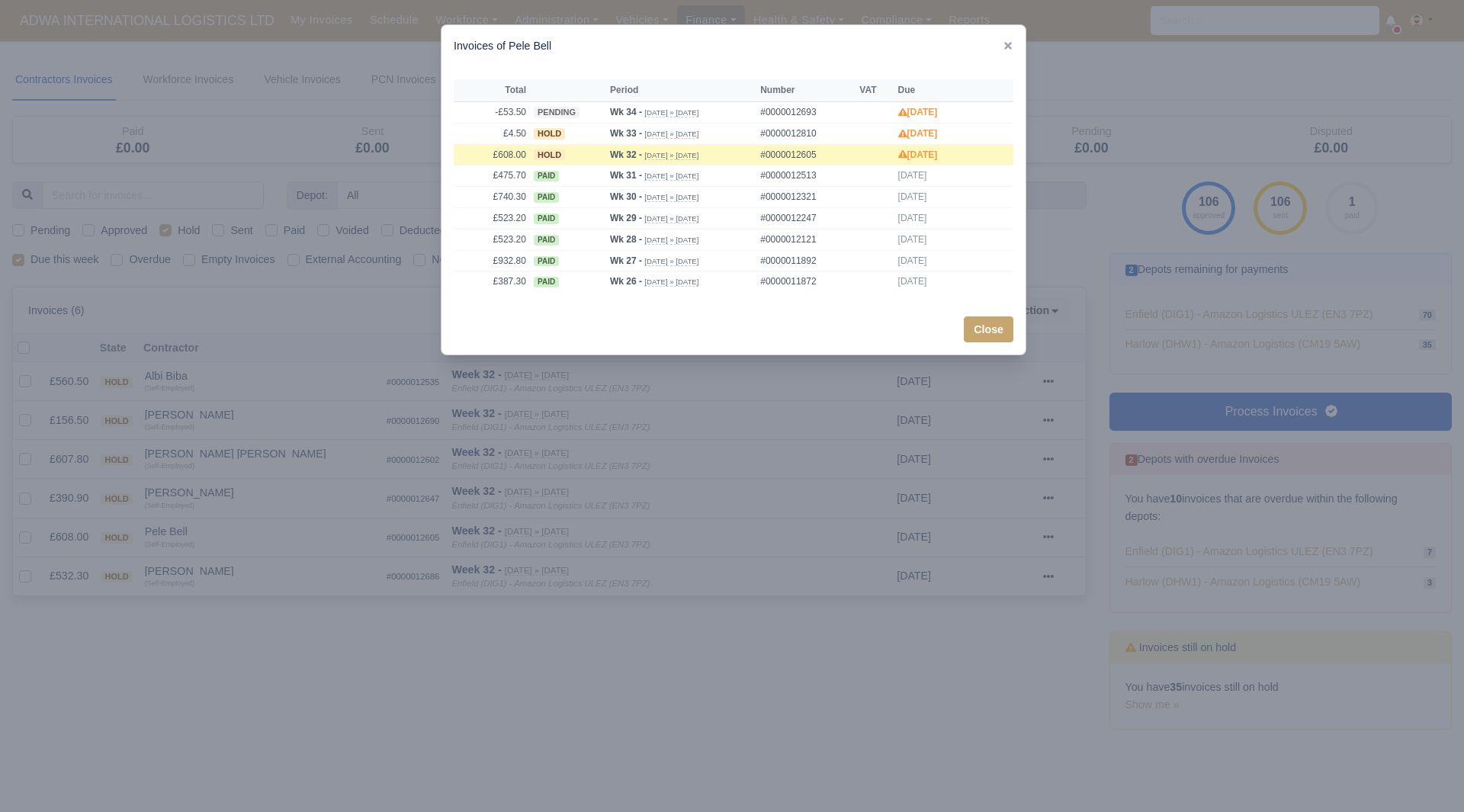
click at [214, 560] on div at bounding box center [732, 406] width 1464 height 812
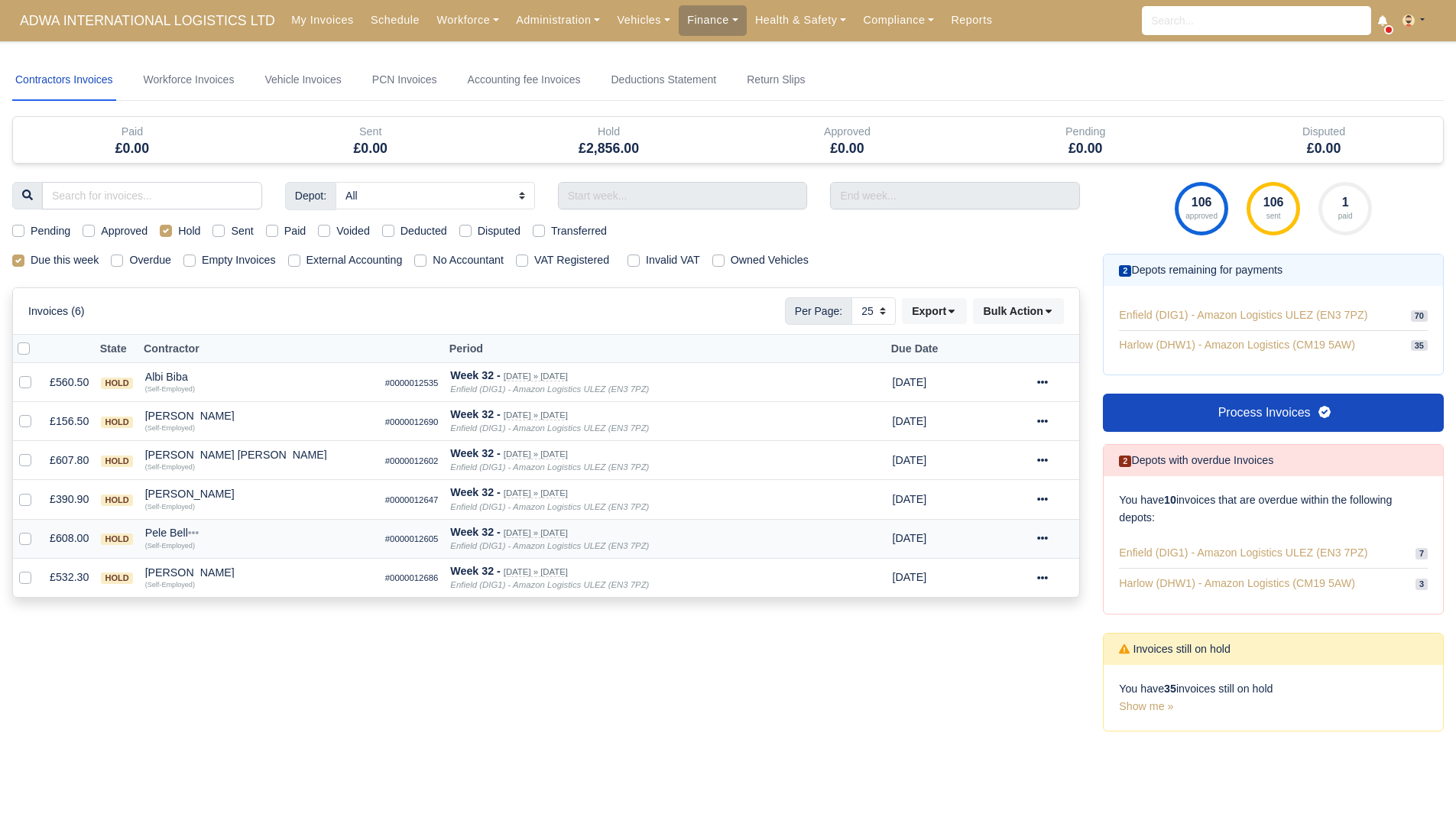
click at [174, 533] on div "Pele Bell" at bounding box center [259, 533] width 228 height 10
click at [257, 599] on button "Wallet" at bounding box center [346, 600] width 226 height 23
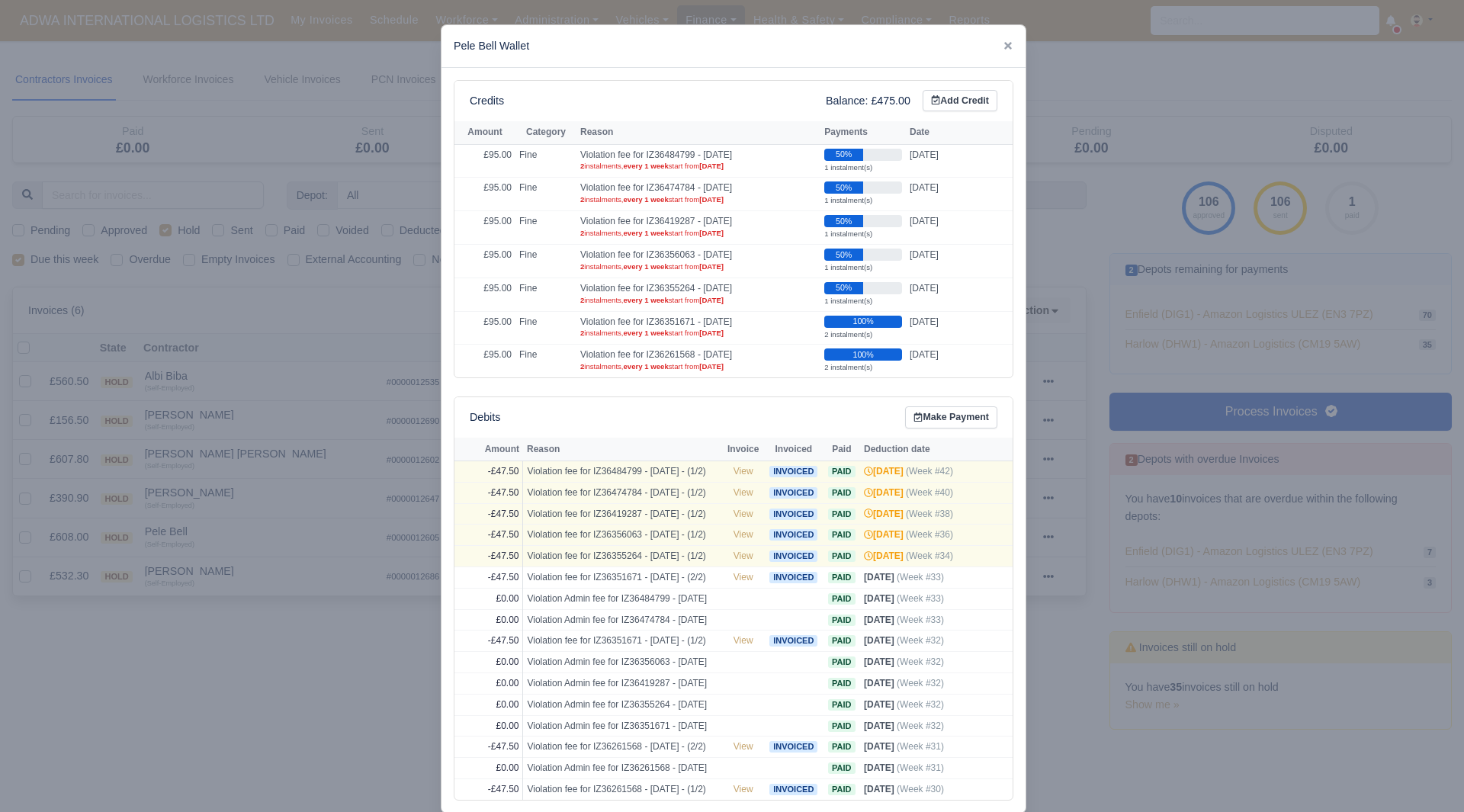
click at [202, 567] on div at bounding box center [732, 406] width 1464 height 812
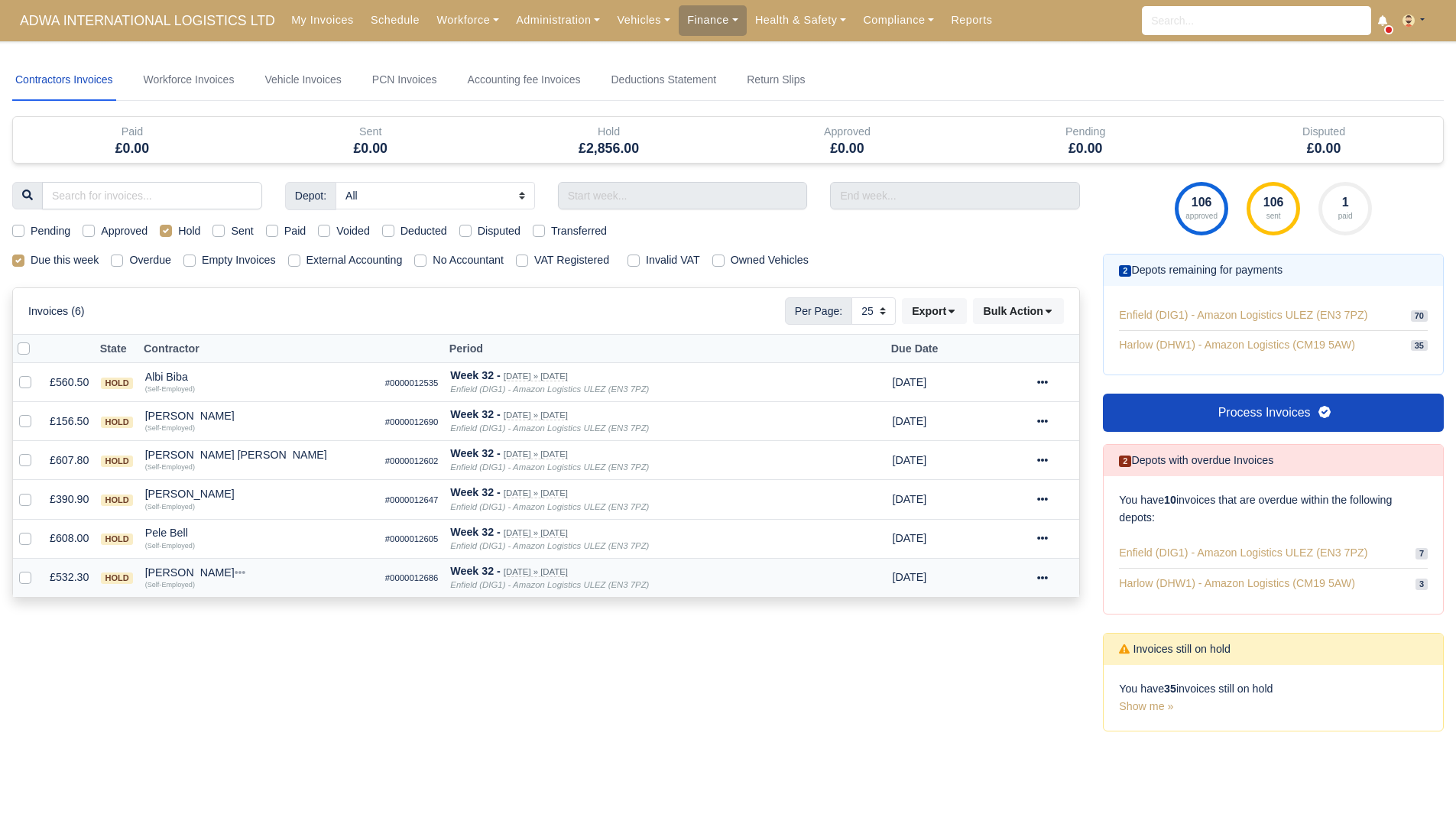
click at [185, 570] on div "Yasin Hirsi" at bounding box center [259, 572] width 228 height 10
click at [294, 615] on button "Other Invoices" at bounding box center [346, 615] width 226 height 23
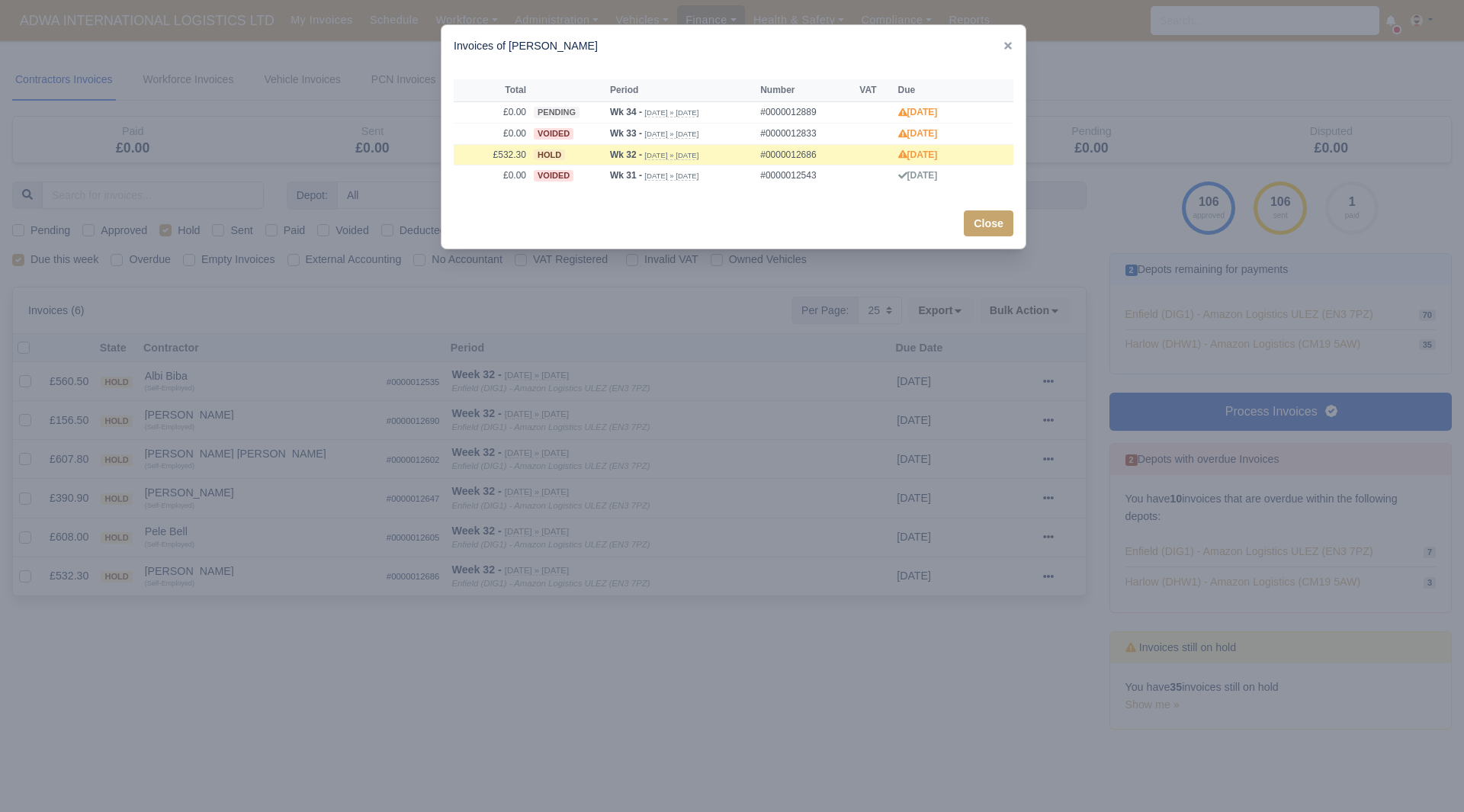
click at [223, 591] on div at bounding box center [732, 406] width 1464 height 812
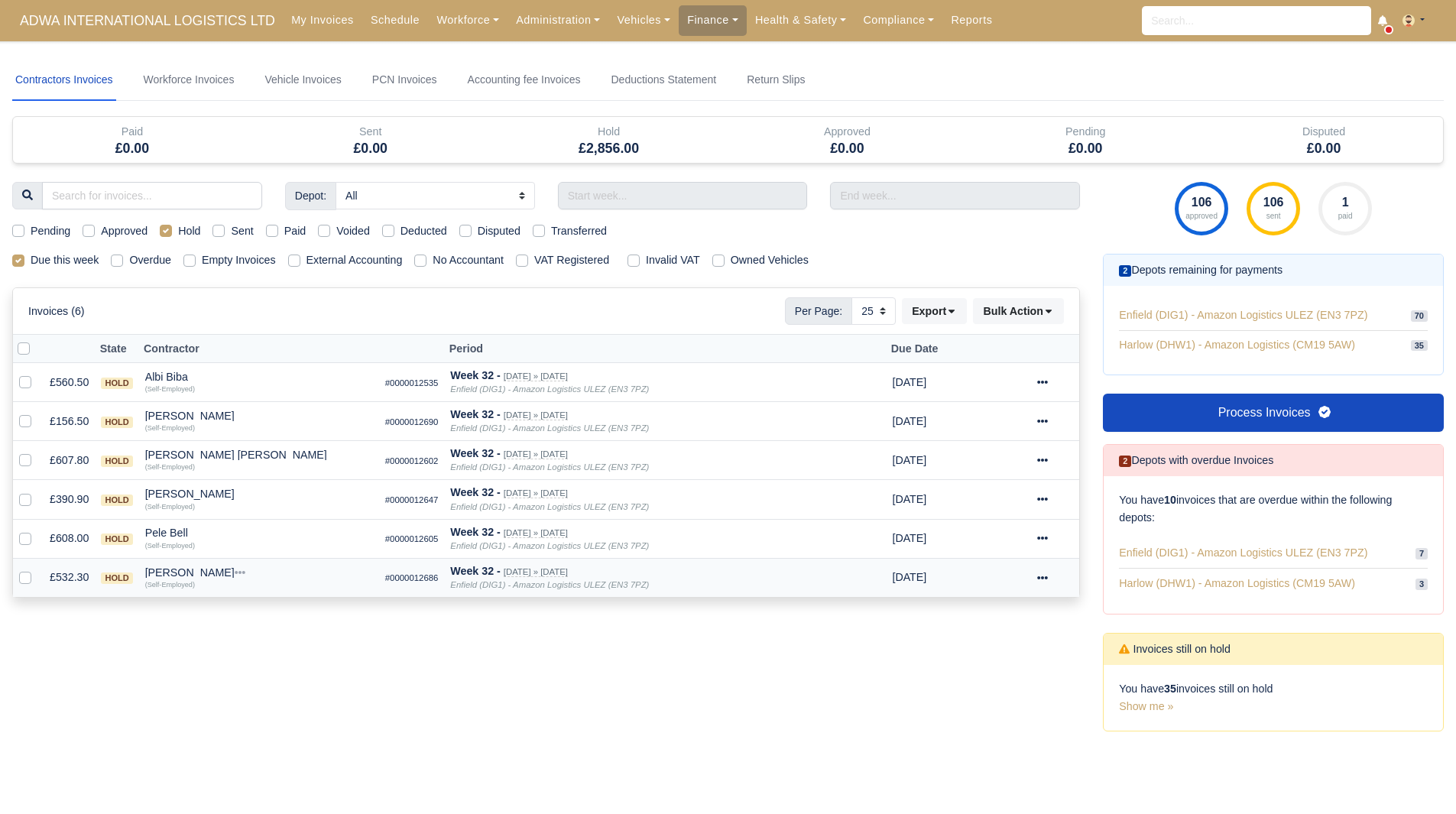
click at [183, 565] on td "Yasin Hirsi Quick Actions Other Invoices Wallet (Self-Employed)" at bounding box center [259, 577] width 240 height 39
click at [171, 577] on div "Yasin Hirsi" at bounding box center [259, 572] width 228 height 10
click at [264, 638] on button "Wallet" at bounding box center [346, 639] width 226 height 23
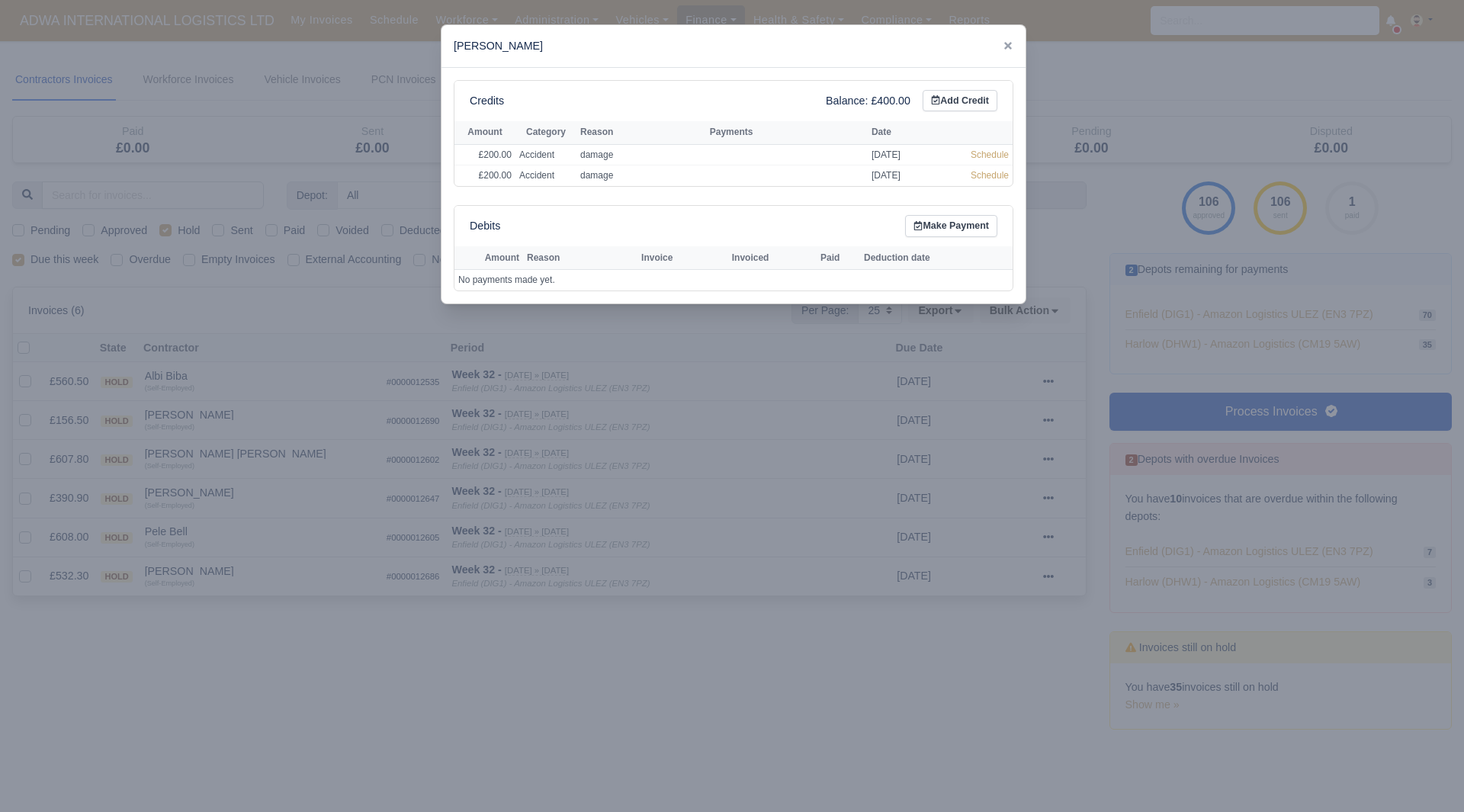
click at [221, 673] on div at bounding box center [732, 406] width 1464 height 812
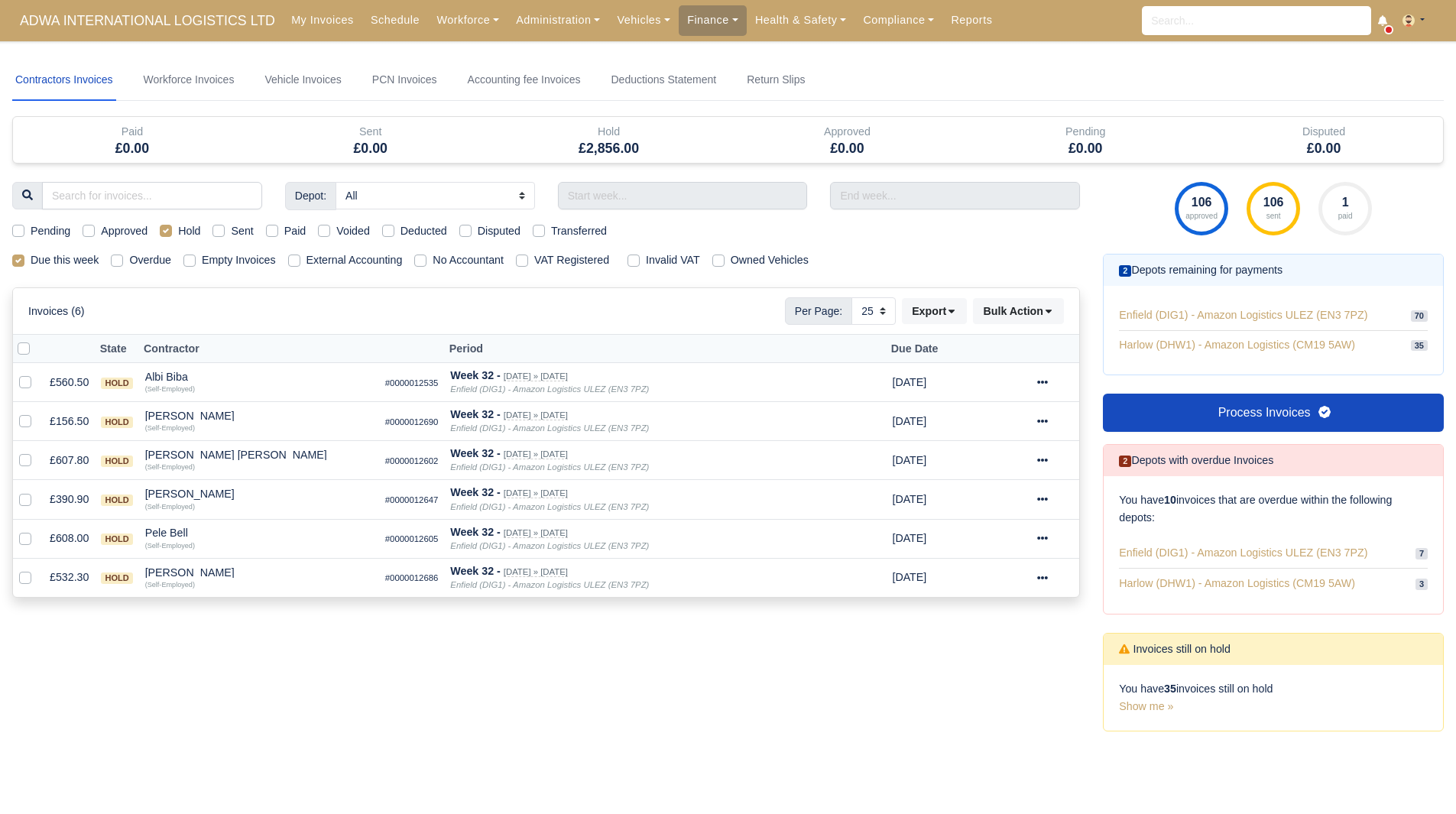
click at [284, 228] on label "Paid" at bounding box center [295, 231] width 22 height 17
click at [270, 228] on input "Paid" at bounding box center [272, 229] width 12 height 12
checkbox input "true"
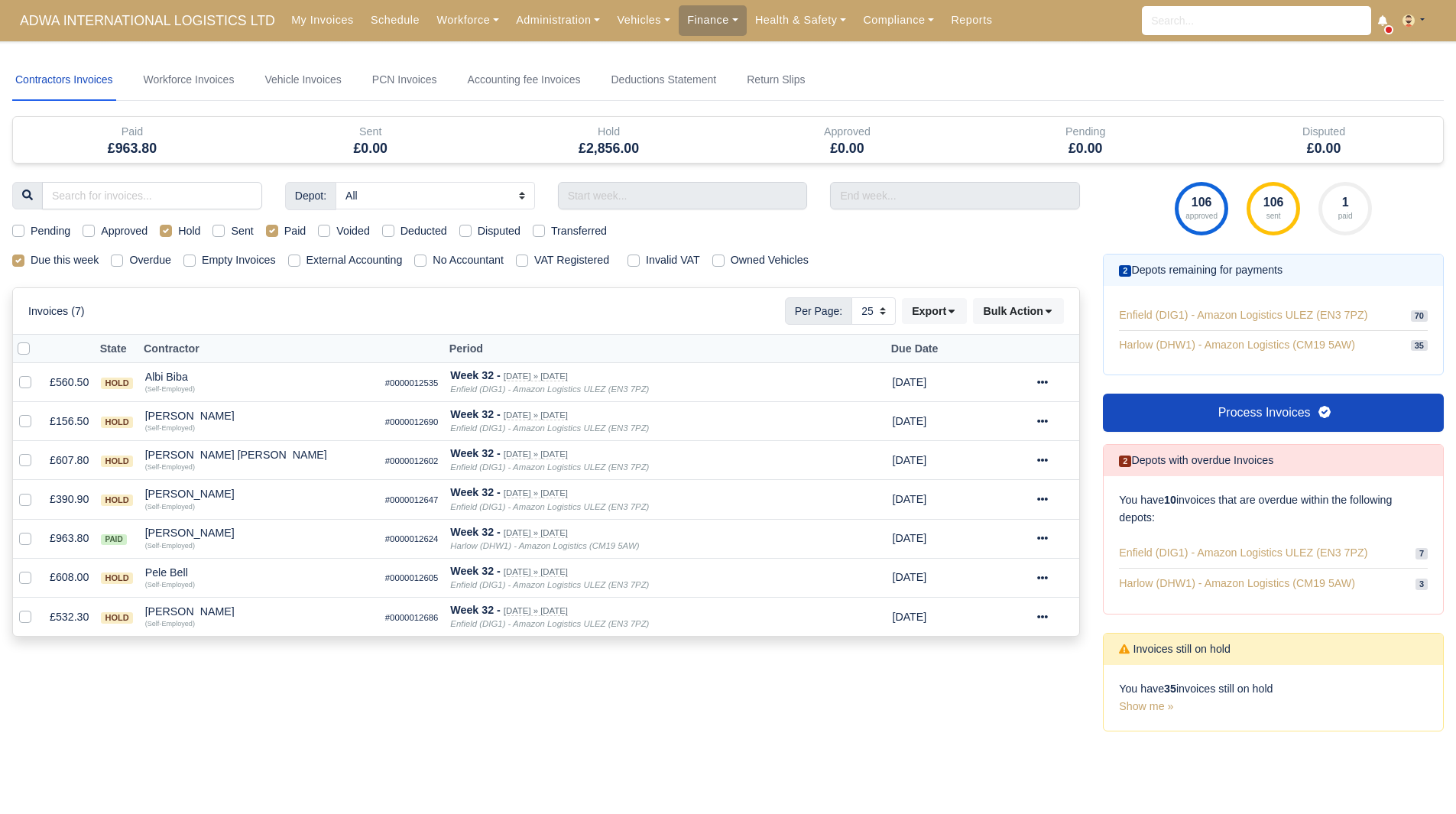
click at [284, 228] on label "Paid" at bounding box center [295, 231] width 22 height 17
click at [273, 228] on input "Paid" at bounding box center [272, 229] width 12 height 12
checkbox input "false"
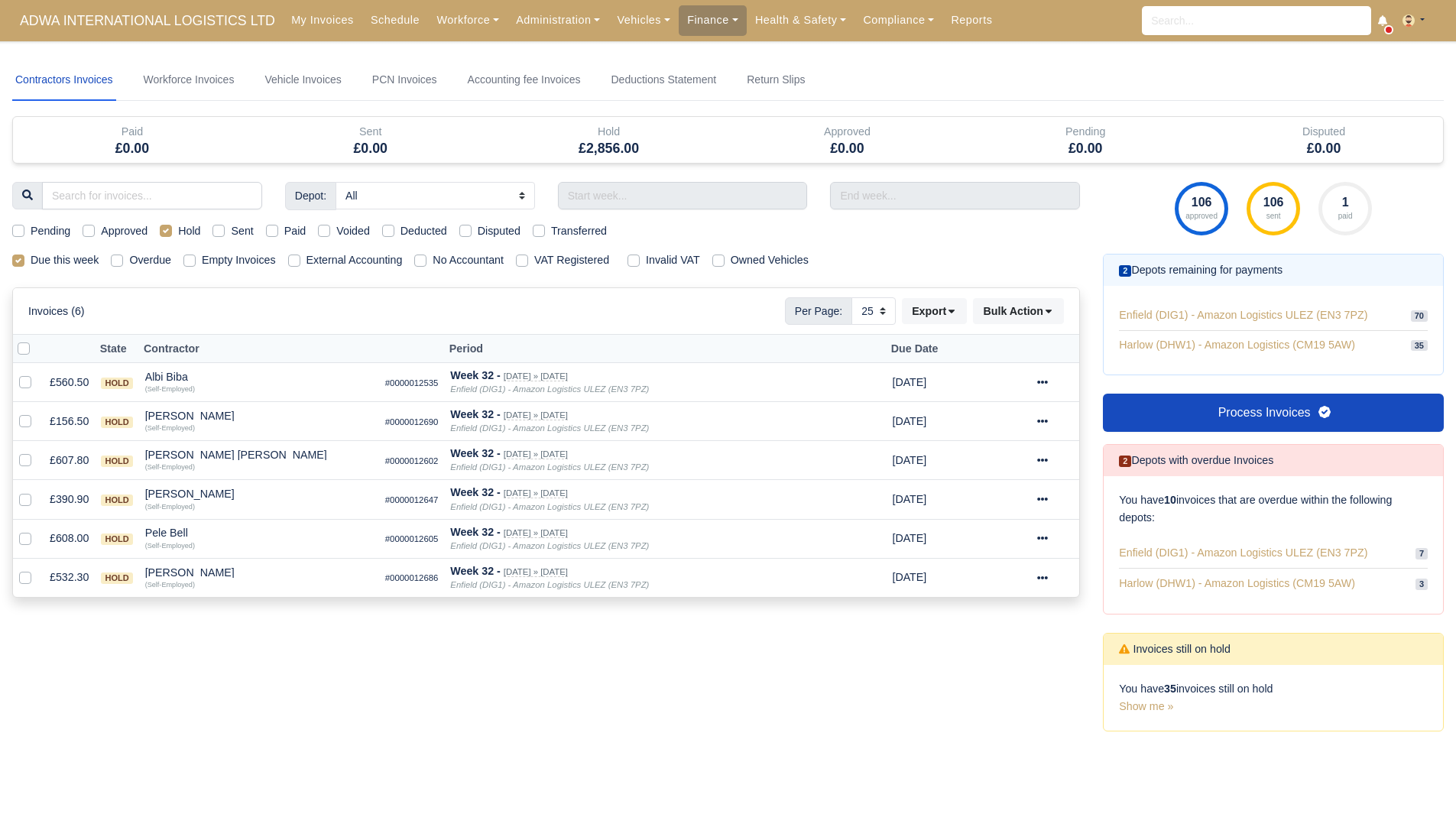
click at [281, 230] on div "Paid" at bounding box center [286, 231] width 41 height 17
click at [284, 230] on label "Paid" at bounding box center [295, 231] width 22 height 17
click at [273, 230] on input "Paid" at bounding box center [272, 229] width 12 height 12
checkbox input "true"
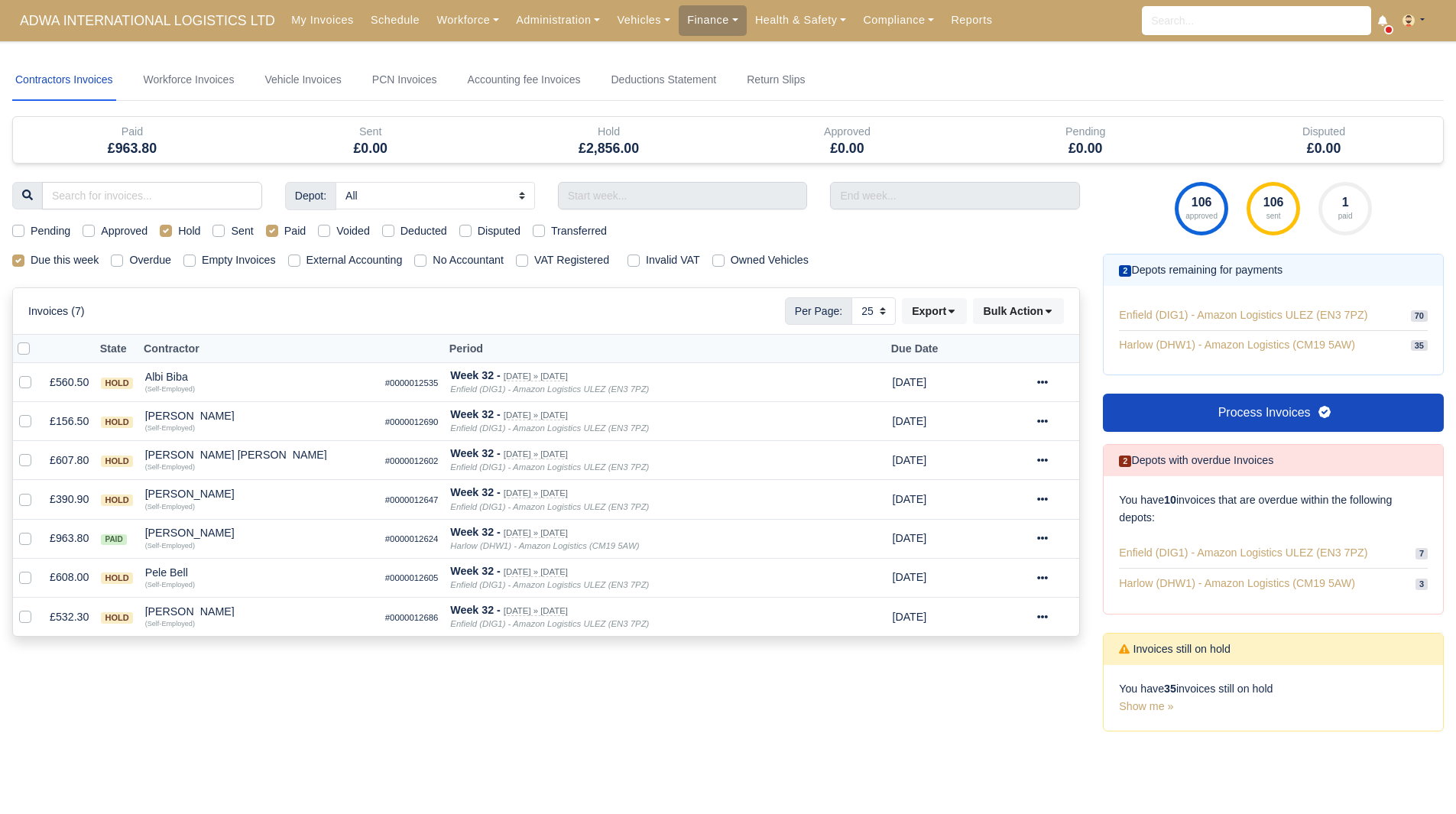
click at [264, 230] on div "Pending Approved Hold Sent Paid Voided Deducted Disputed Transferred" at bounding box center [545, 231] width 1090 height 17
click at [284, 230] on label "Paid" at bounding box center [295, 231] width 22 height 17
click at [273, 230] on input "Paid" at bounding box center [272, 229] width 12 height 12
checkbox input "false"
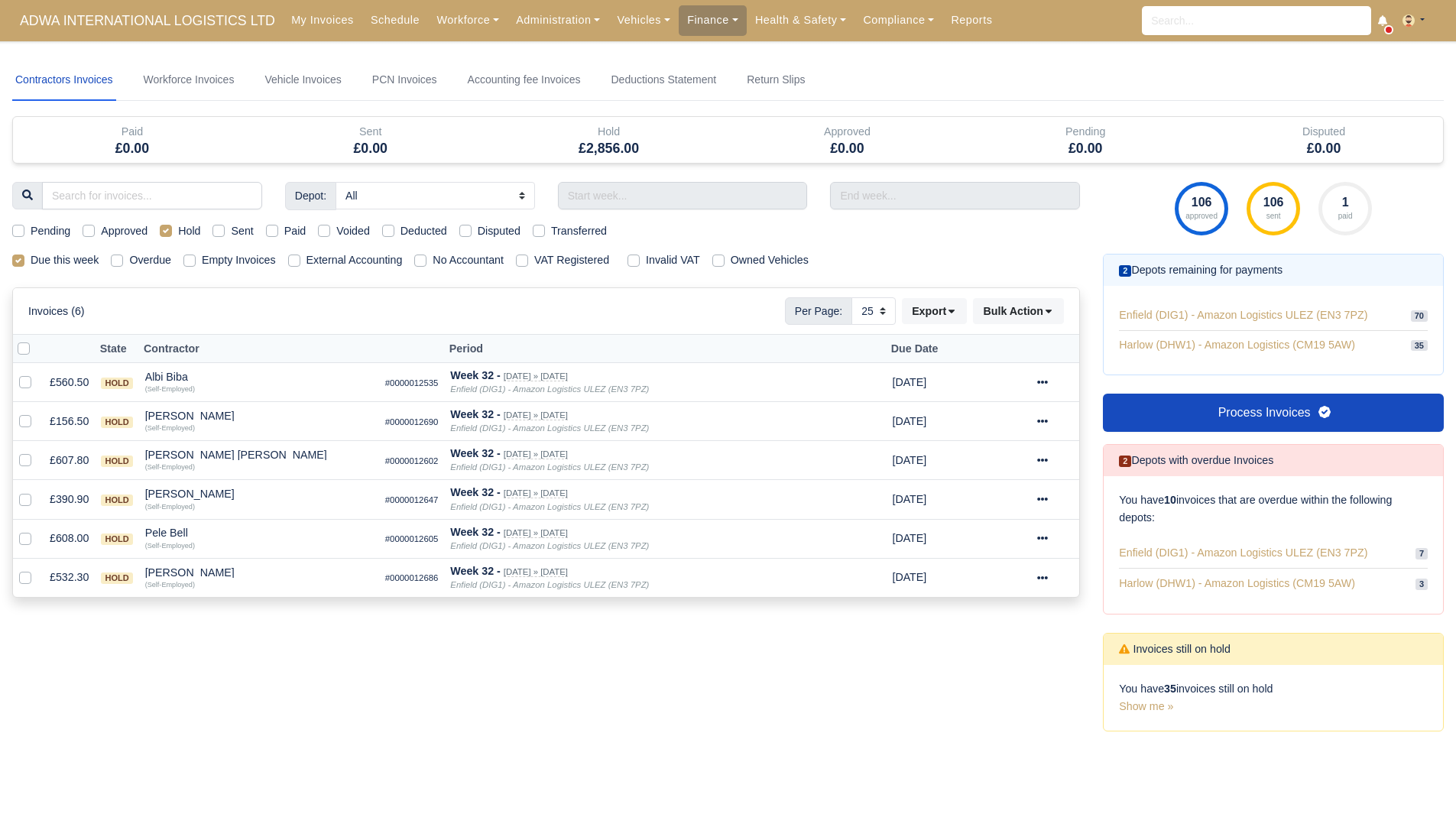
click at [178, 228] on label "Hold" at bounding box center [189, 231] width 22 height 17
click at [167, 228] on input "Hold" at bounding box center [166, 229] width 12 height 12
checkbox input "false"
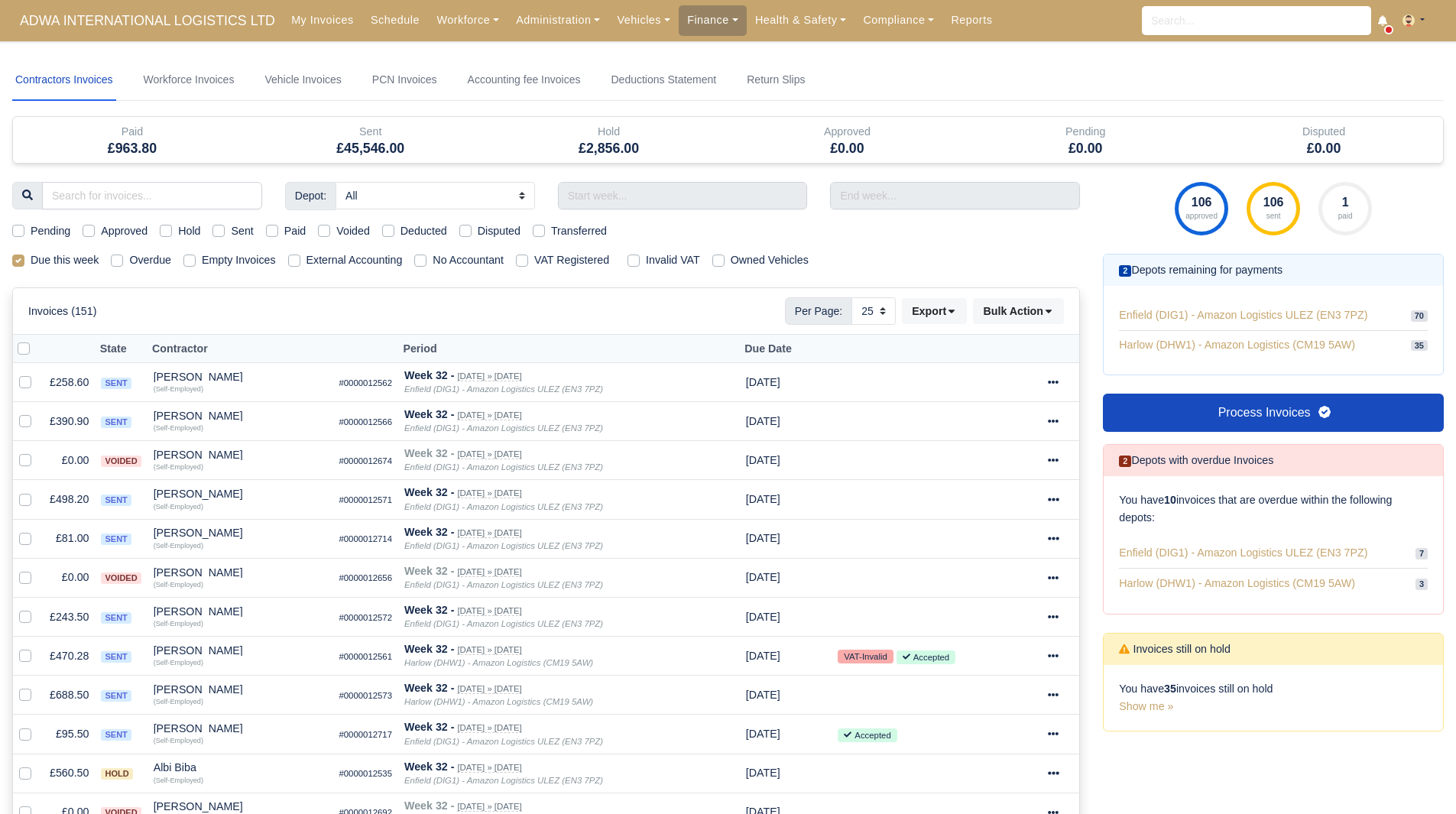
click at [79, 237] on div "Pending Approved Hold Sent Paid Voided Deducted Disputed Transferred" at bounding box center [545, 231] width 1090 height 17
click at [101, 230] on label "Approved" at bounding box center [124, 231] width 47 height 17
click at [92, 230] on input "Approved" at bounding box center [89, 229] width 12 height 12
checkbox input "true"
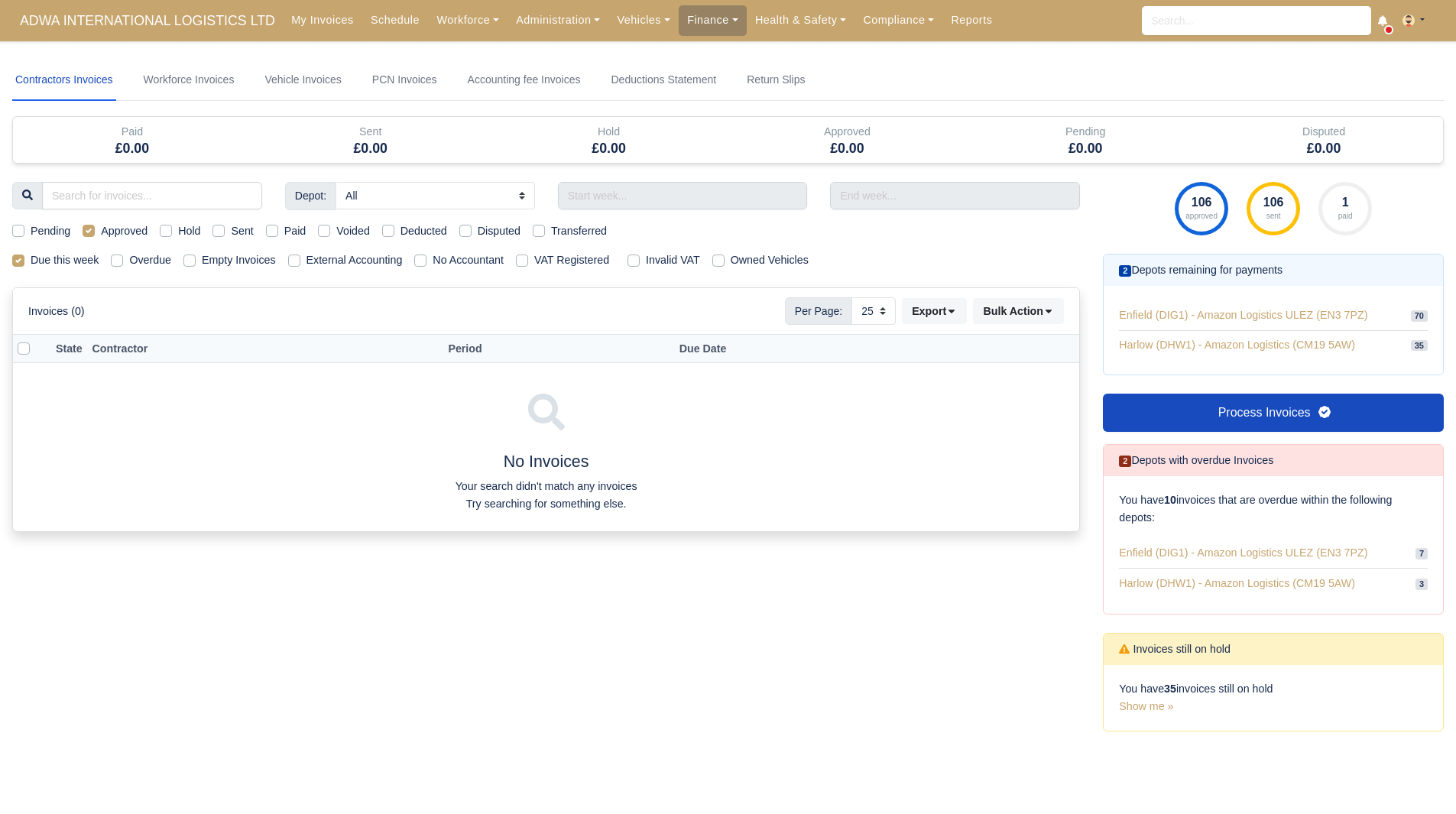
click at [40, 231] on label "Pending" at bounding box center [50, 231] width 40 height 17
click at [24, 231] on input "Pending" at bounding box center [18, 229] width 12 height 12
checkbox input "true"
click at [101, 230] on label "Approved" at bounding box center [124, 231] width 47 height 17
click at [90, 230] on input "Approved" at bounding box center [89, 229] width 12 height 12
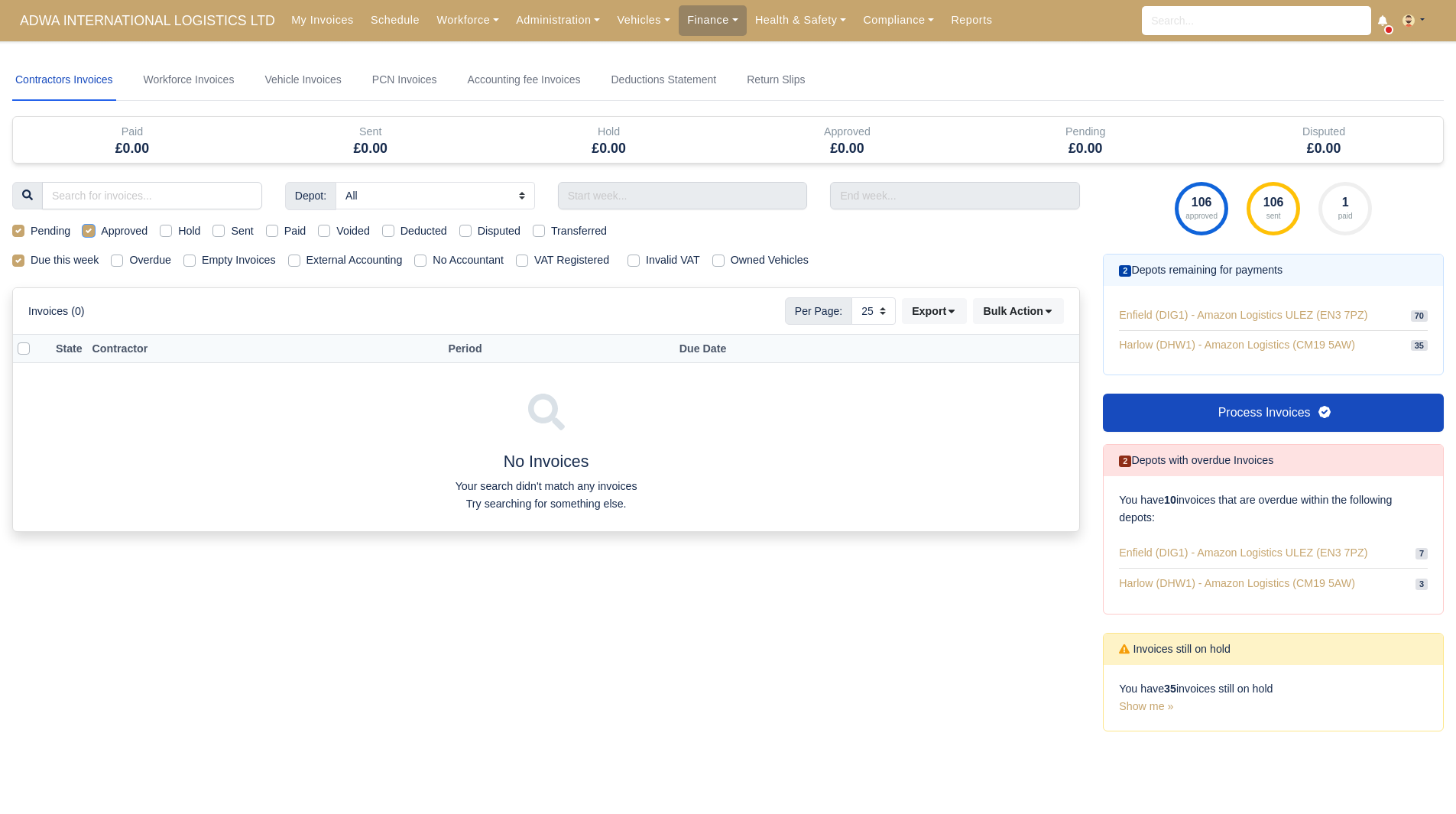
checkbox input "false"
click at [31, 230] on label "Pending" at bounding box center [50, 231] width 40 height 17
click at [24, 230] on input "Pending" at bounding box center [18, 229] width 12 height 12
checkbox input "false"
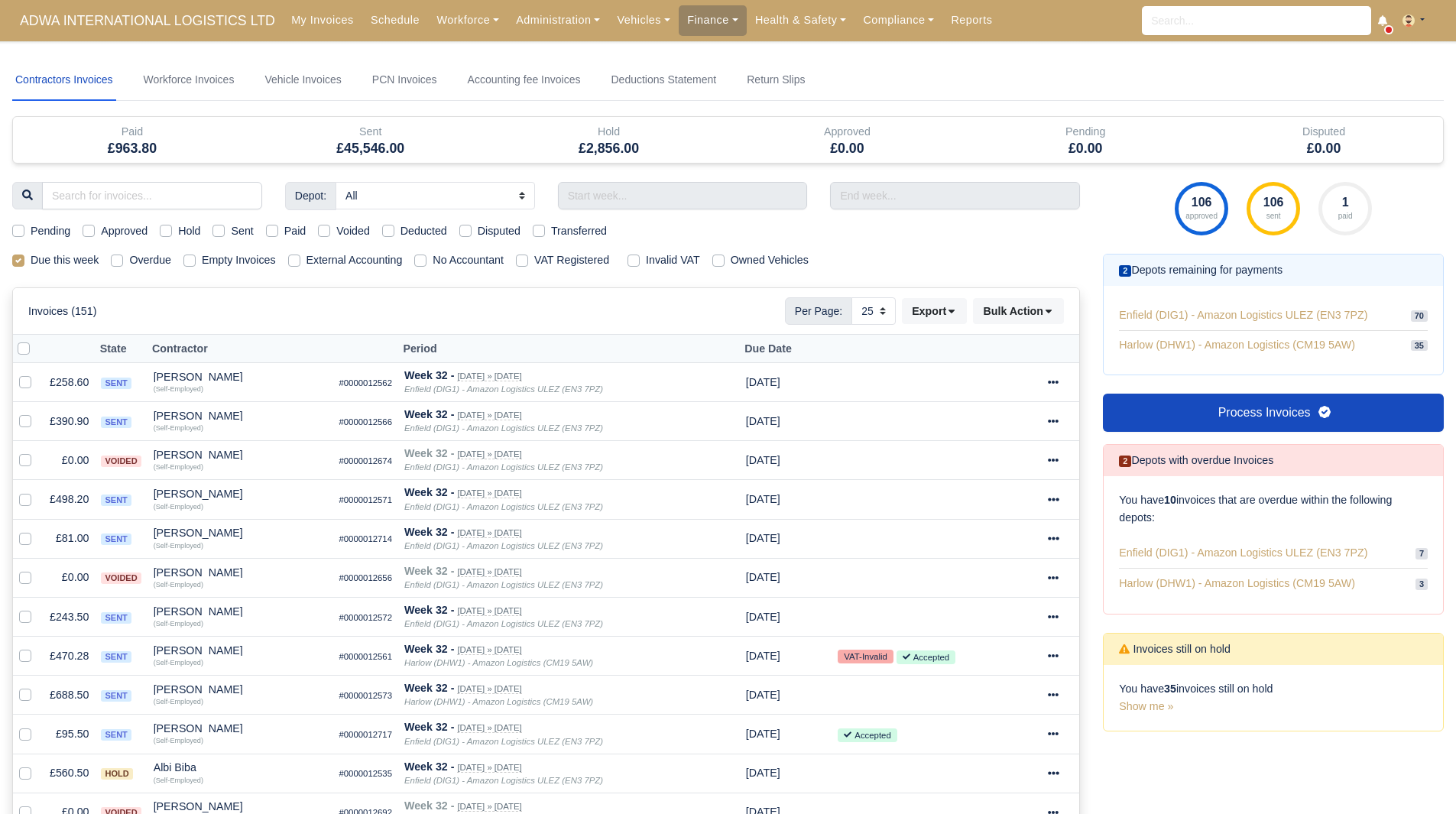
click at [209, 232] on div "Pending Approved Hold Sent Paid Voided Deducted Disputed Transferred" at bounding box center [545, 231] width 1090 height 17
click at [230, 232] on label "Sent" at bounding box center [242, 231] width 22 height 17
click at [224, 232] on input "Sent" at bounding box center [218, 229] width 12 height 12
checkbox input "true"
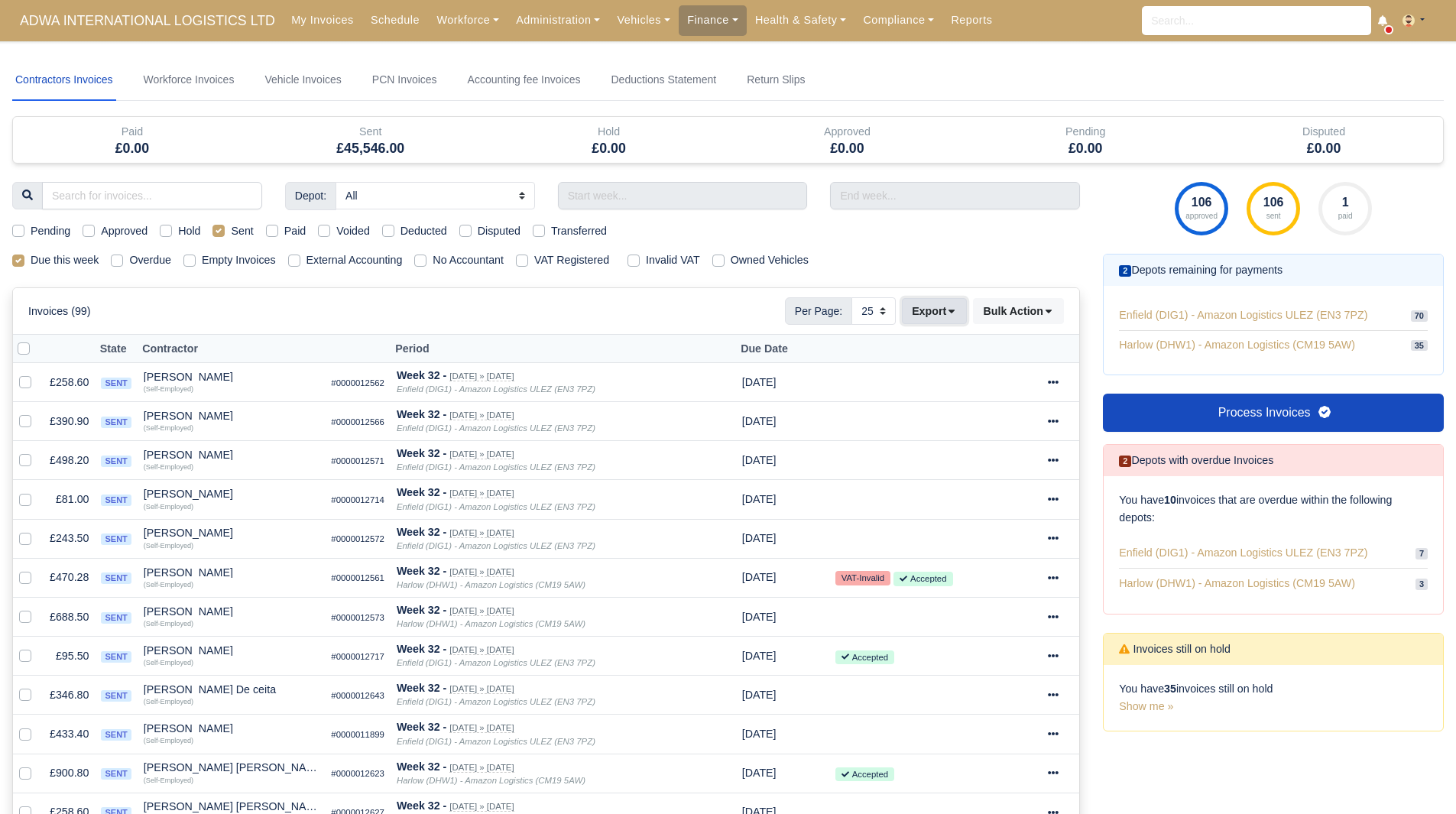
click at [929, 312] on button "Export" at bounding box center [934, 311] width 65 height 26
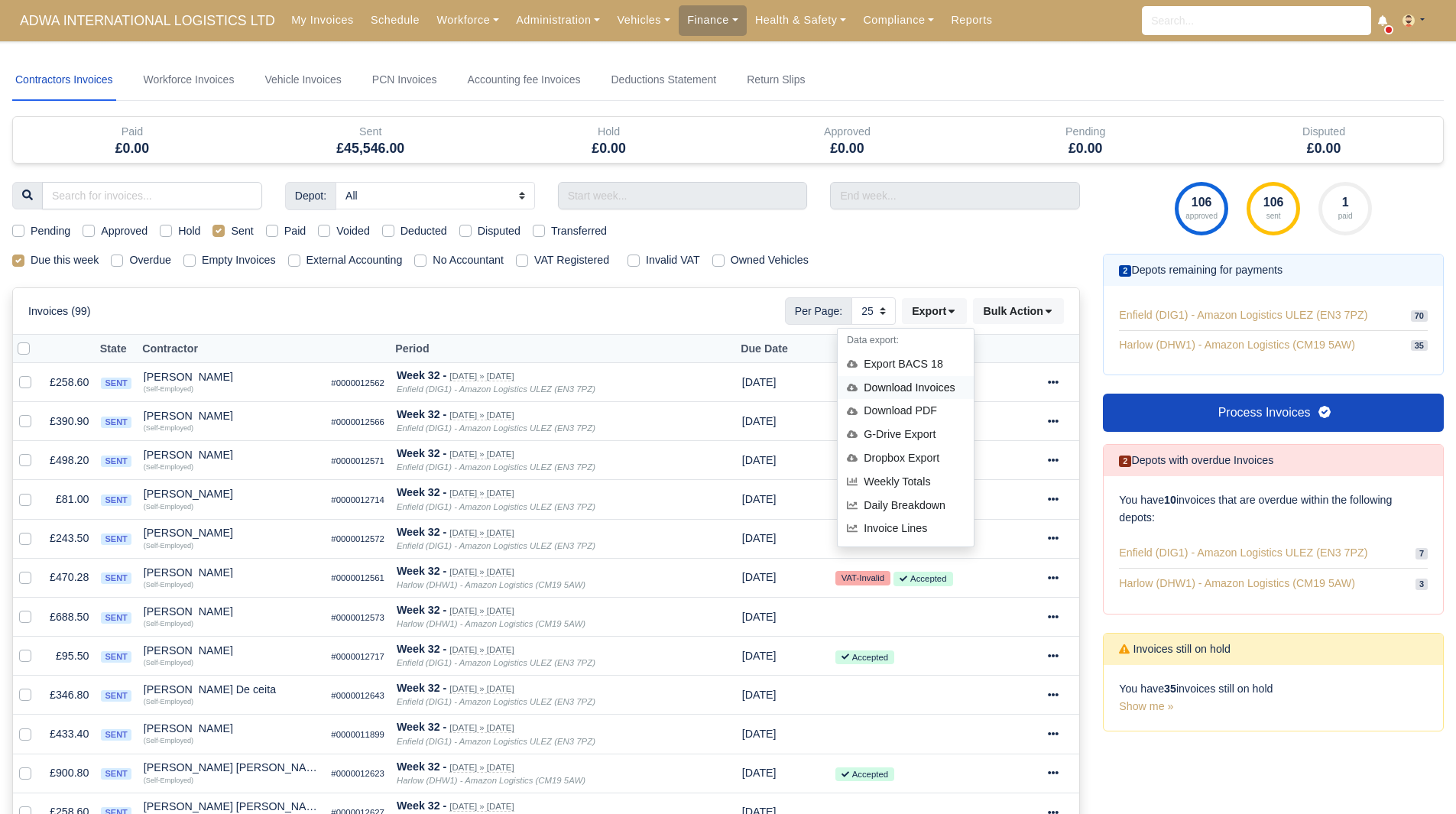
click at [920, 383] on div "Download Invoices" at bounding box center [905, 388] width 136 height 23
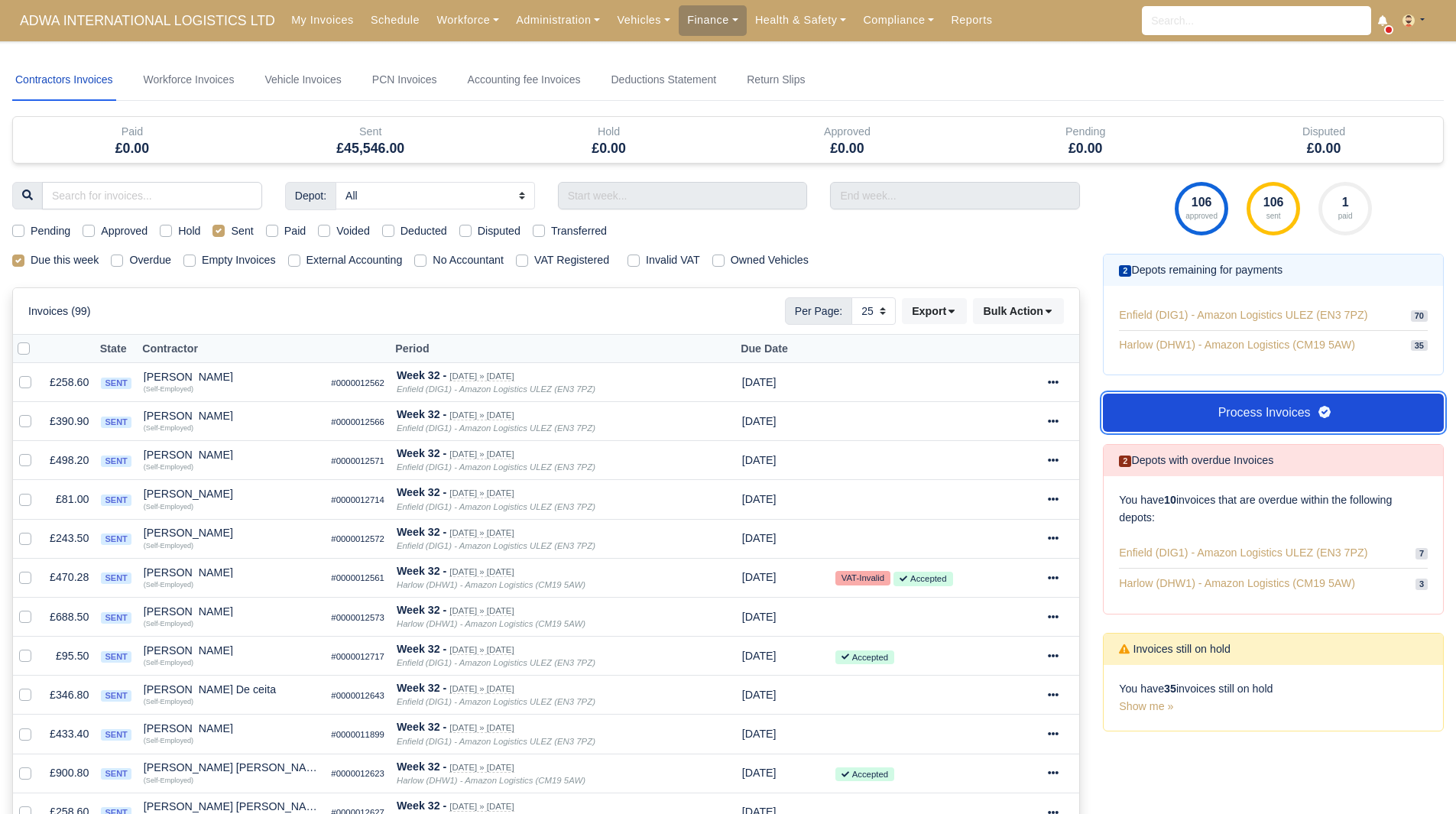
click at [1270, 420] on link "Process Invoices" at bounding box center [1273, 413] width 341 height 38
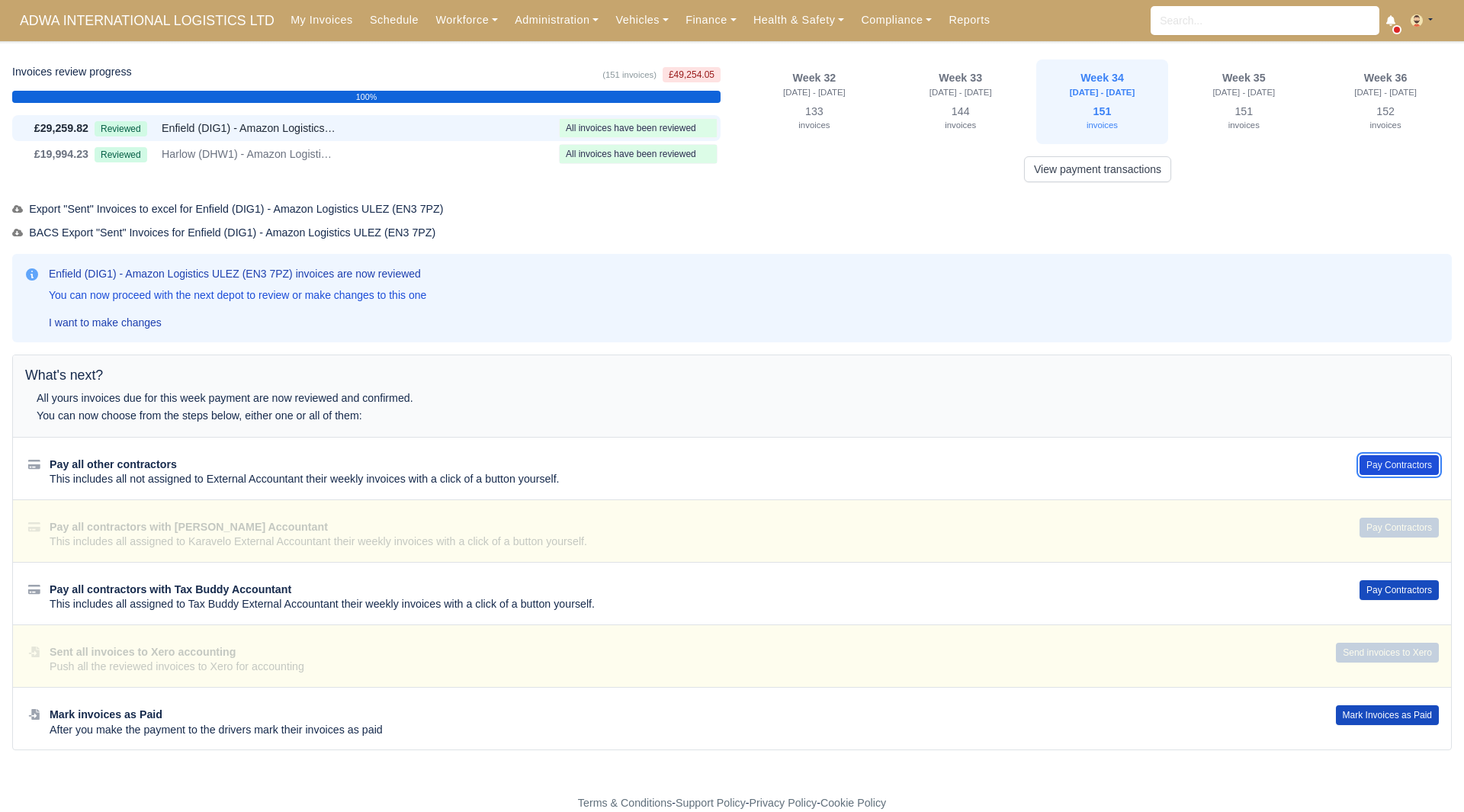
click at [1390, 458] on button "Pay Contractors" at bounding box center [1399, 465] width 79 height 20
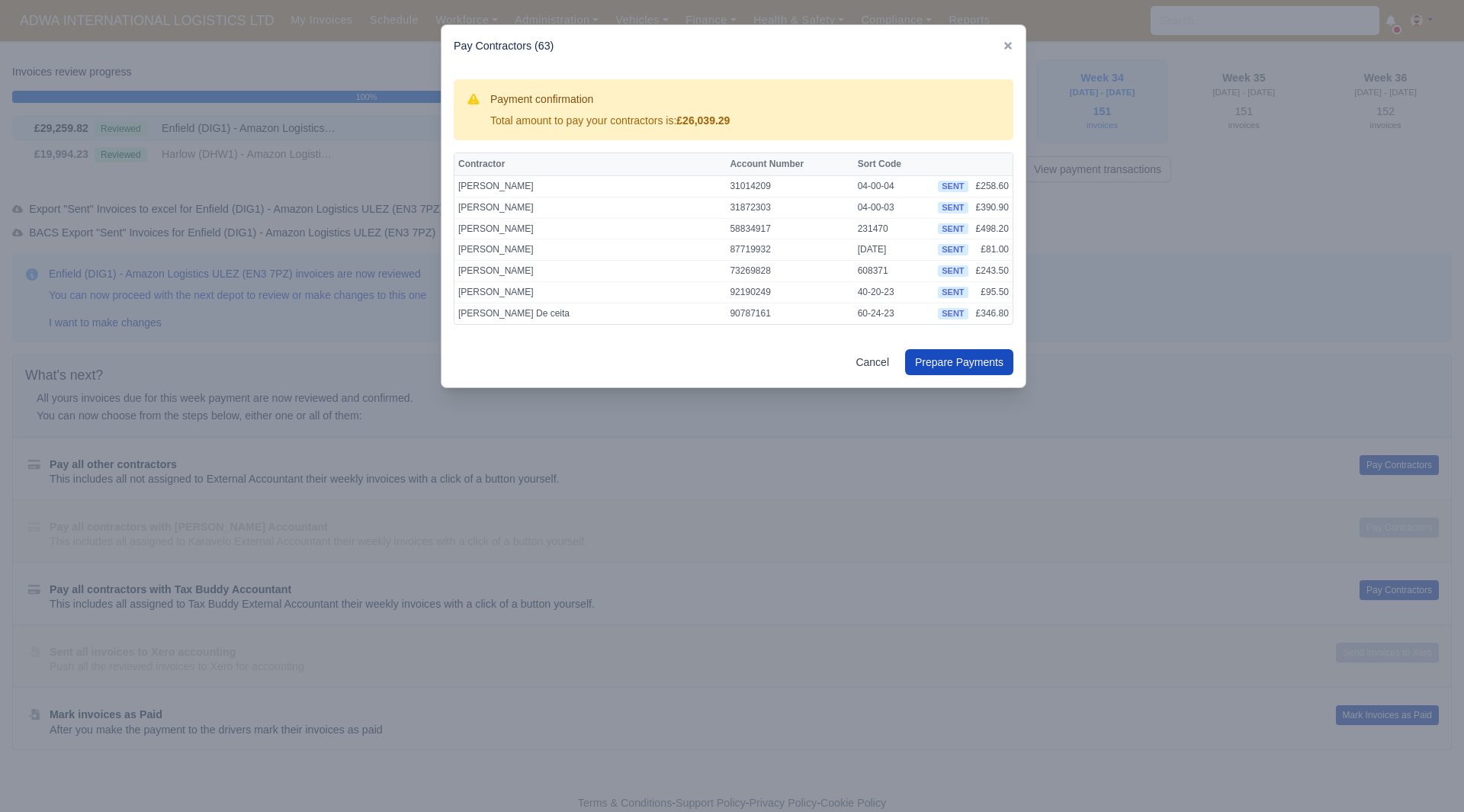
click at [817, 586] on div at bounding box center [732, 406] width 1464 height 812
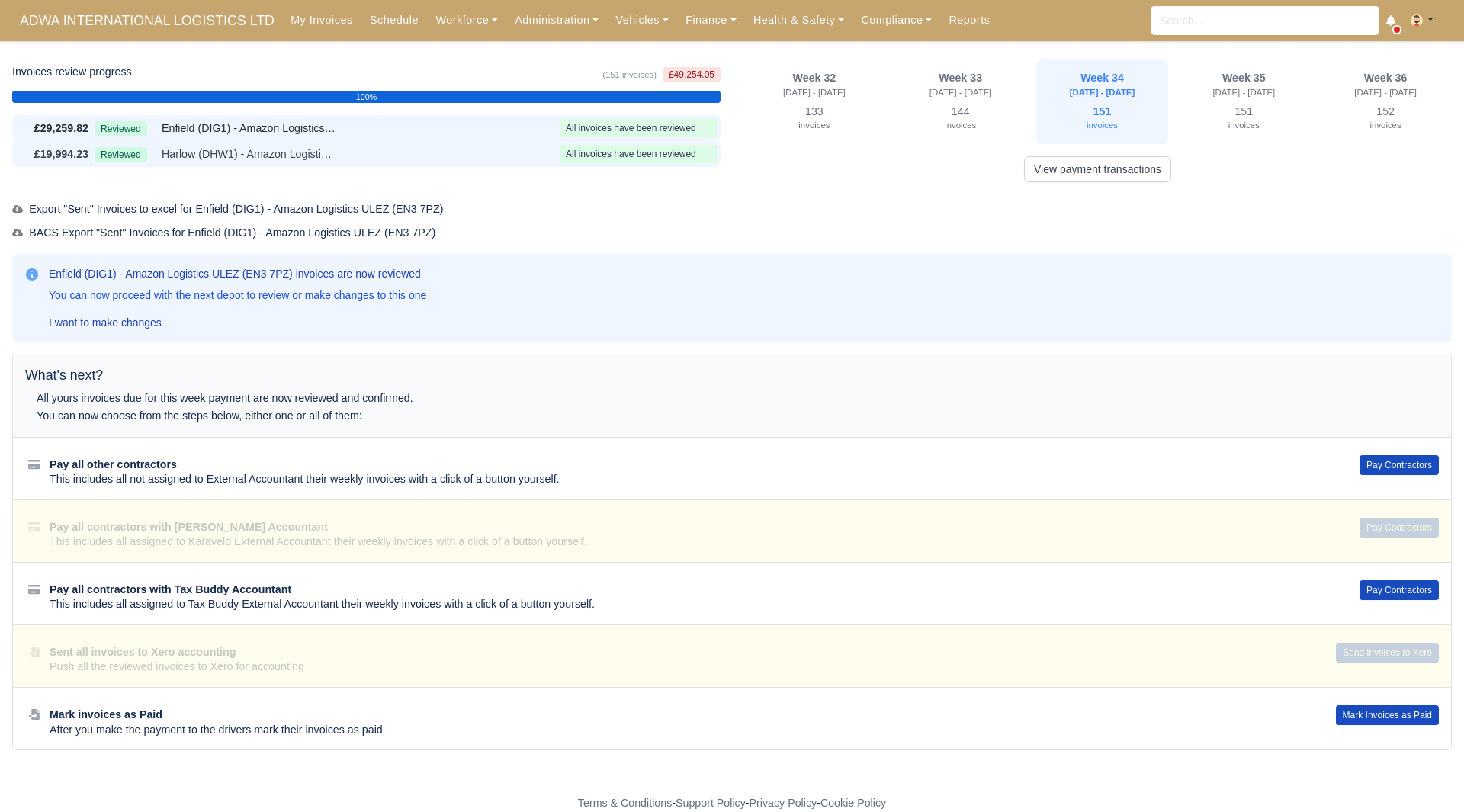
click at [400, 146] on div "Reviewed Harlow (DHW1) - Amazon Logistics (CM19 5AW)" at bounding box center [324, 154] width 458 height 17
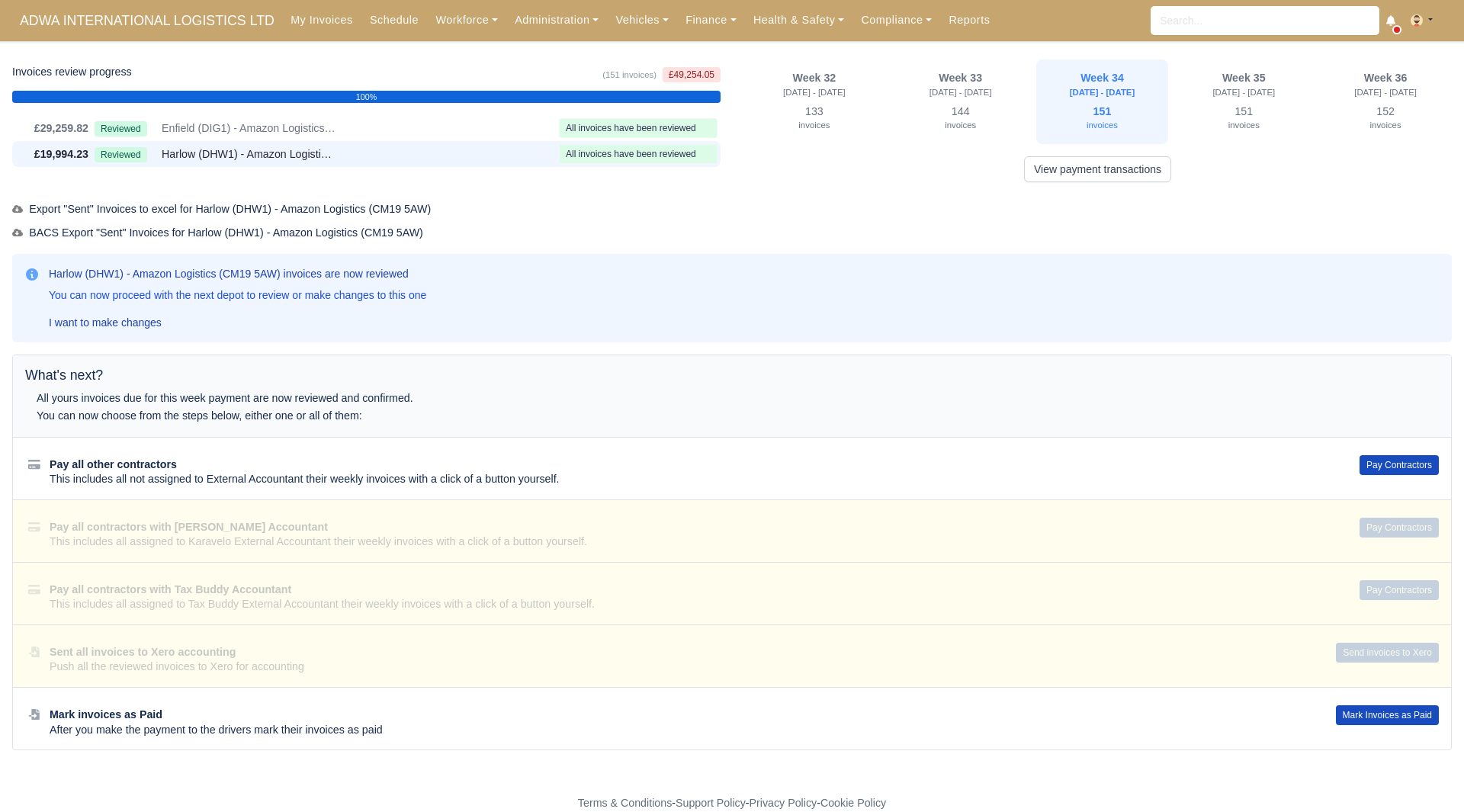
click at [1379, 452] on div "Pay all other contractors This includes all not assigned to External Accountant…" at bounding box center [732, 468] width 1438 height 63
click at [1380, 464] on button "Pay Contractors" at bounding box center [1399, 465] width 79 height 20
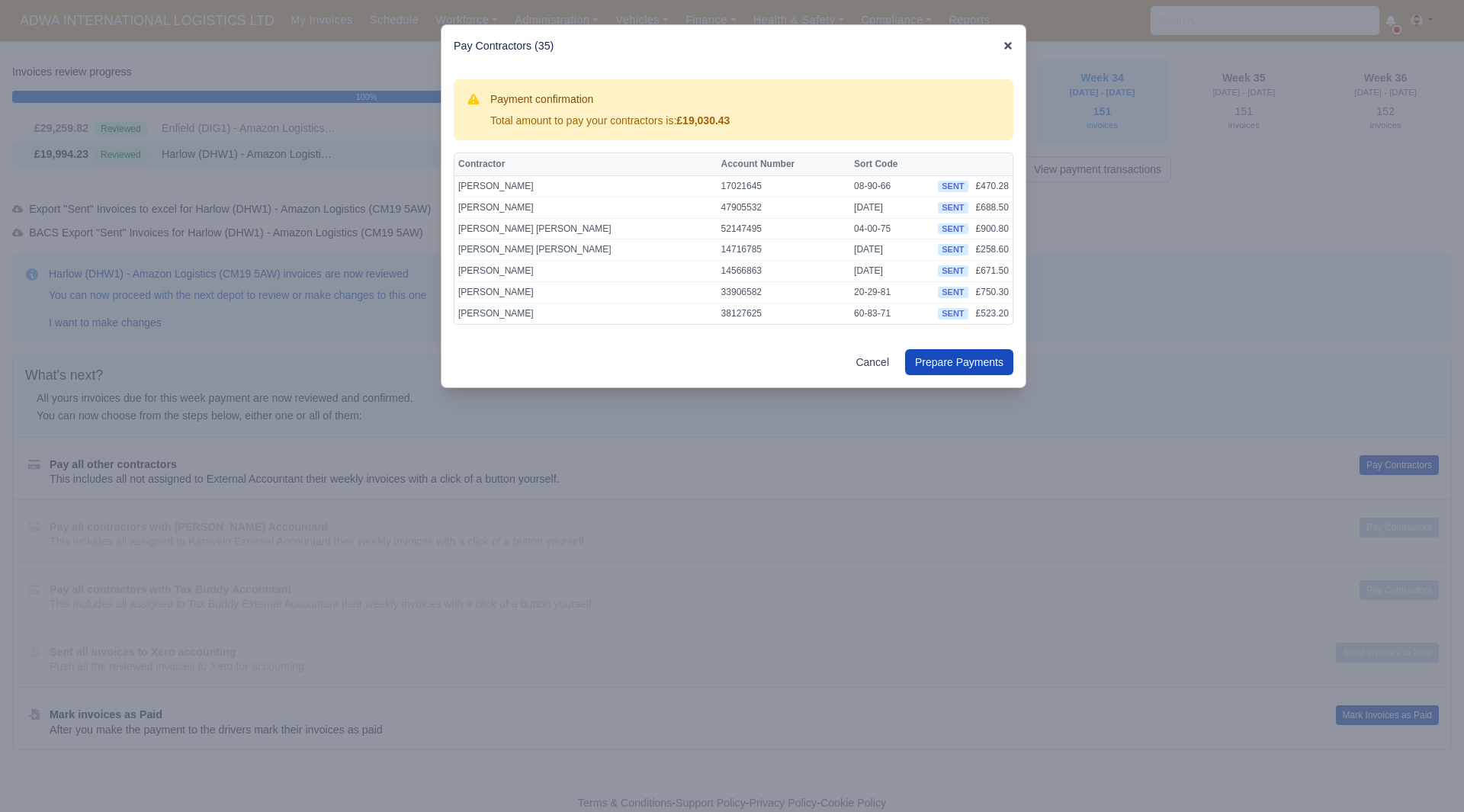
click at [1008, 50] on icon at bounding box center [1008, 46] width 10 height 10
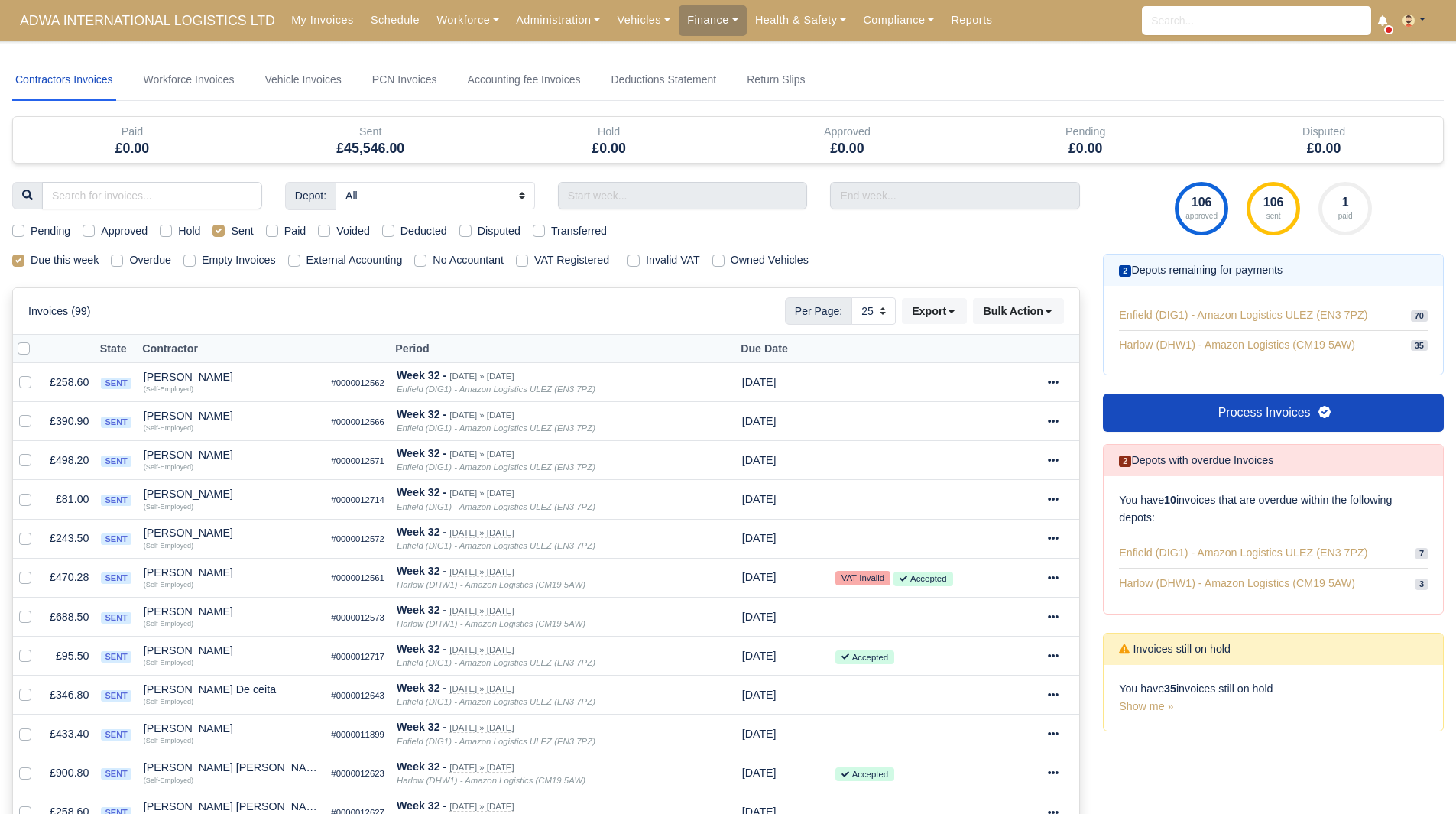
select select "25"
